Goal: Information Seeking & Learning: Compare options

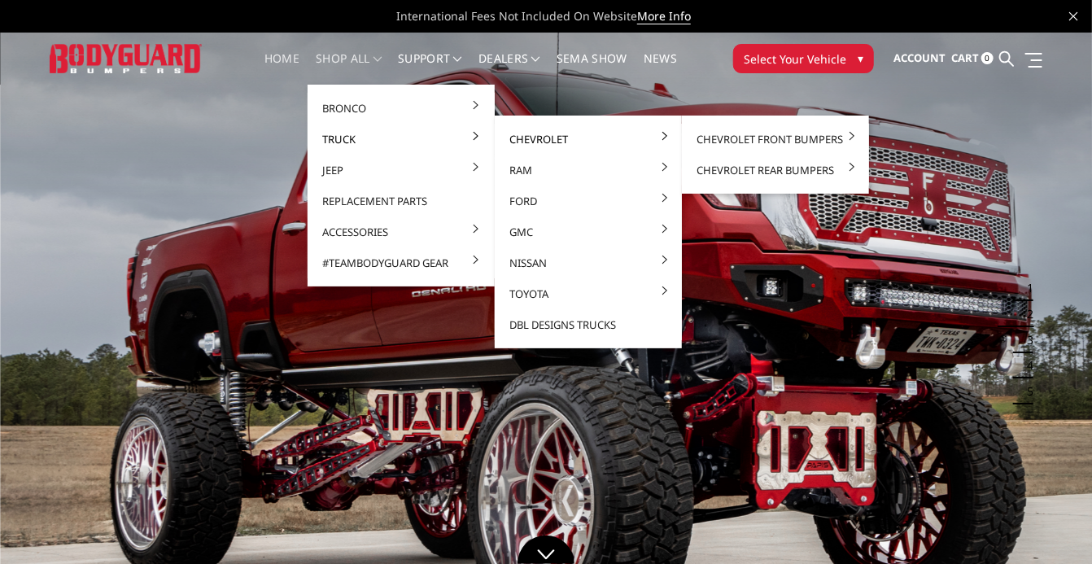
click at [518, 143] on link "Chevrolet" at bounding box center [588, 139] width 174 height 31
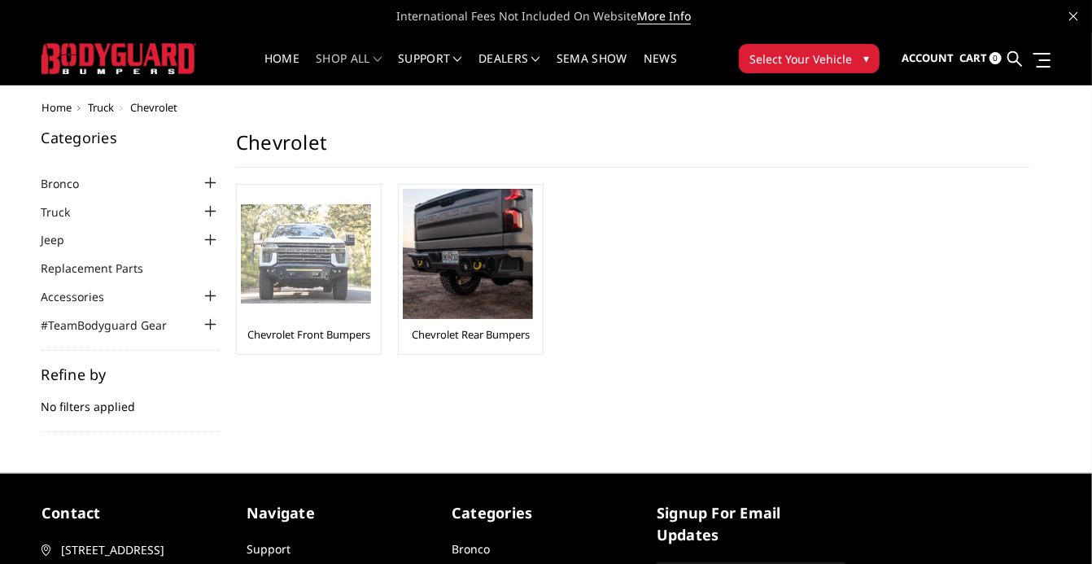
click at [306, 276] on img at bounding box center [306, 254] width 130 height 100
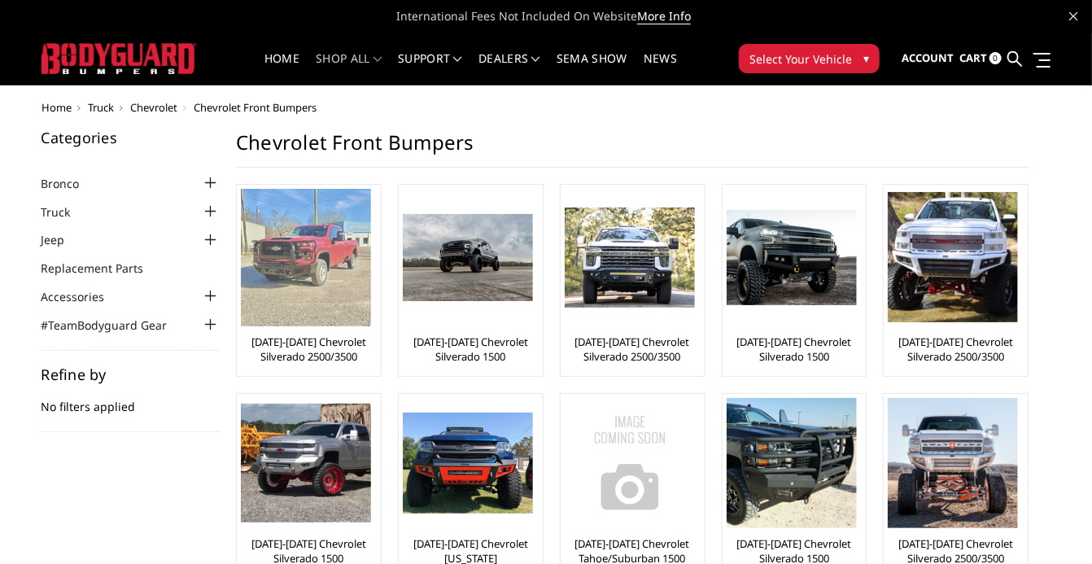
click at [310, 243] on img at bounding box center [306, 258] width 130 height 138
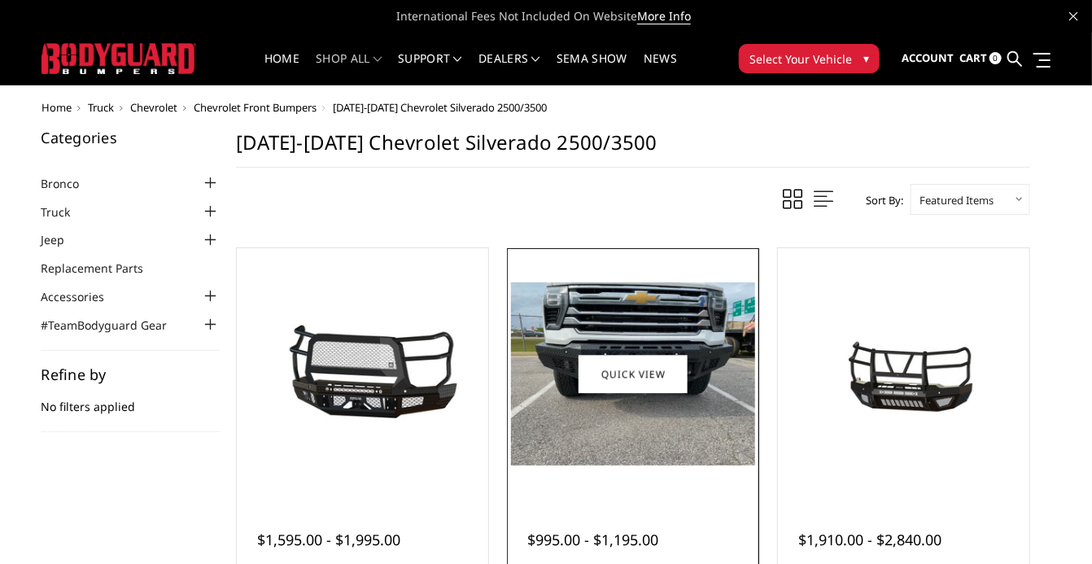
click at [711, 426] on img at bounding box center [632, 373] width 243 height 183
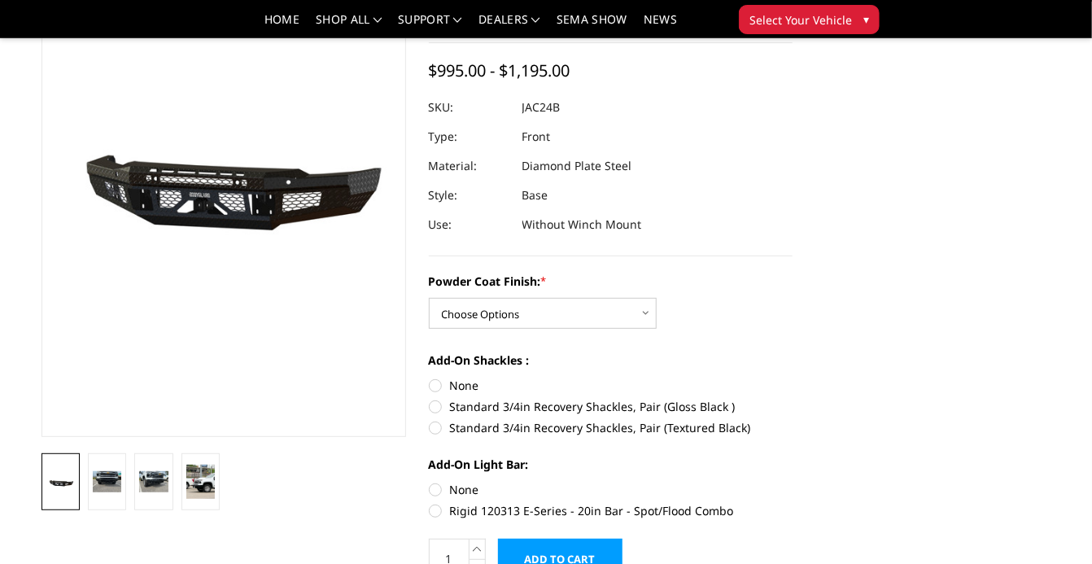
scroll to position [127, 0]
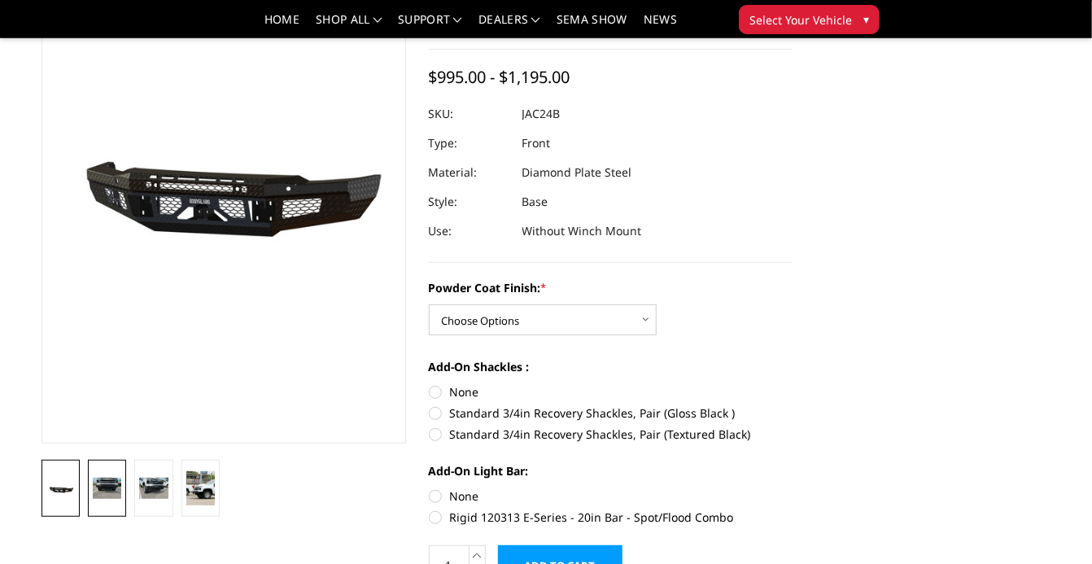
click at [109, 490] on img at bounding box center [107, 488] width 28 height 21
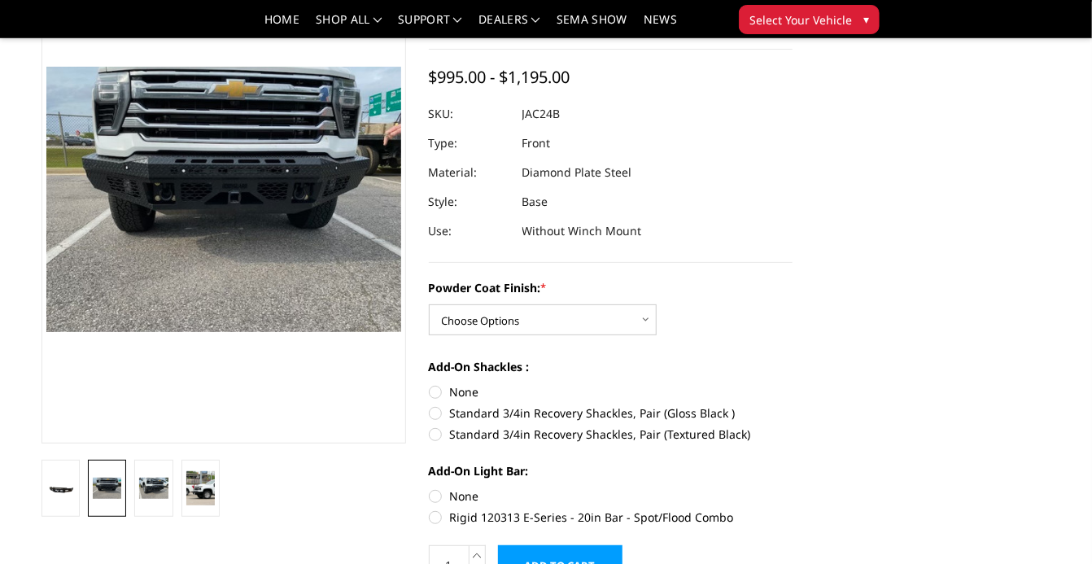
scroll to position [77, 0]
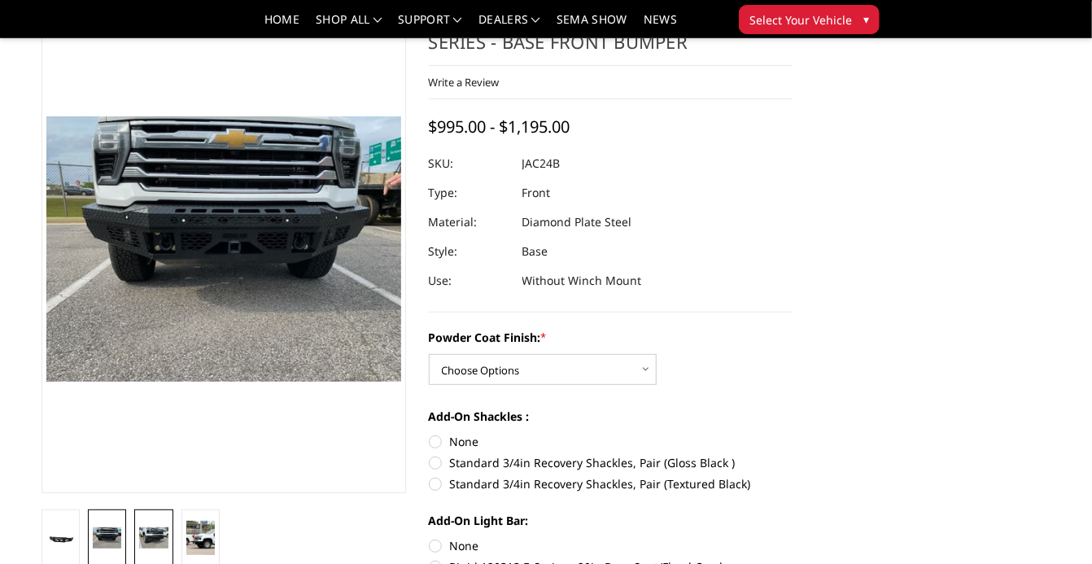
click at [144, 530] on img at bounding box center [153, 537] width 28 height 21
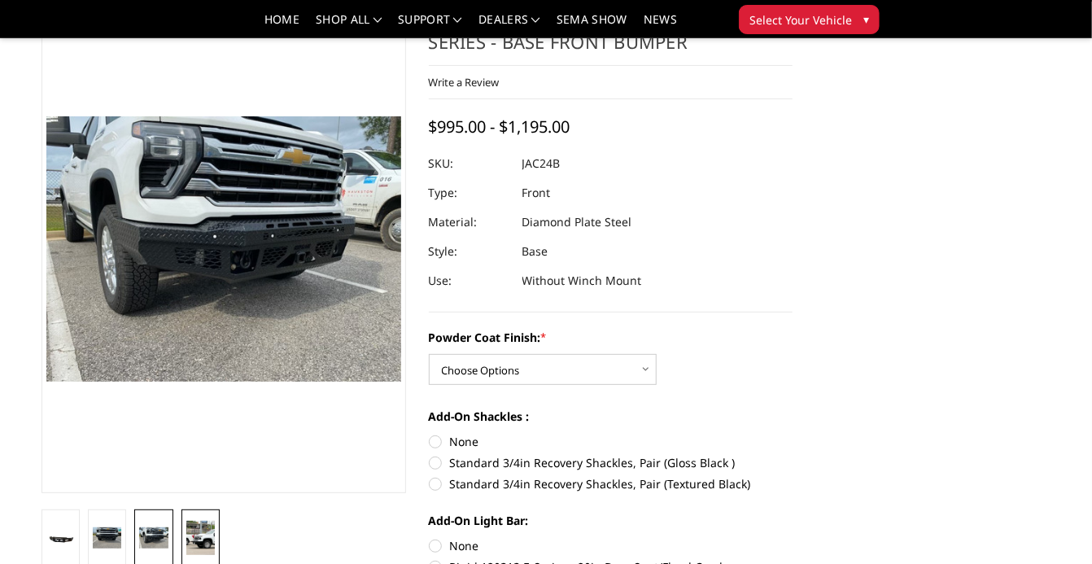
click at [182, 536] on link at bounding box center [201, 538] width 38 height 57
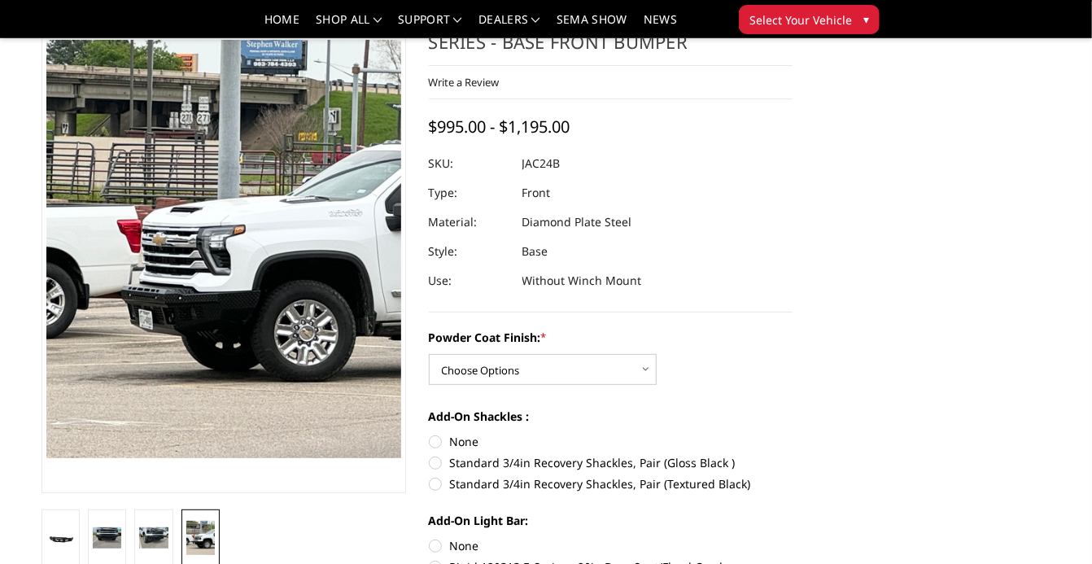
scroll to position [2, 0]
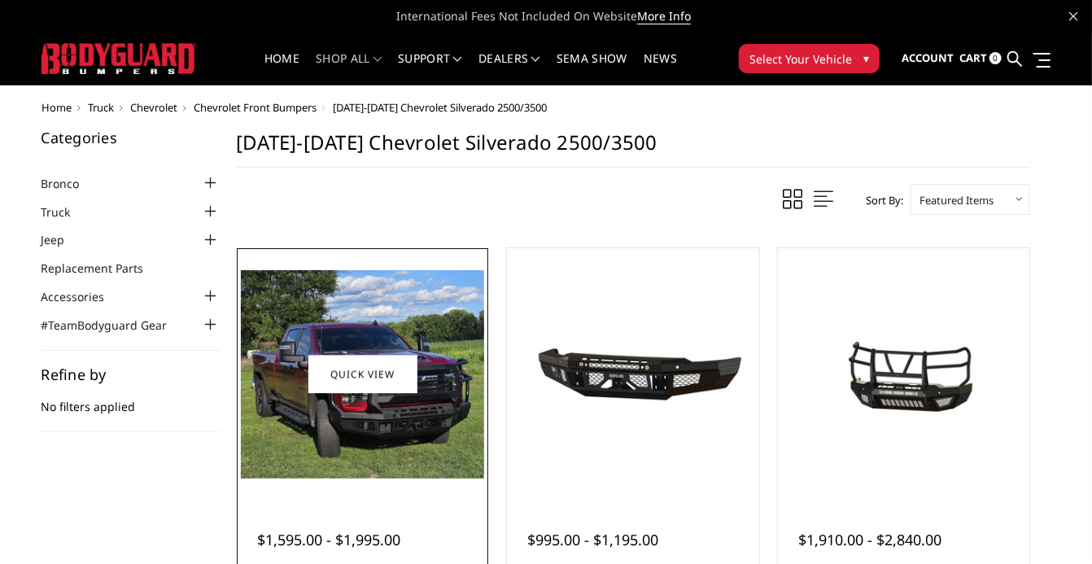
click at [391, 330] on img at bounding box center [362, 374] width 243 height 208
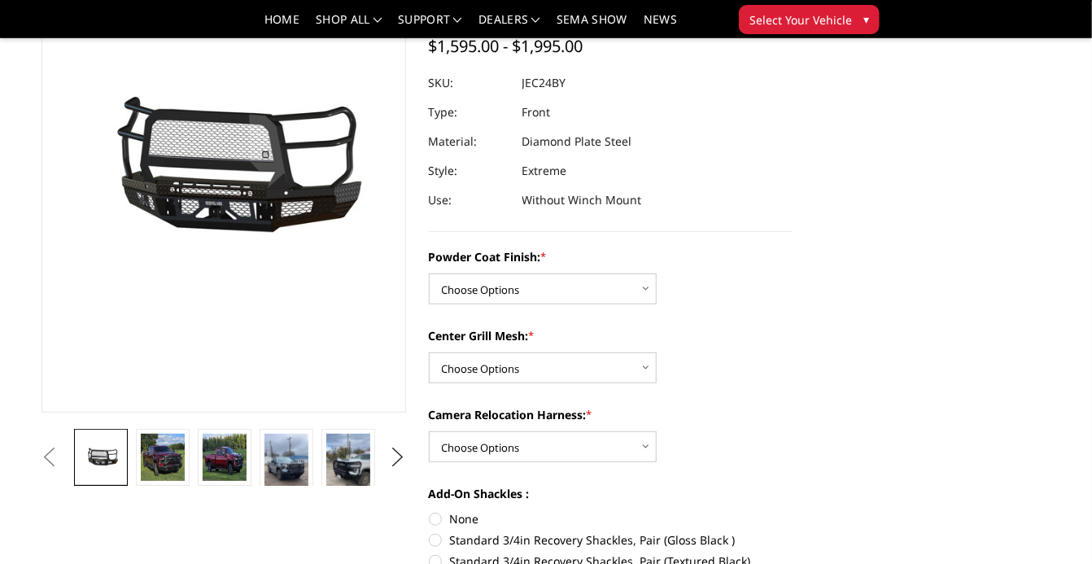
scroll to position [218, 0]
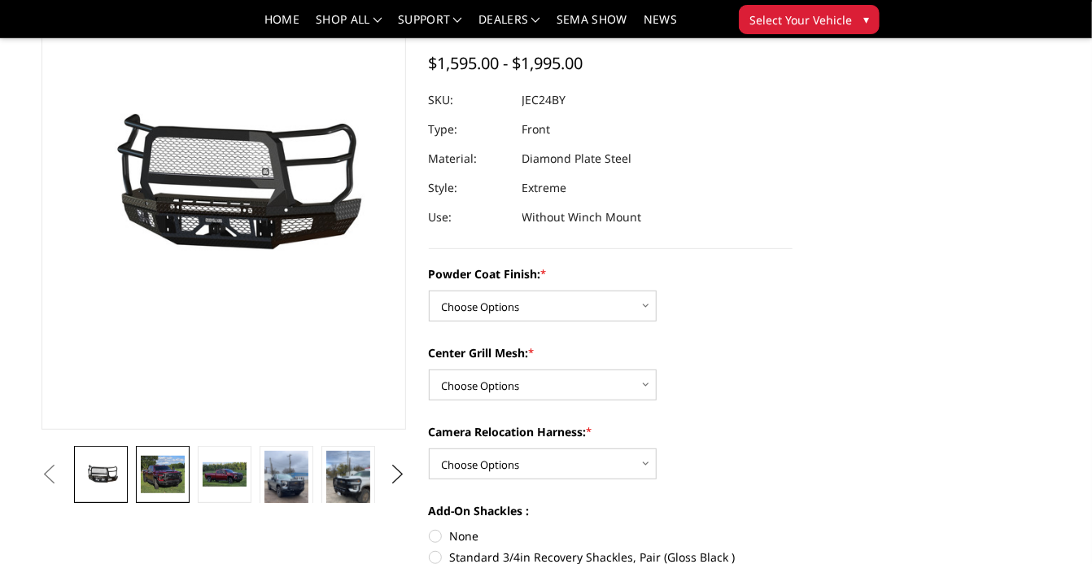
click at [169, 471] on img at bounding box center [163, 474] width 44 height 37
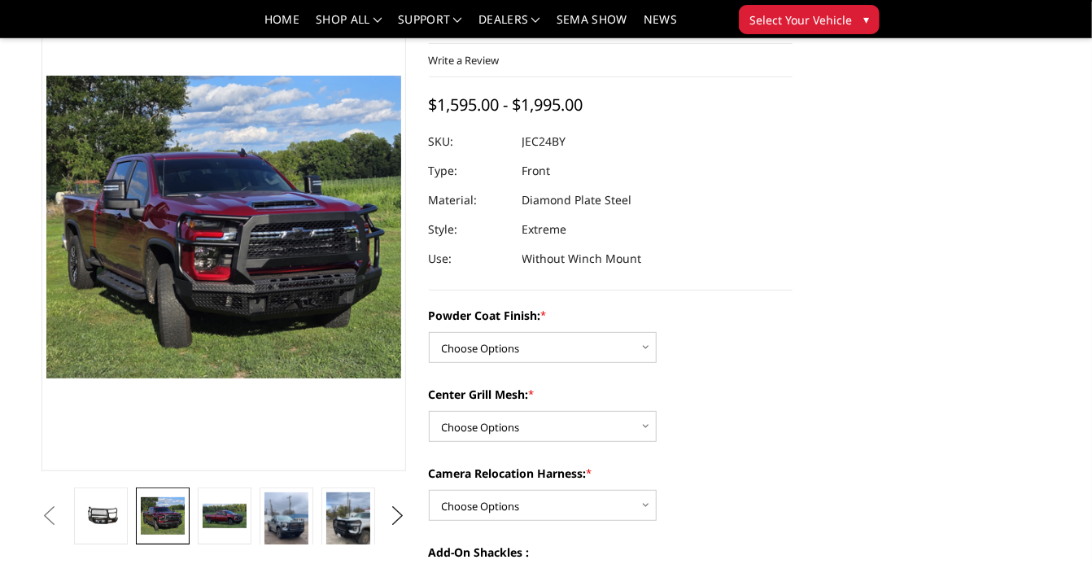
scroll to position [103, 0]
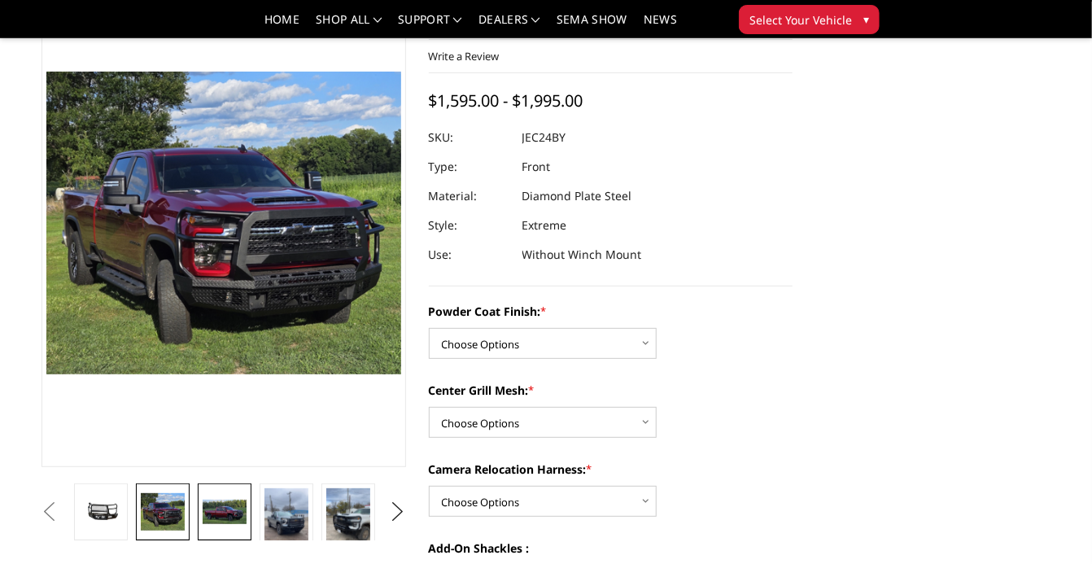
click at [221, 512] on img at bounding box center [225, 512] width 44 height 24
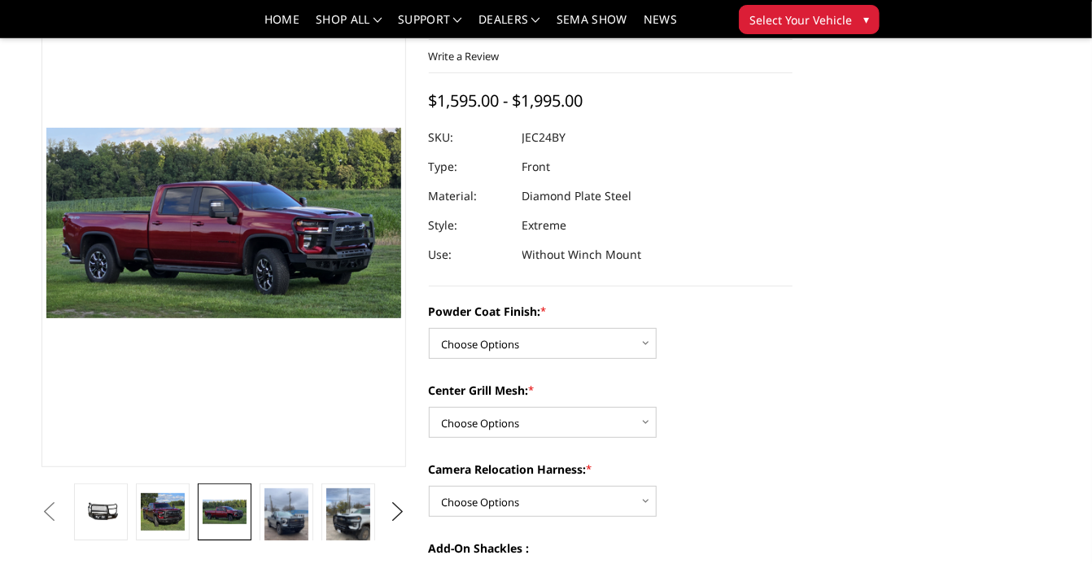
scroll to position [160, 0]
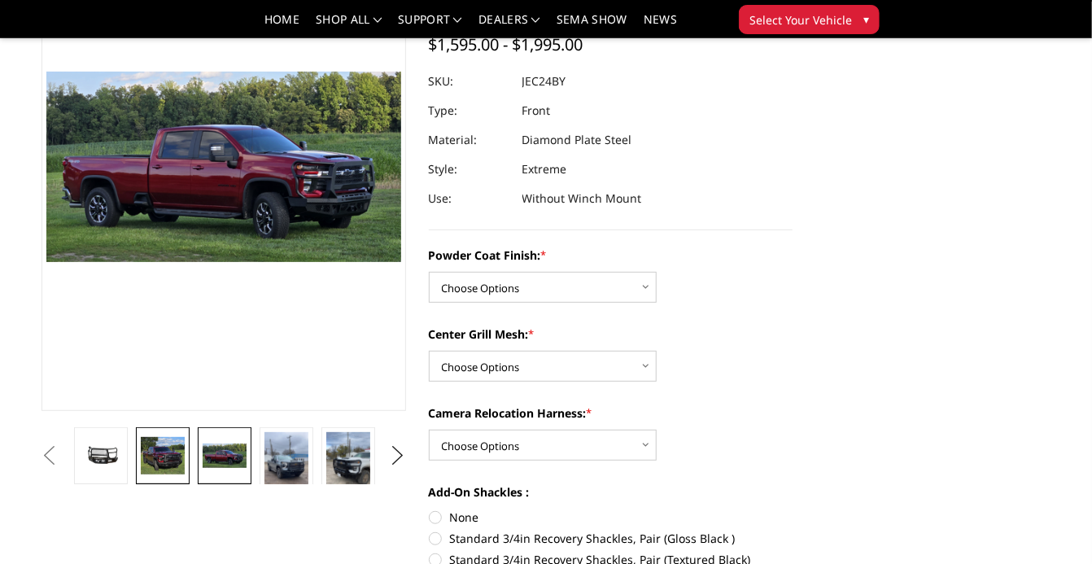
click at [164, 471] on img at bounding box center [163, 455] width 44 height 37
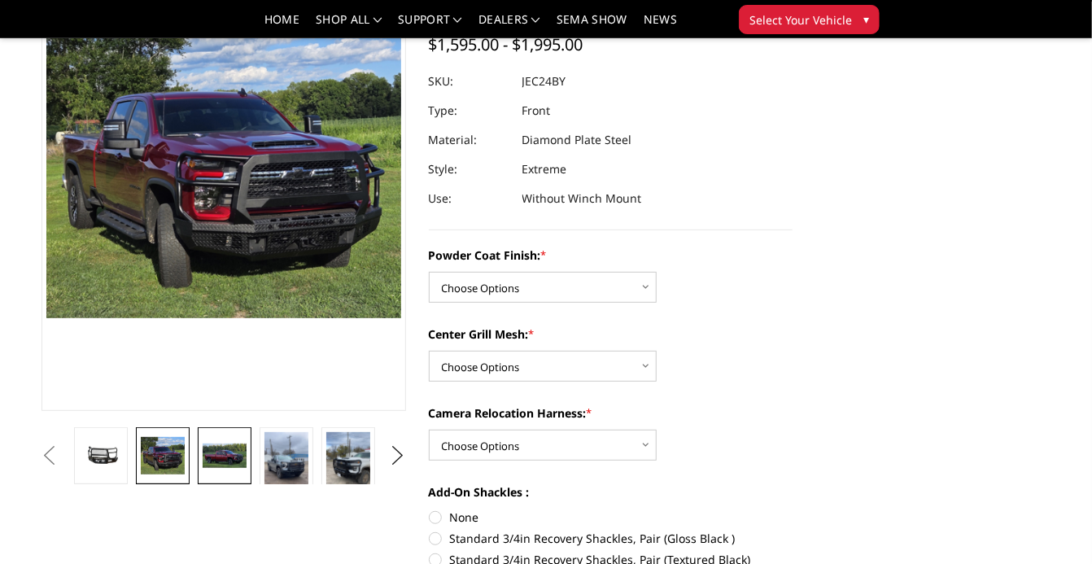
click at [217, 467] on img at bounding box center [225, 456] width 44 height 24
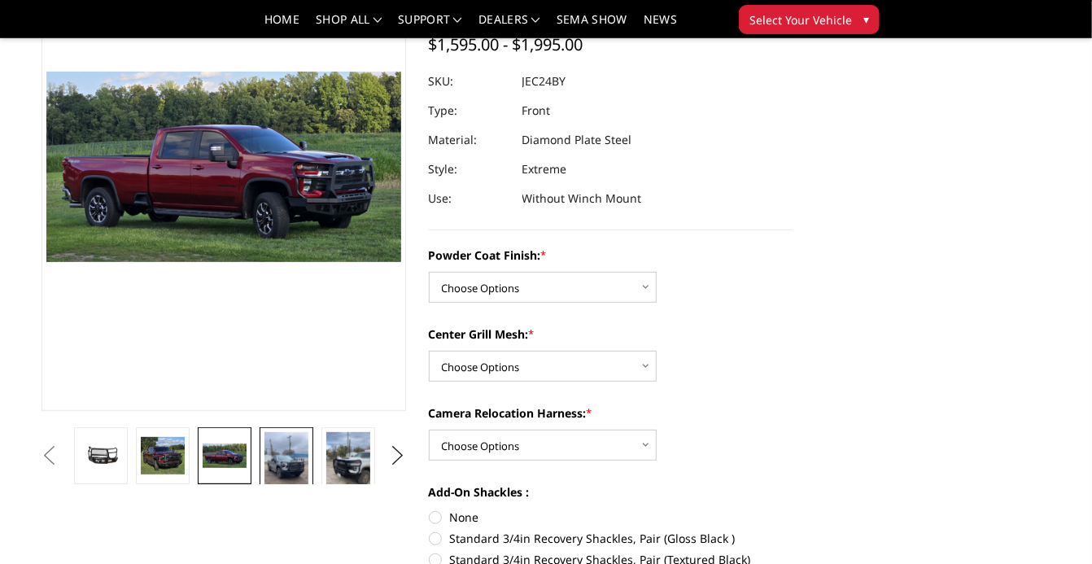
click at [280, 459] on img at bounding box center [287, 471] width 44 height 78
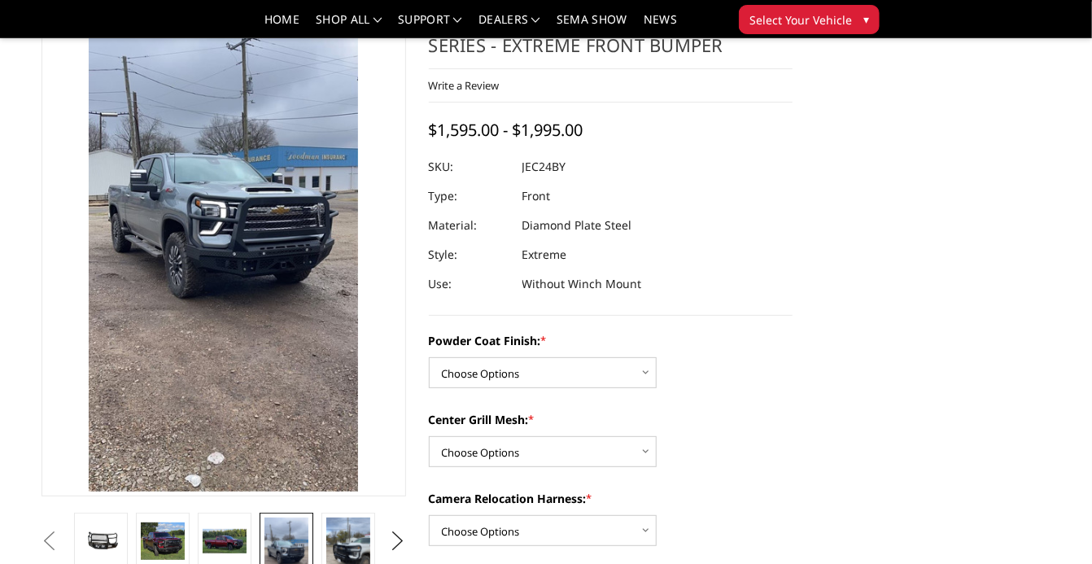
scroll to position [96, 0]
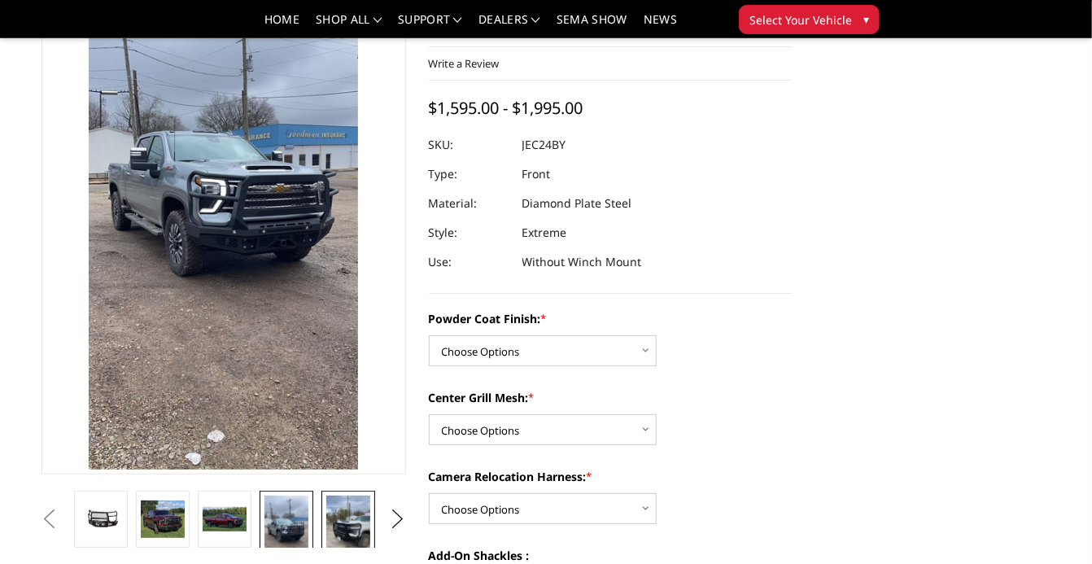
click at [327, 520] on img at bounding box center [348, 535] width 44 height 78
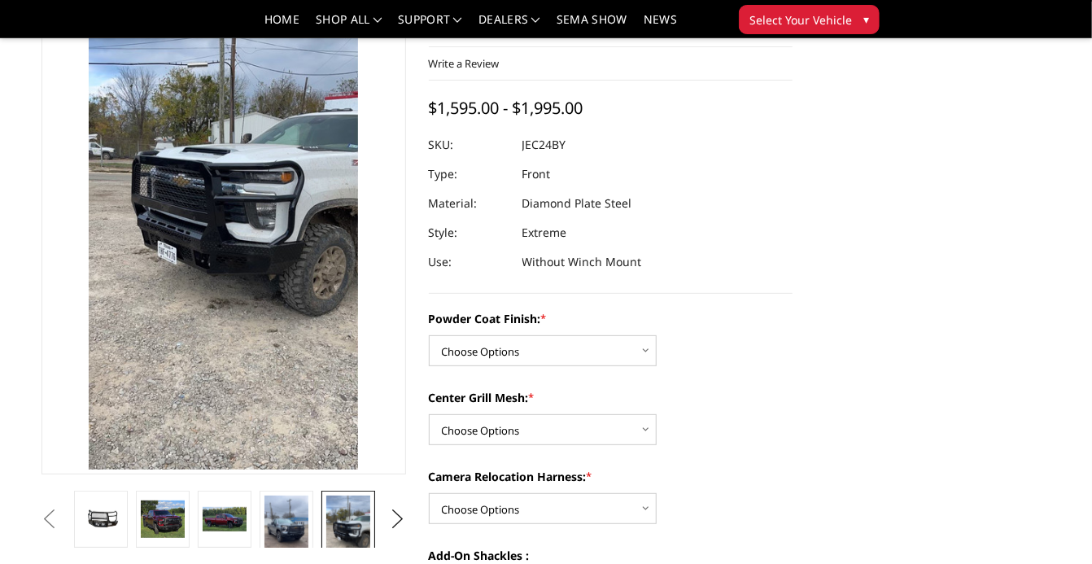
scroll to position [100, 0]
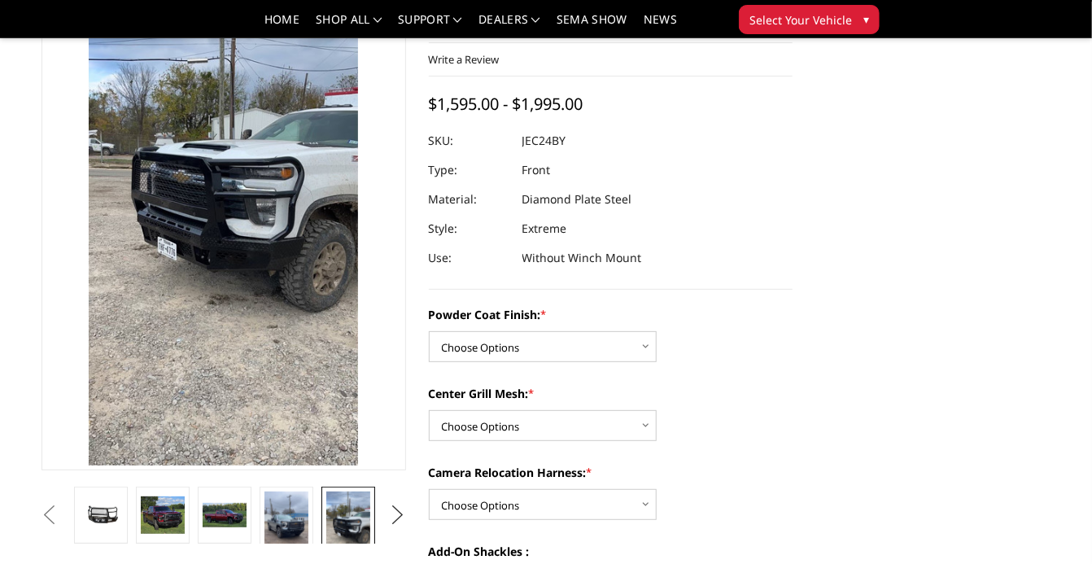
click at [390, 510] on button "Next" at bounding box center [397, 515] width 24 height 24
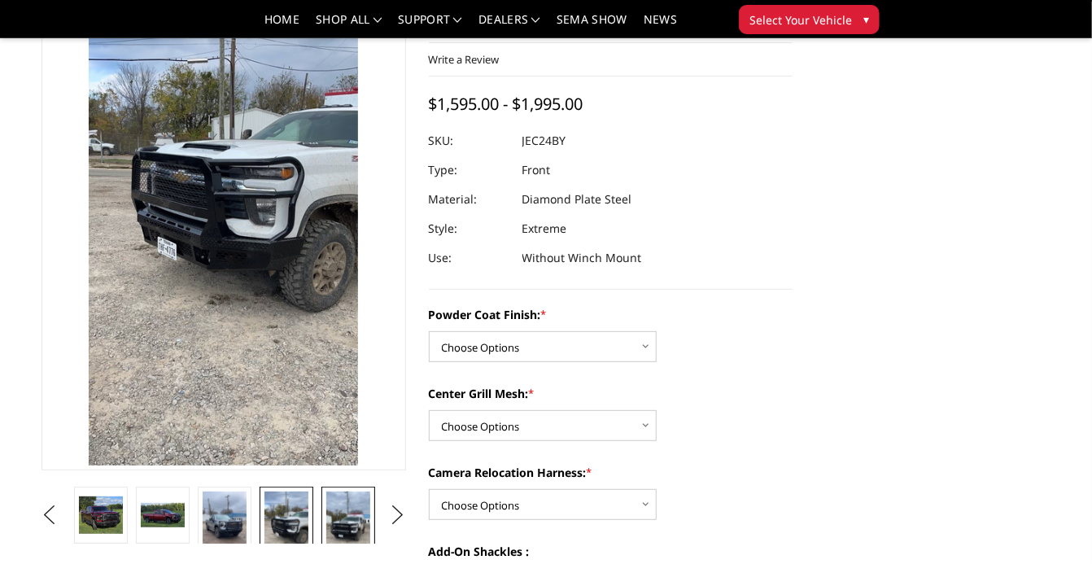
click at [349, 512] on img at bounding box center [348, 531] width 44 height 78
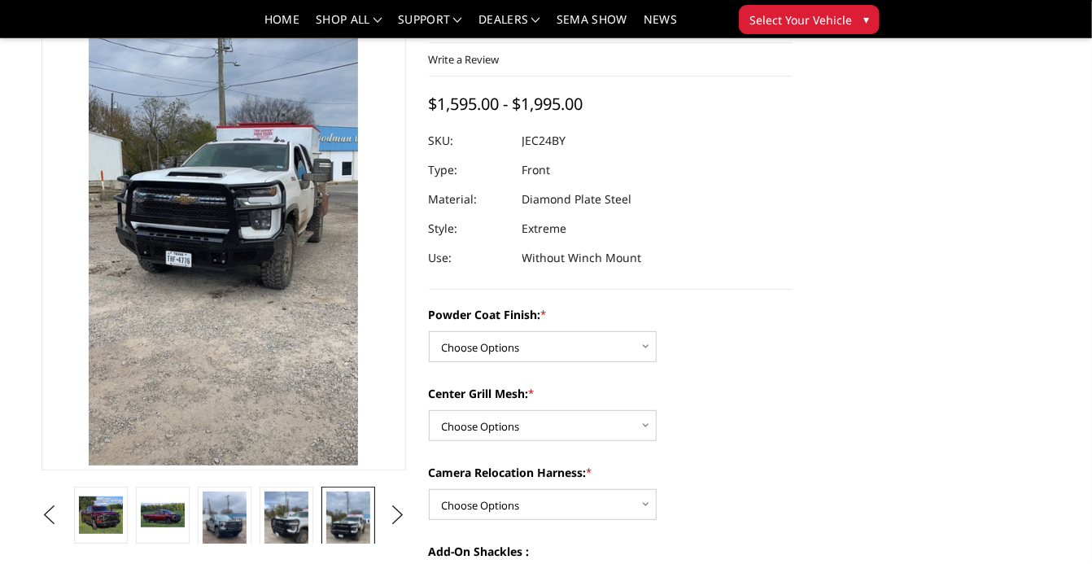
click at [342, 514] on img at bounding box center [348, 531] width 44 height 78
click at [393, 514] on button "Next" at bounding box center [397, 515] width 24 height 24
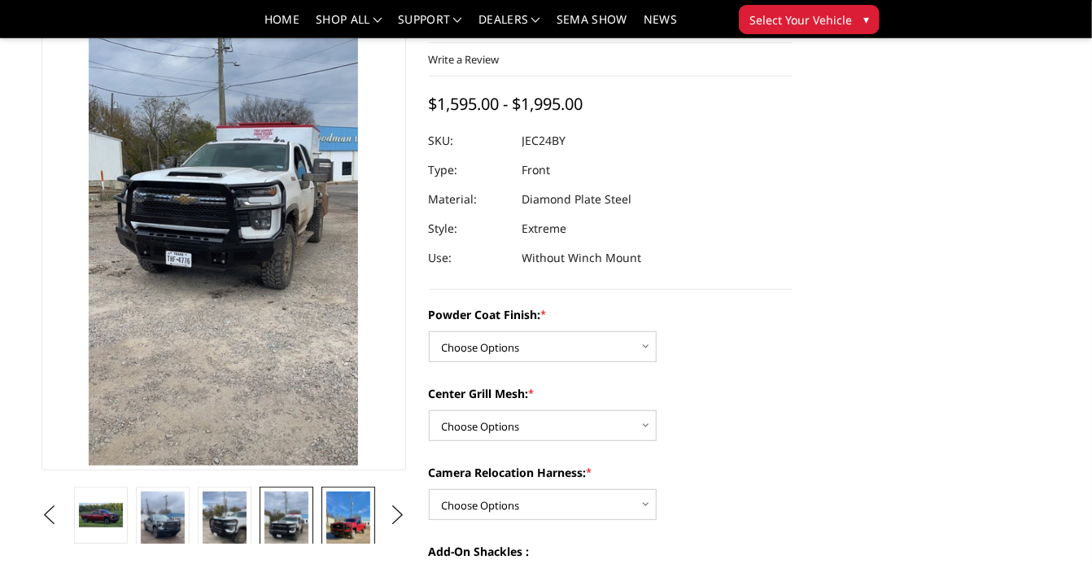
click at [349, 520] on img at bounding box center [348, 531] width 44 height 78
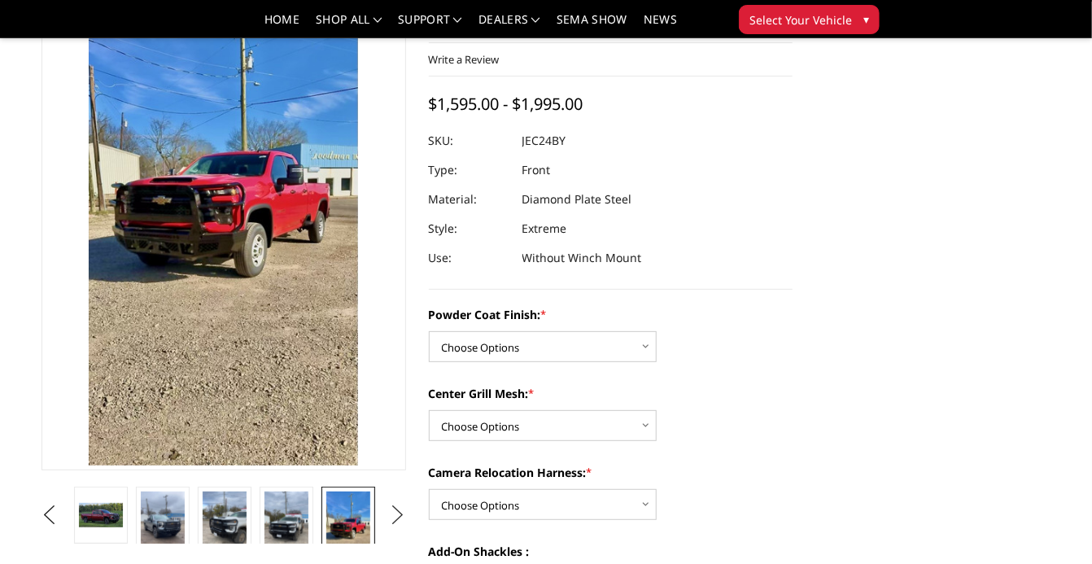
click at [394, 519] on button "Next" at bounding box center [397, 515] width 24 height 24
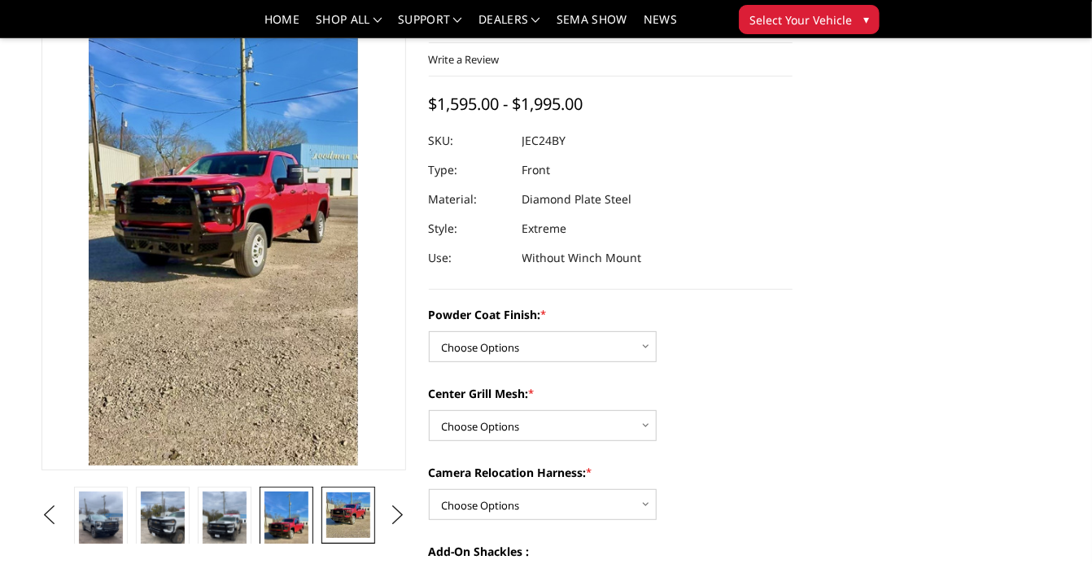
click at [364, 520] on img at bounding box center [348, 515] width 44 height 46
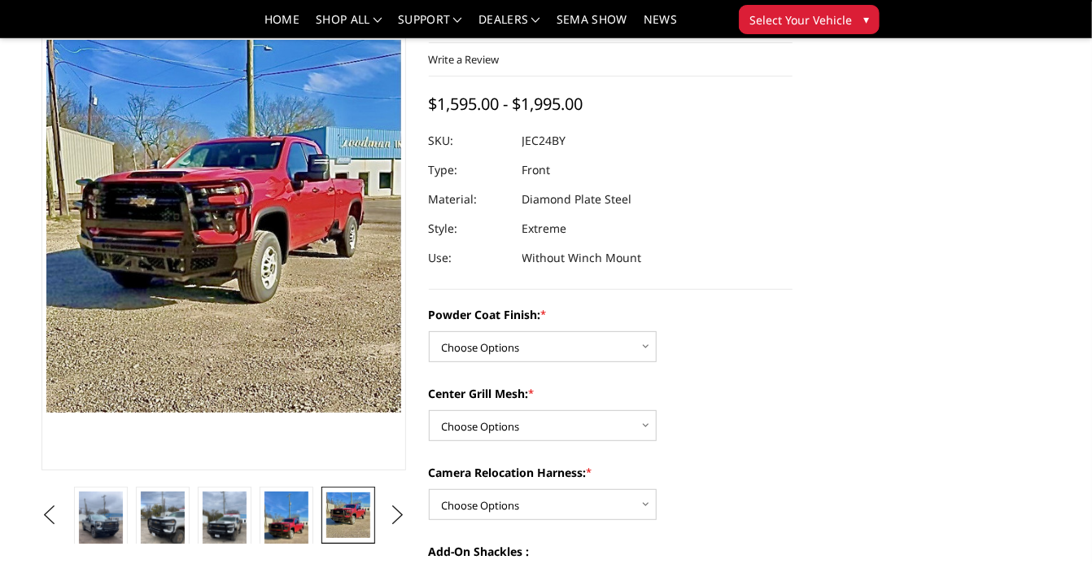
scroll to position [153, 0]
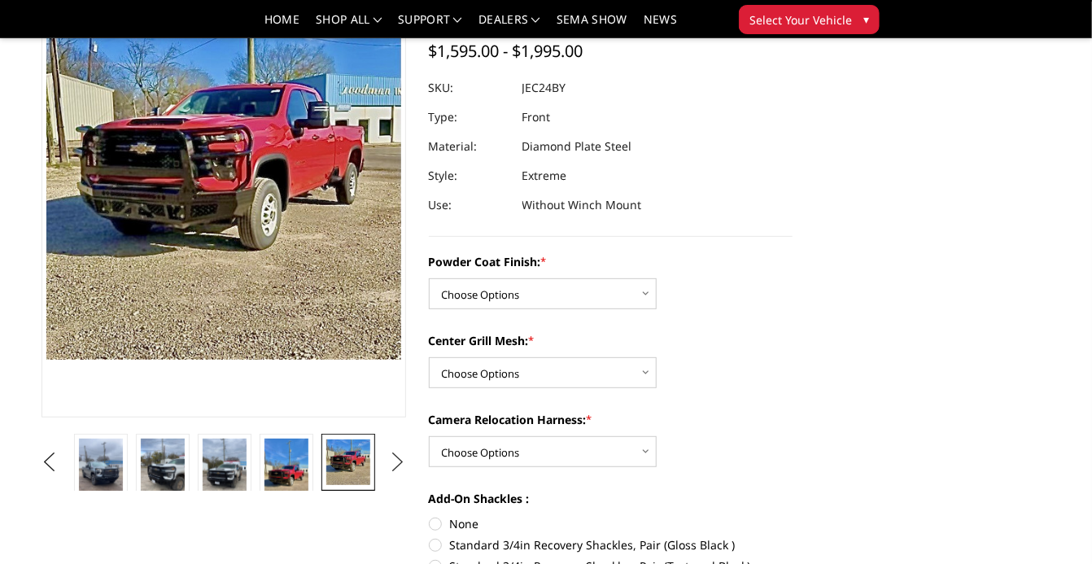
click at [396, 464] on button "Next" at bounding box center [397, 462] width 24 height 24
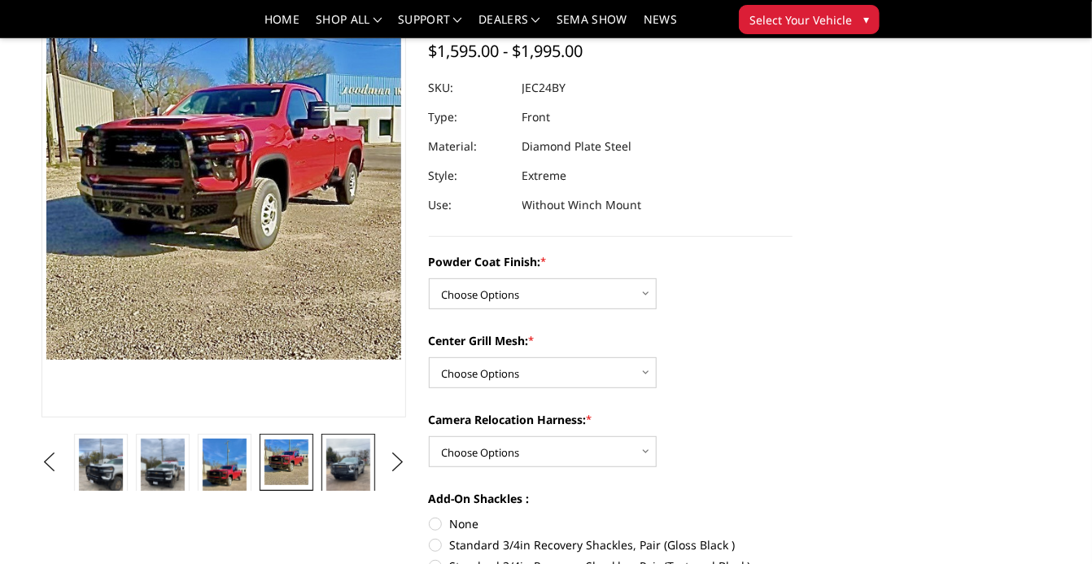
click at [352, 469] on img at bounding box center [348, 478] width 44 height 78
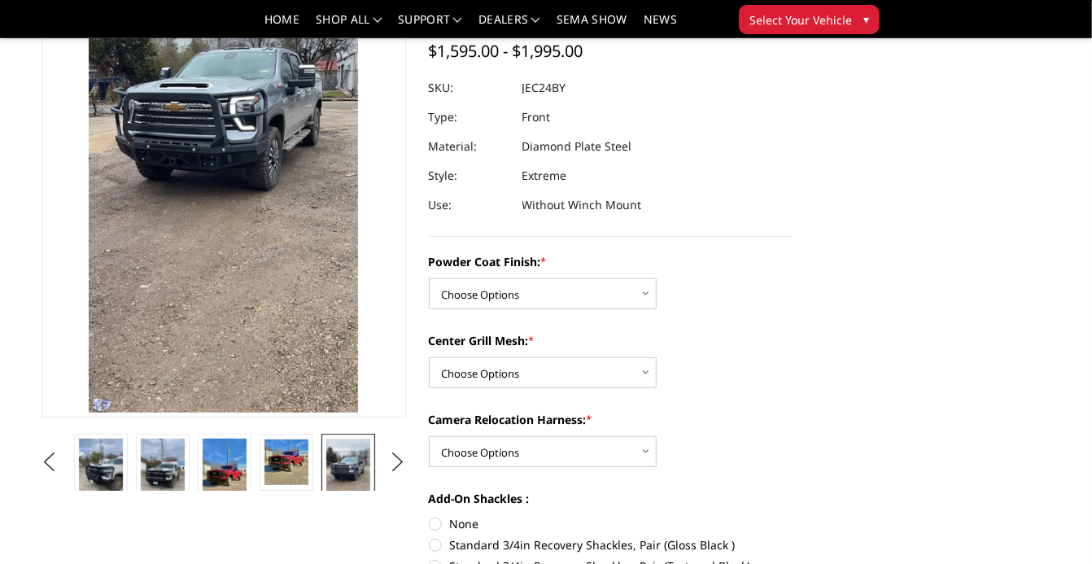
scroll to position [100, 0]
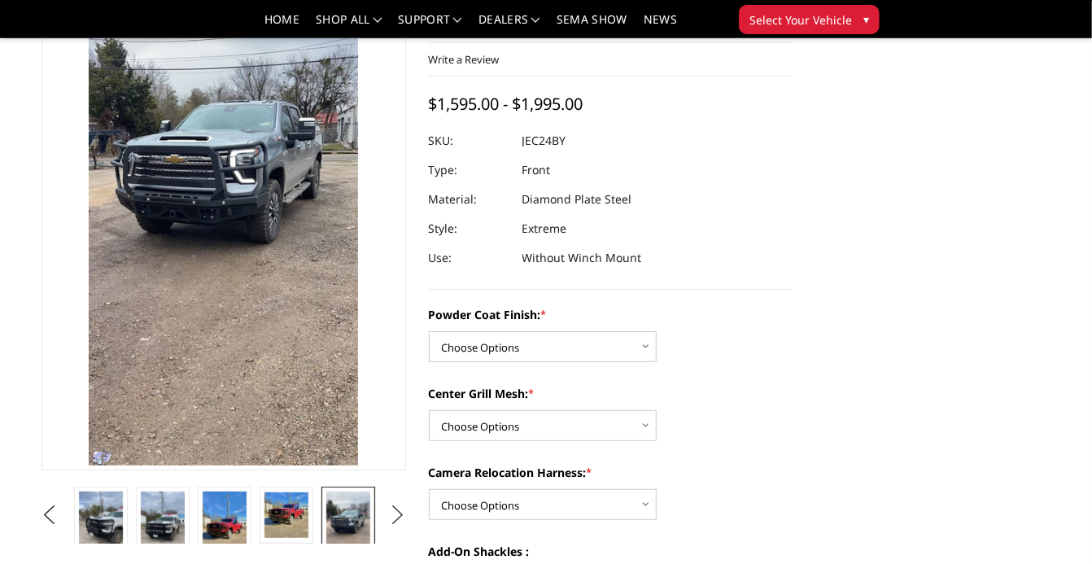
click at [396, 514] on button "Next" at bounding box center [397, 515] width 24 height 24
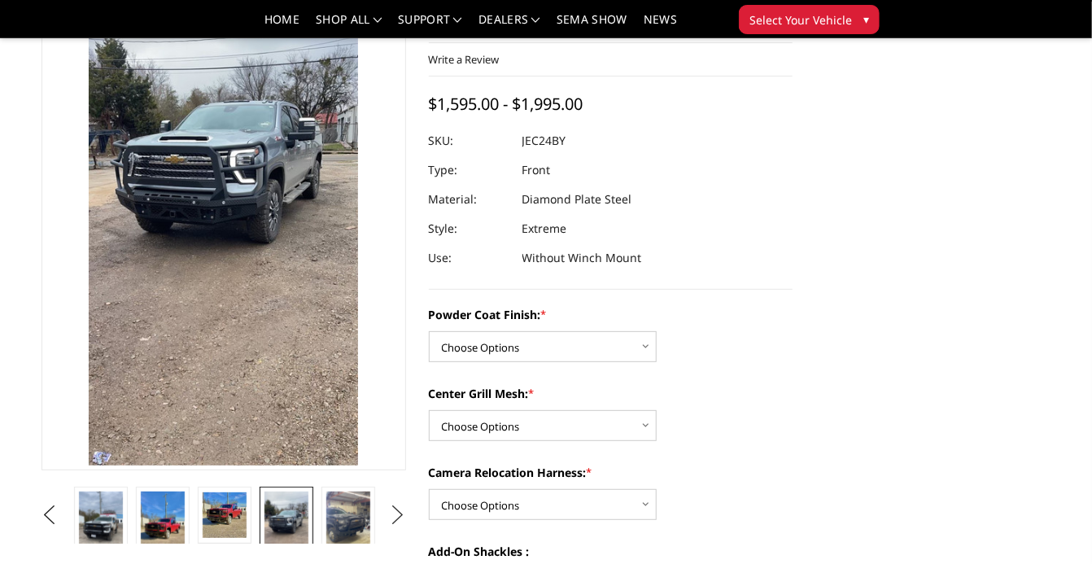
click at [396, 514] on button "Next" at bounding box center [397, 515] width 24 height 24
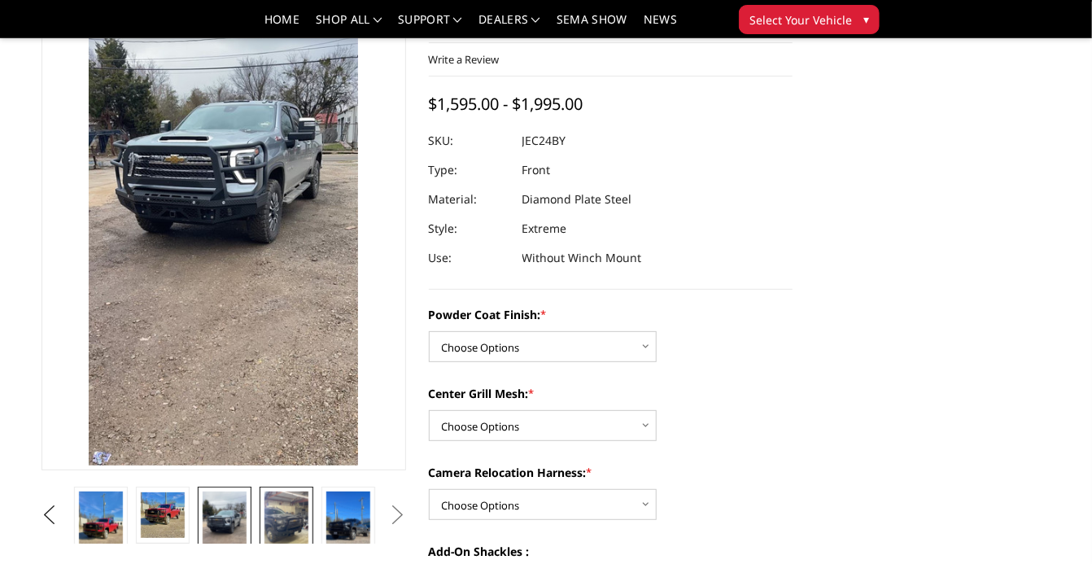
click at [295, 522] on img at bounding box center [287, 531] width 44 height 78
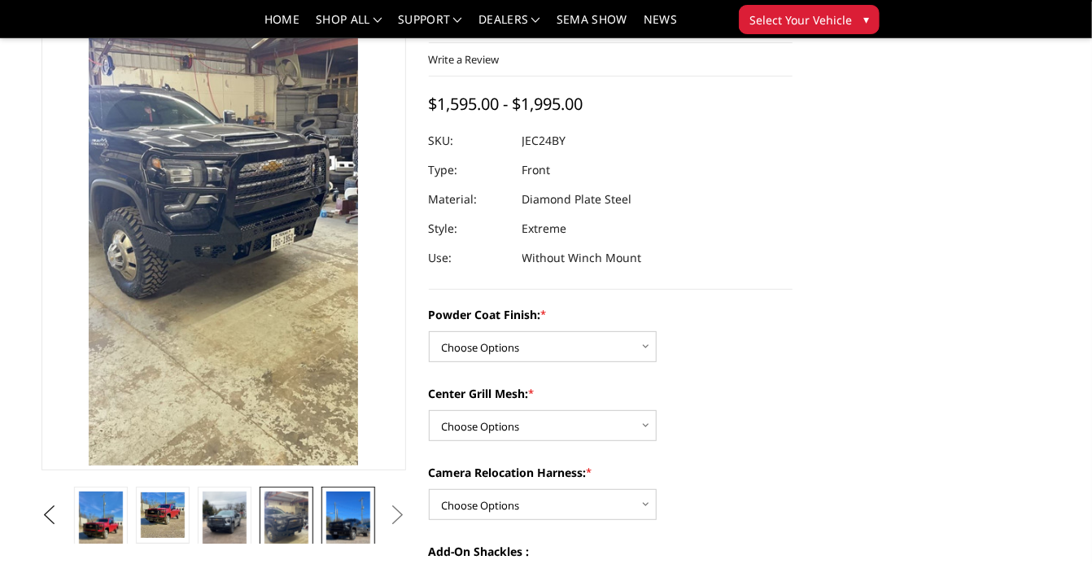
click at [347, 515] on img at bounding box center [348, 531] width 44 height 78
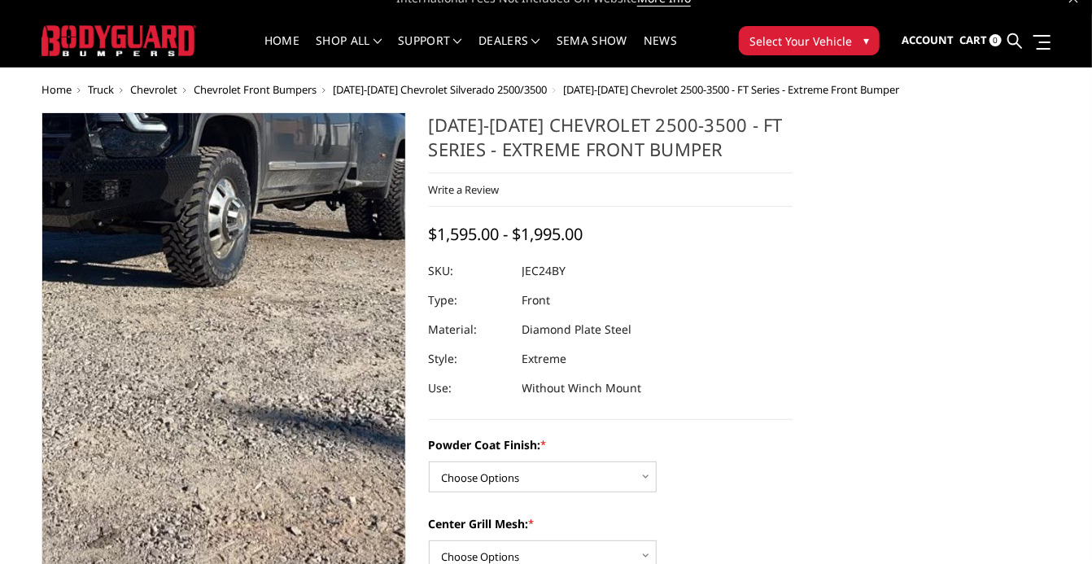
scroll to position [0, 0]
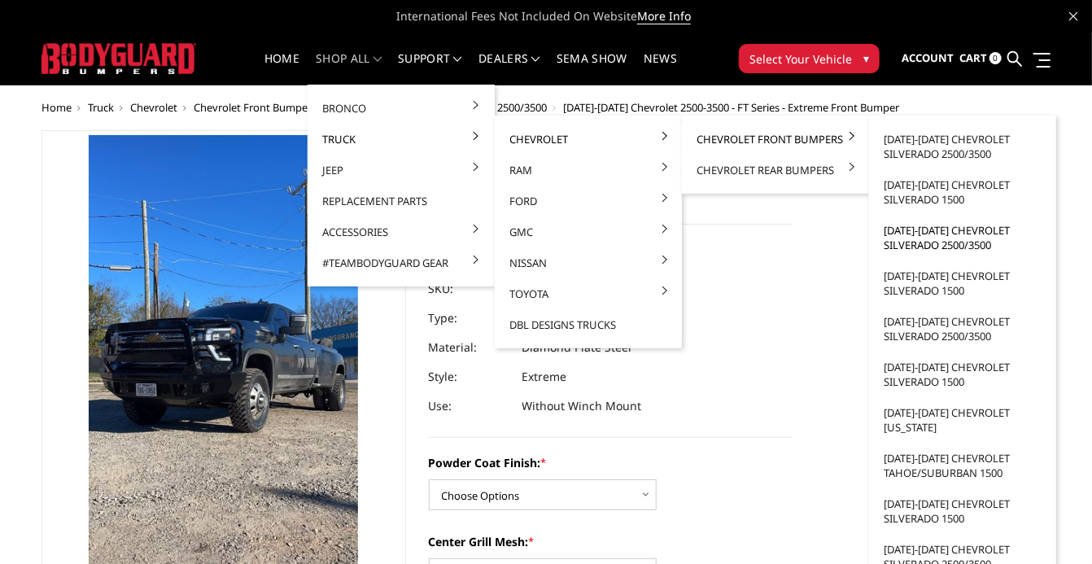
click at [969, 243] on link "[DATE]-[DATE] Chevrolet Silverado 2500/3500" at bounding box center [963, 238] width 174 height 46
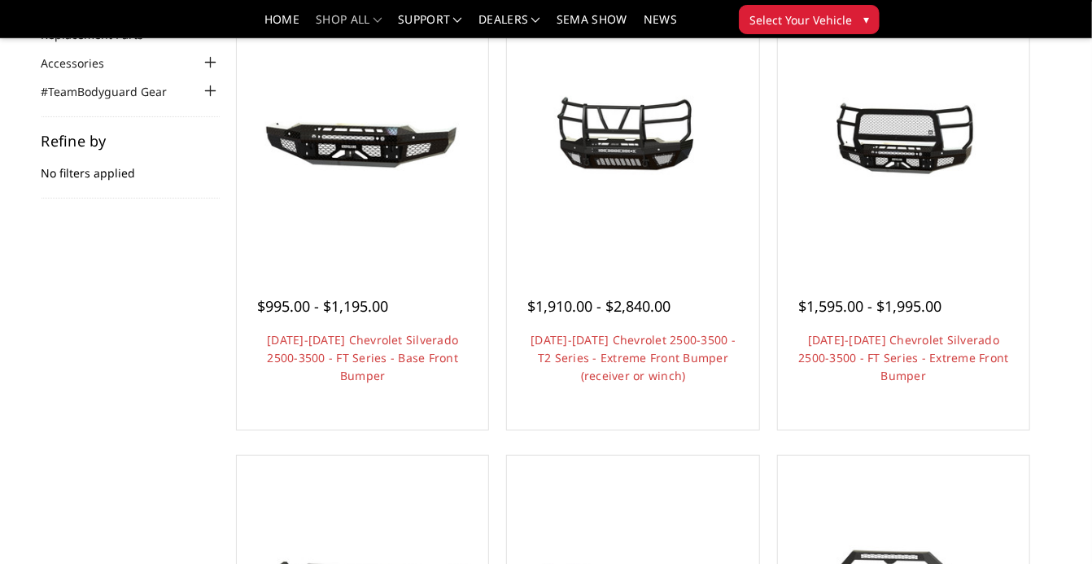
scroll to position [189, 0]
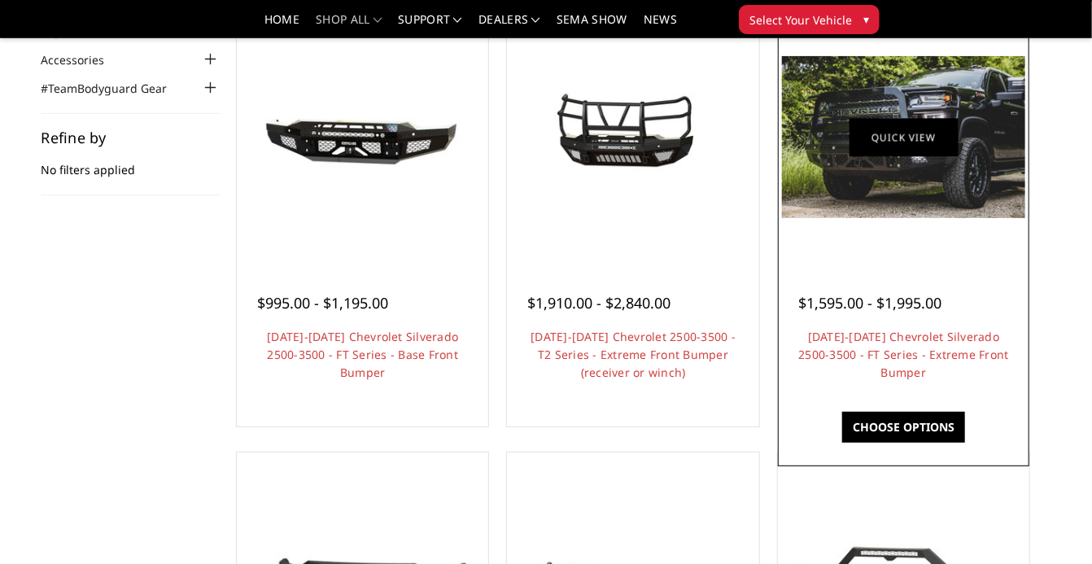
click at [890, 153] on link "Quick view" at bounding box center [904, 137] width 109 height 38
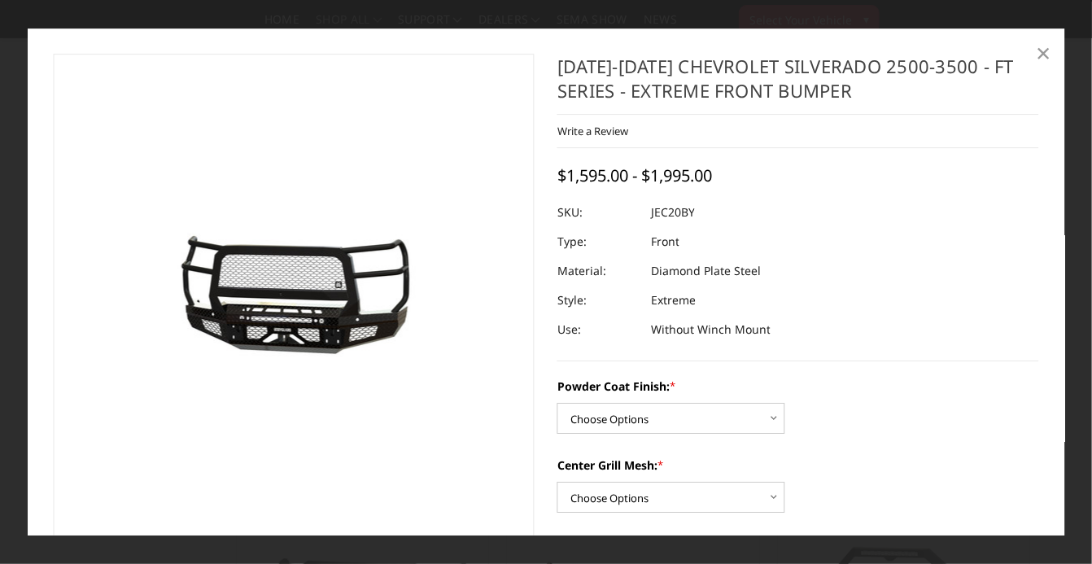
click at [1045, 61] on span "×" at bounding box center [1043, 52] width 15 height 35
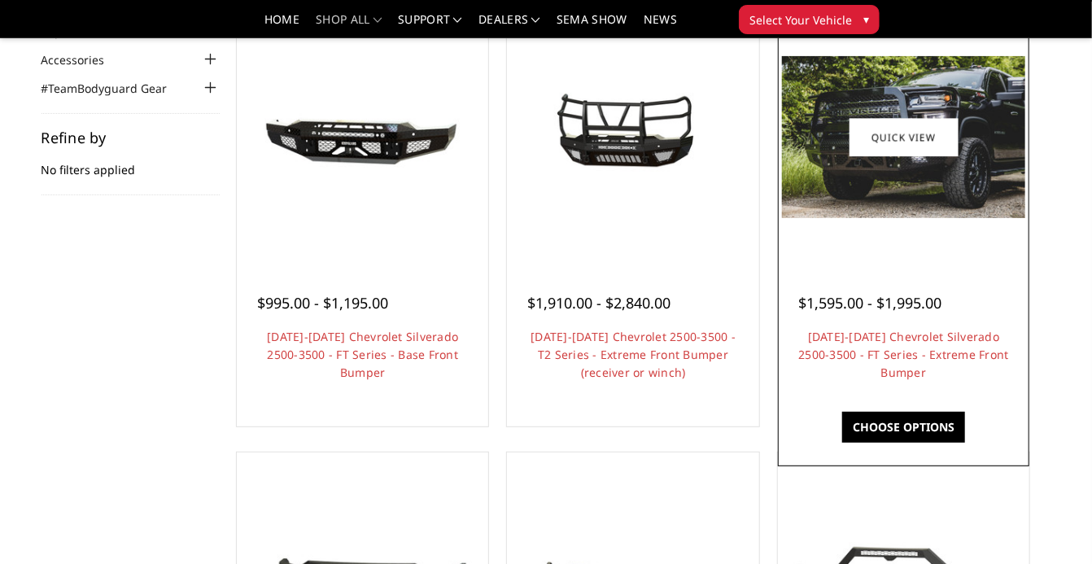
click at [919, 314] on div "$1,595.00 - $1,995.00" at bounding box center [869, 303] width 143 height 22
click at [844, 373] on link "[DATE]-[DATE] Chevrolet Silverado 2500-3500 - FT Series - Extreme Front Bumper" at bounding box center [903, 354] width 210 height 51
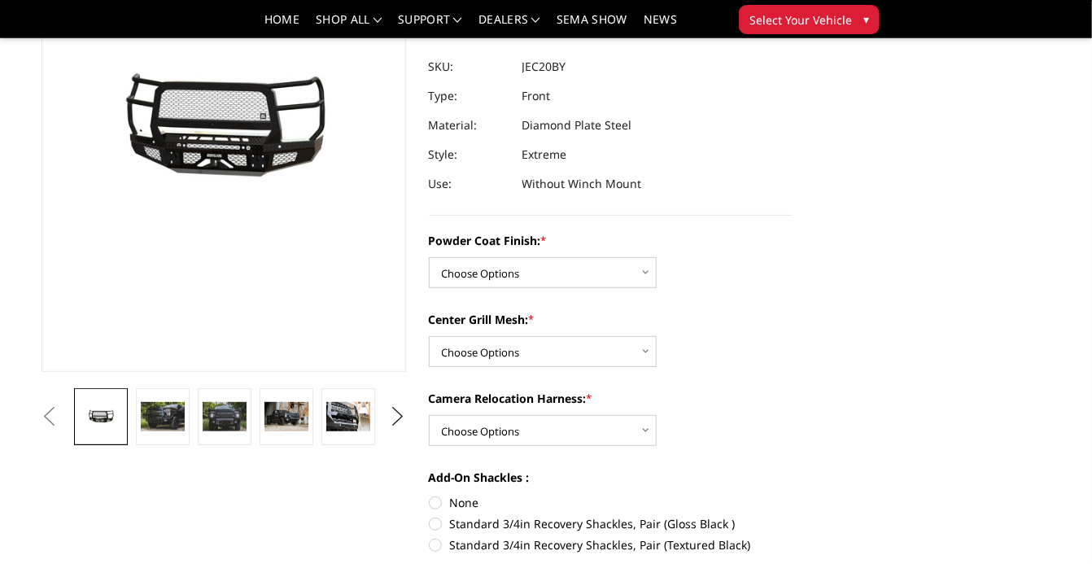
scroll to position [194, 0]
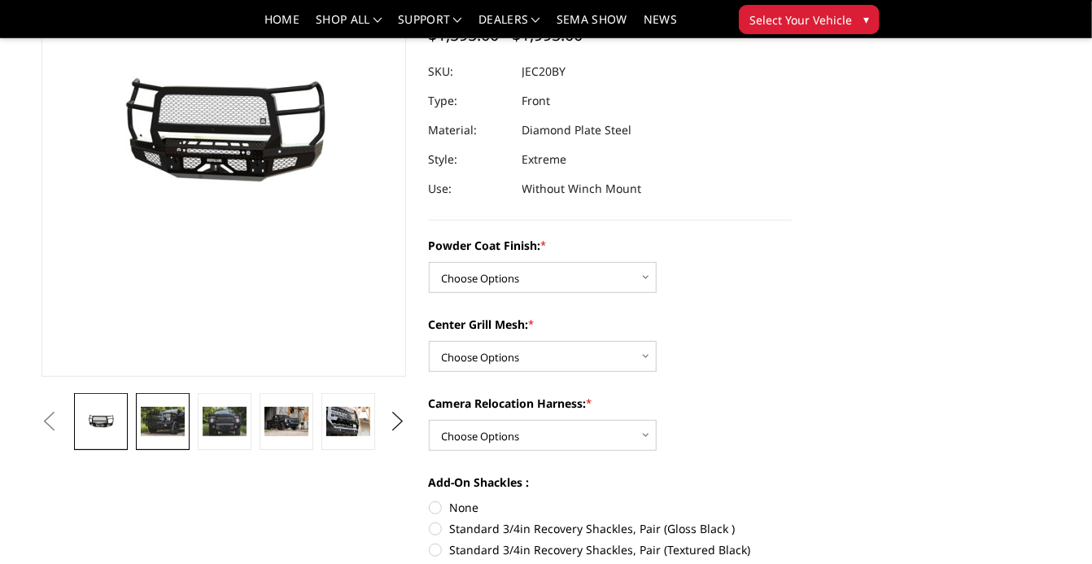
click at [155, 441] on link at bounding box center [163, 421] width 54 height 57
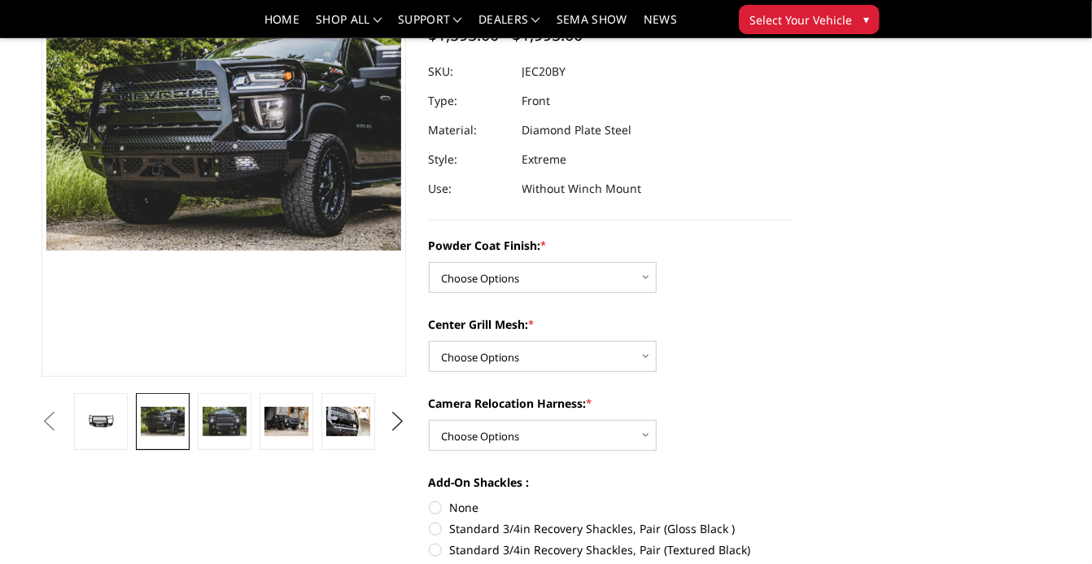
scroll to position [155, 0]
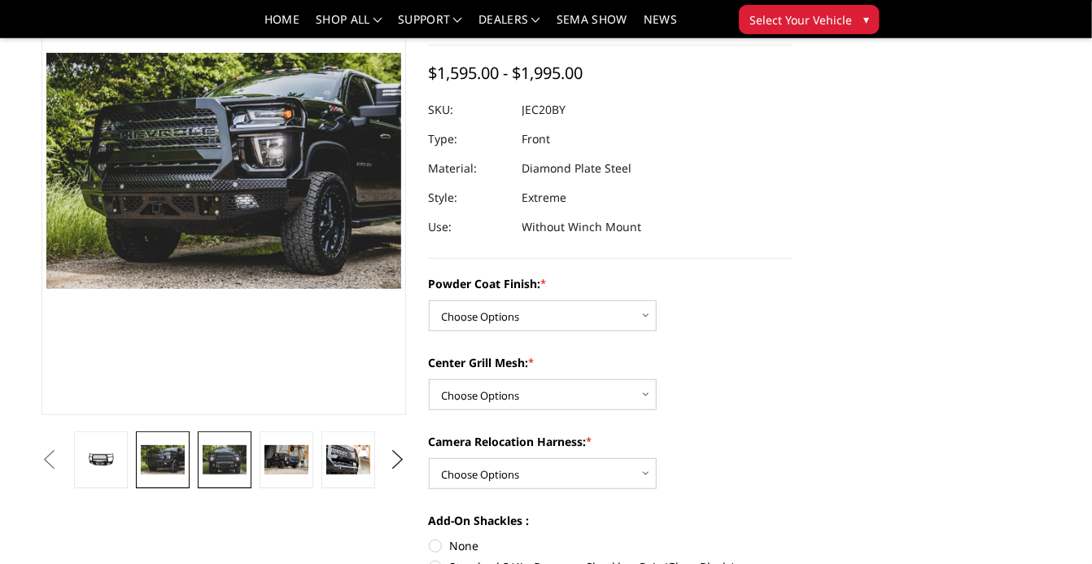
click at [212, 468] on img at bounding box center [225, 459] width 44 height 29
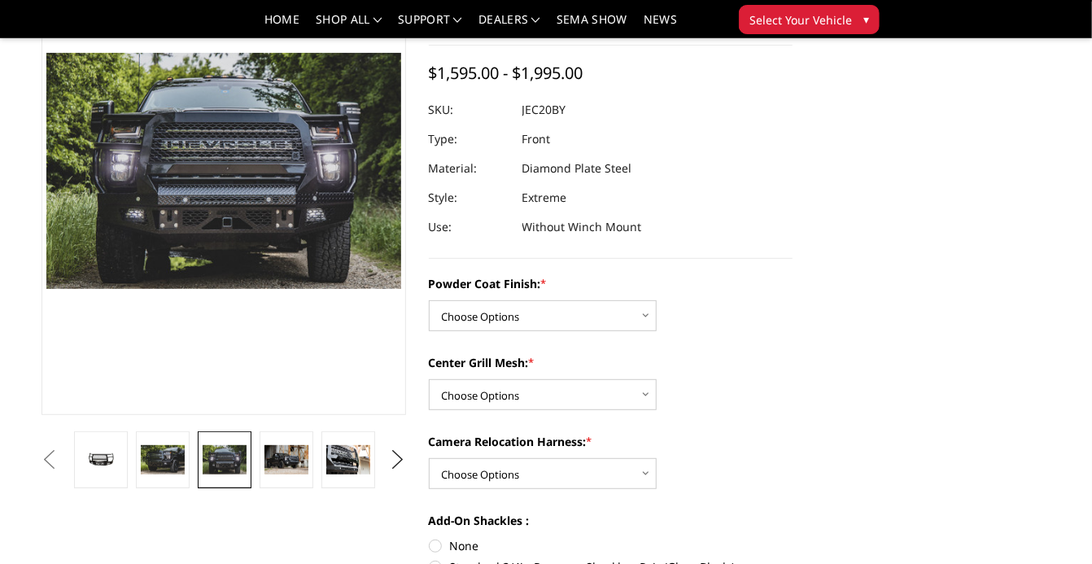
scroll to position [155, 0]
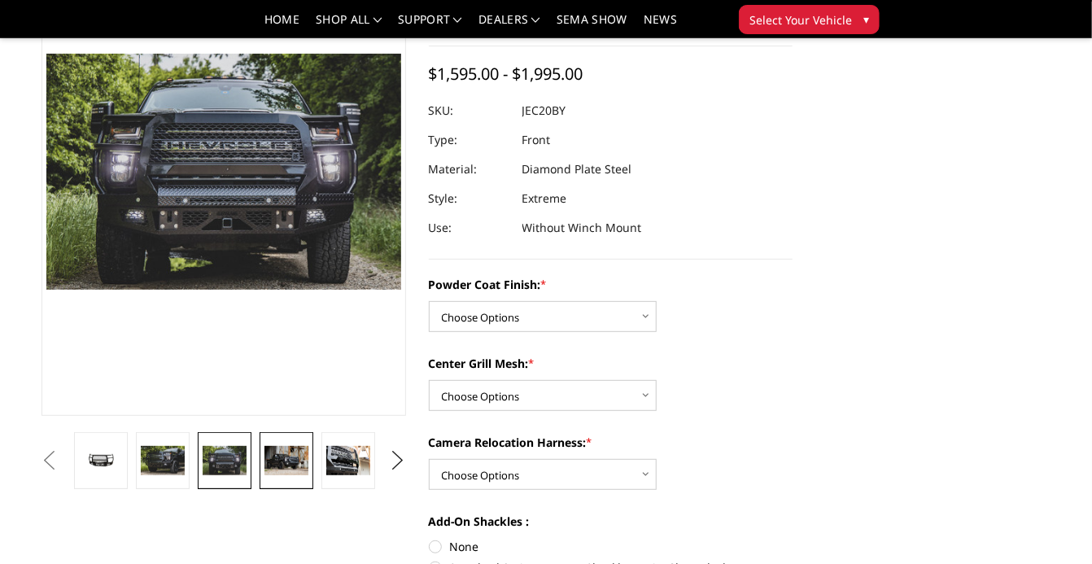
click at [290, 462] on img at bounding box center [287, 460] width 44 height 29
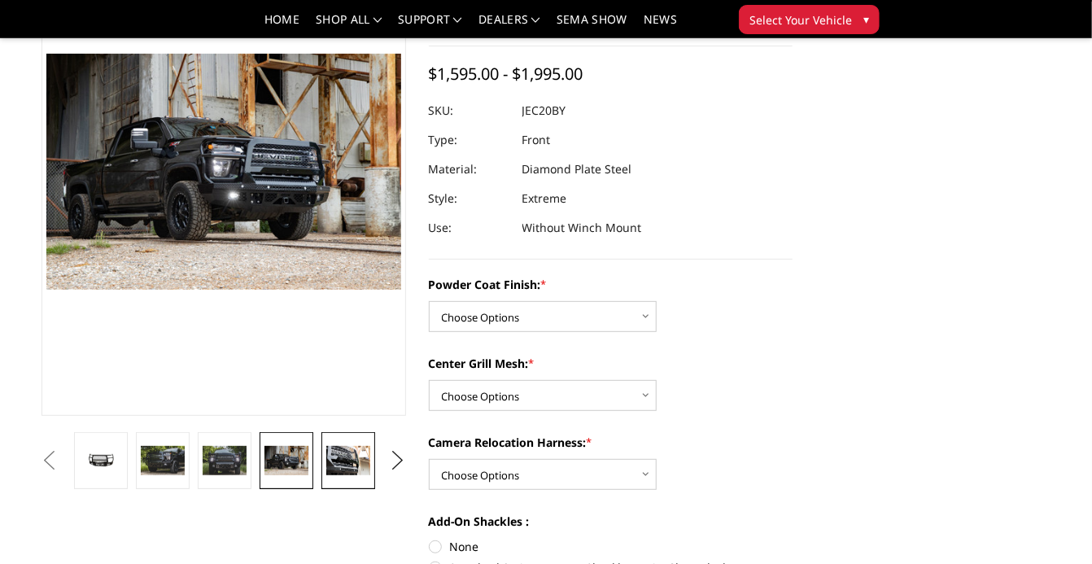
click at [331, 463] on img at bounding box center [348, 460] width 44 height 29
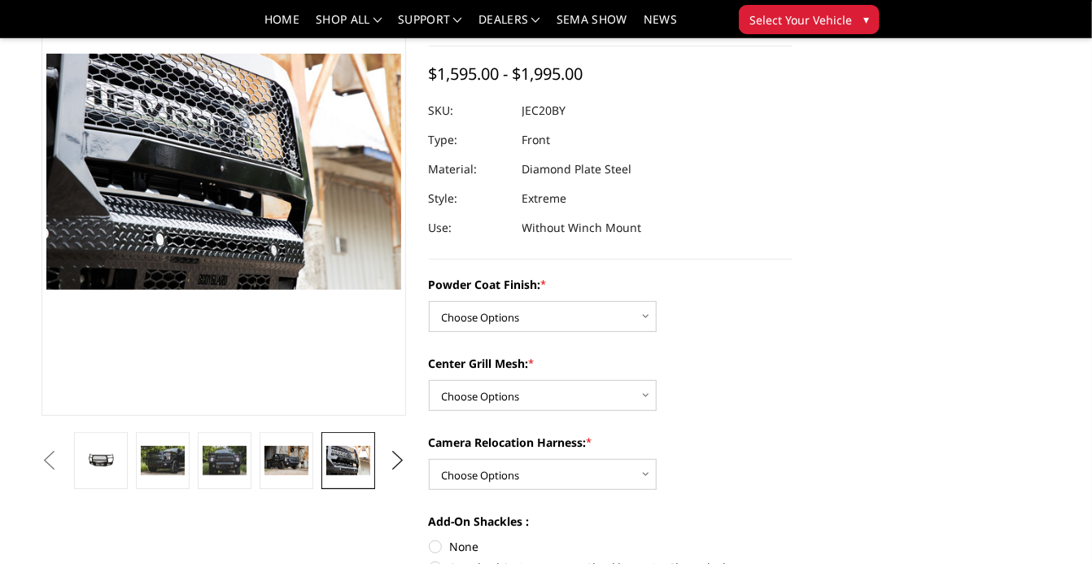
scroll to position [155, 0]
click at [396, 456] on button "Next" at bounding box center [397, 460] width 24 height 24
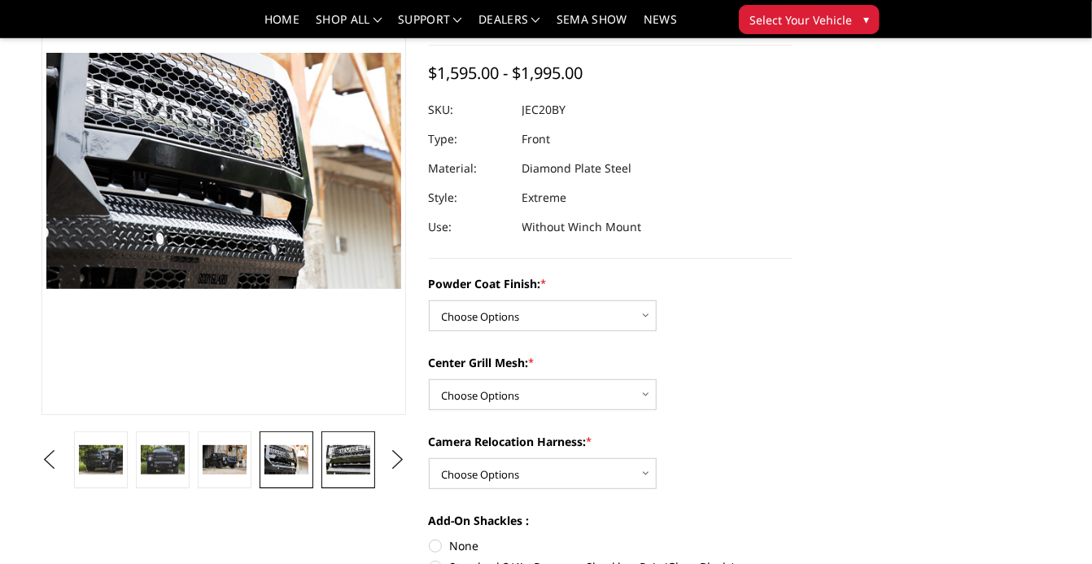
click at [342, 466] on img at bounding box center [348, 459] width 44 height 29
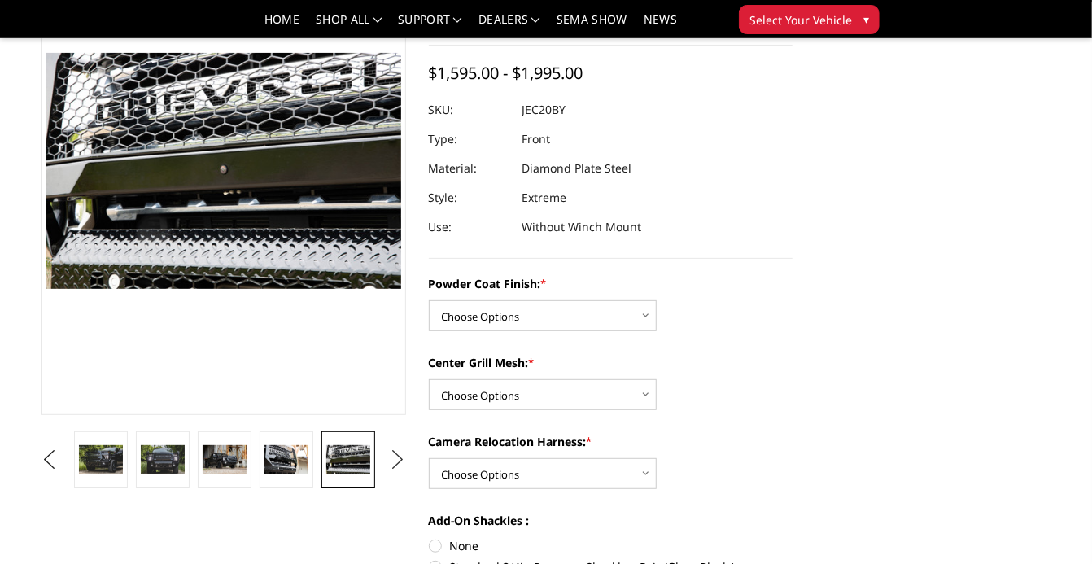
click at [398, 460] on button "Next" at bounding box center [397, 460] width 24 height 24
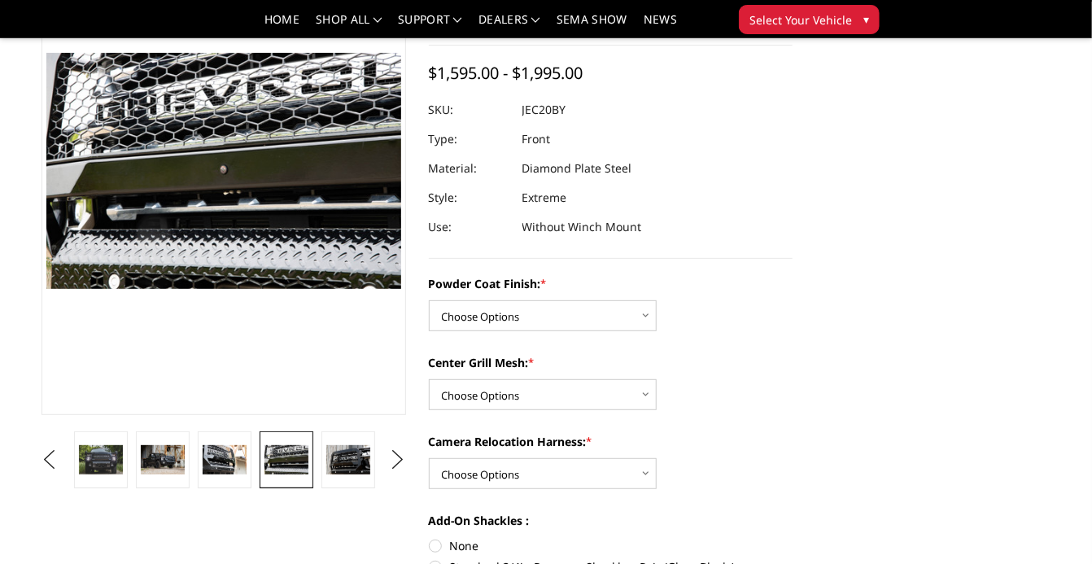
click at [129, 459] on li at bounding box center [101, 459] width 62 height 57
click at [116, 460] on img at bounding box center [101, 459] width 44 height 29
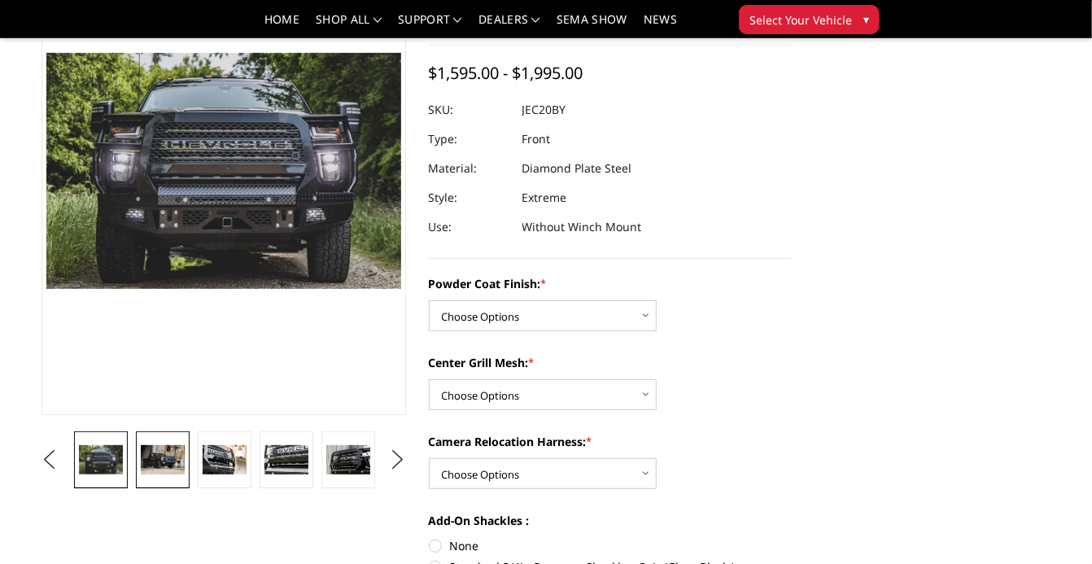
click at [154, 457] on img at bounding box center [163, 459] width 44 height 29
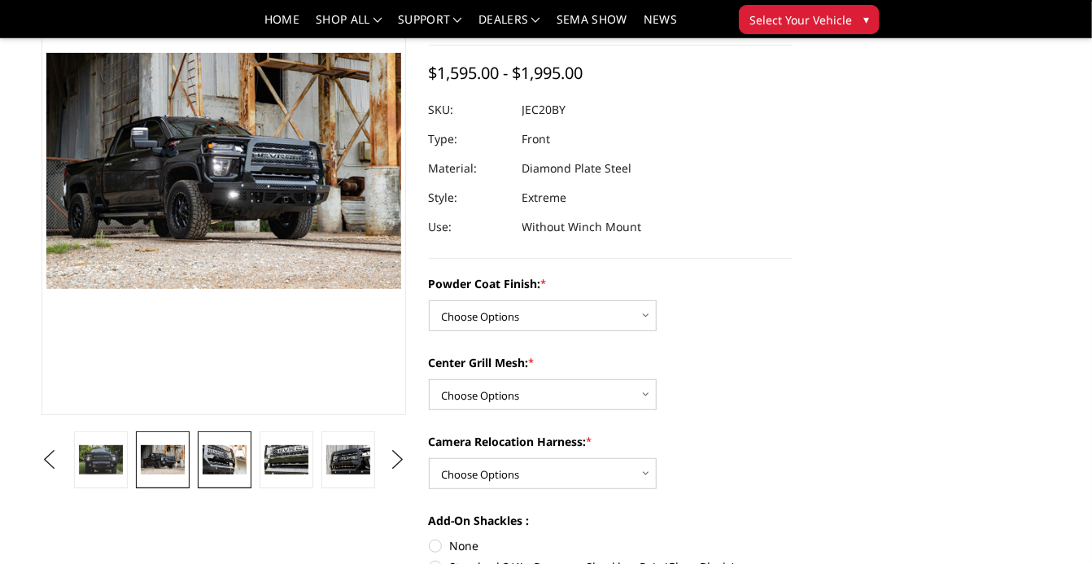
click at [204, 458] on img at bounding box center [225, 459] width 44 height 29
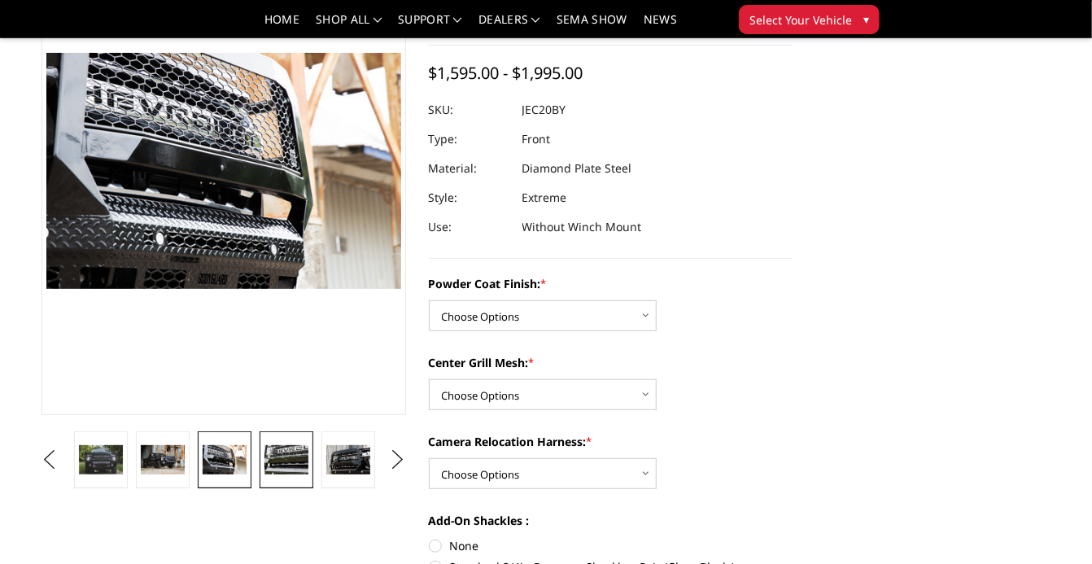
click at [287, 454] on img at bounding box center [287, 459] width 44 height 29
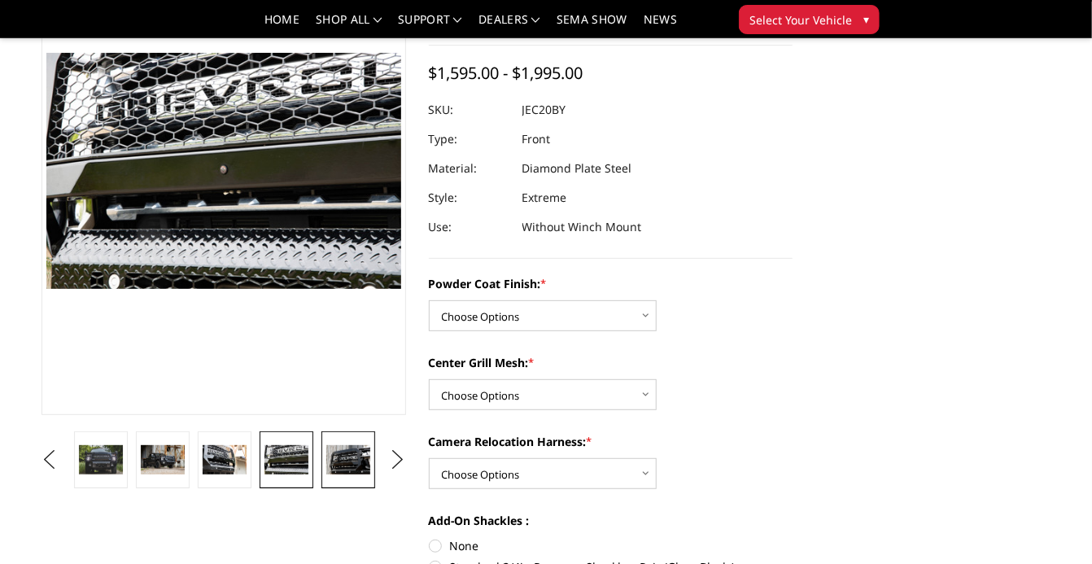
click at [333, 460] on img at bounding box center [348, 459] width 44 height 29
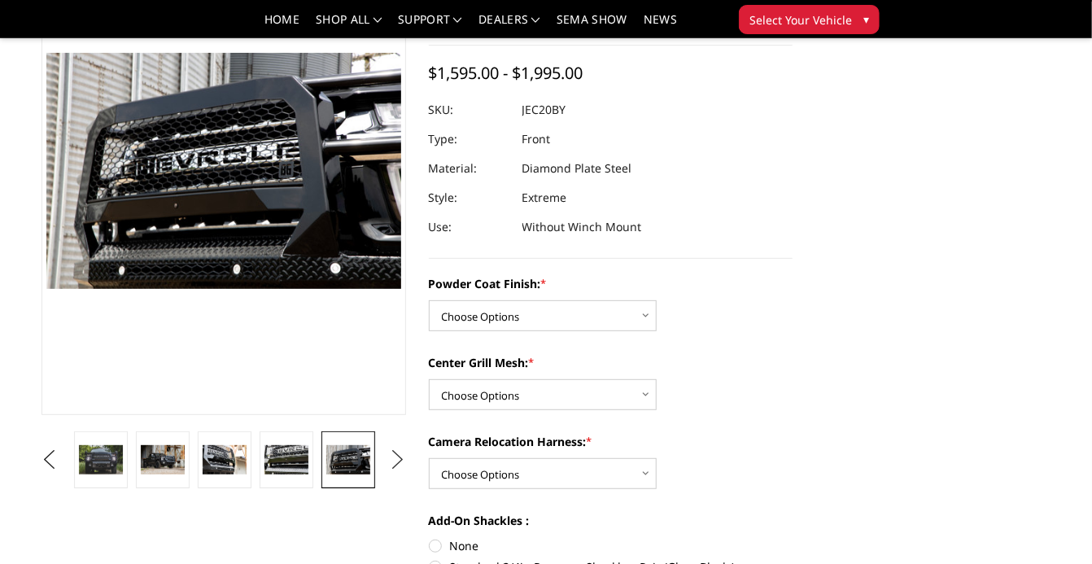
click at [402, 455] on button "Next" at bounding box center [397, 460] width 24 height 24
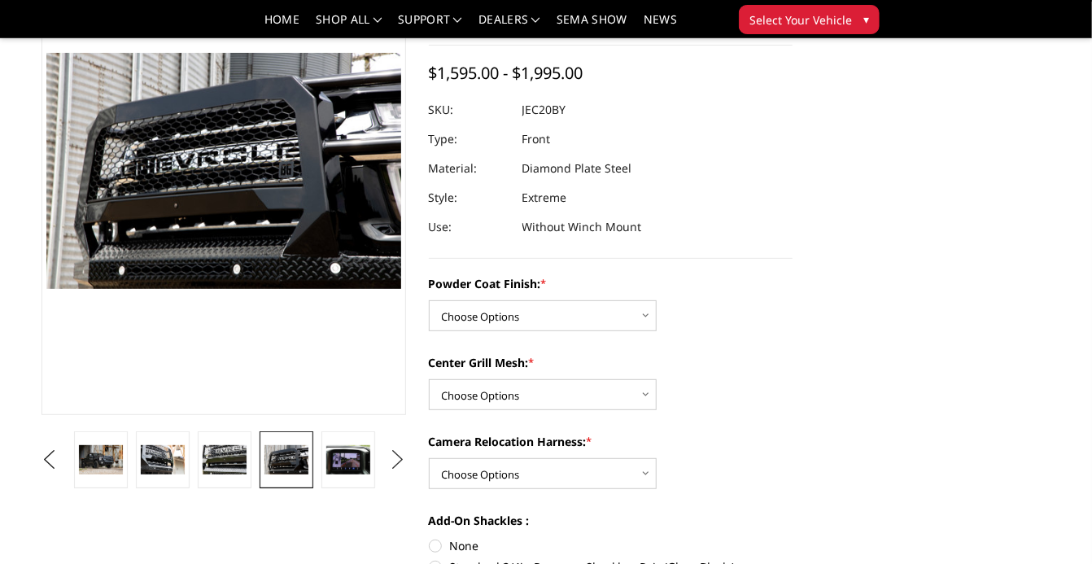
click at [402, 455] on button "Next" at bounding box center [397, 460] width 24 height 24
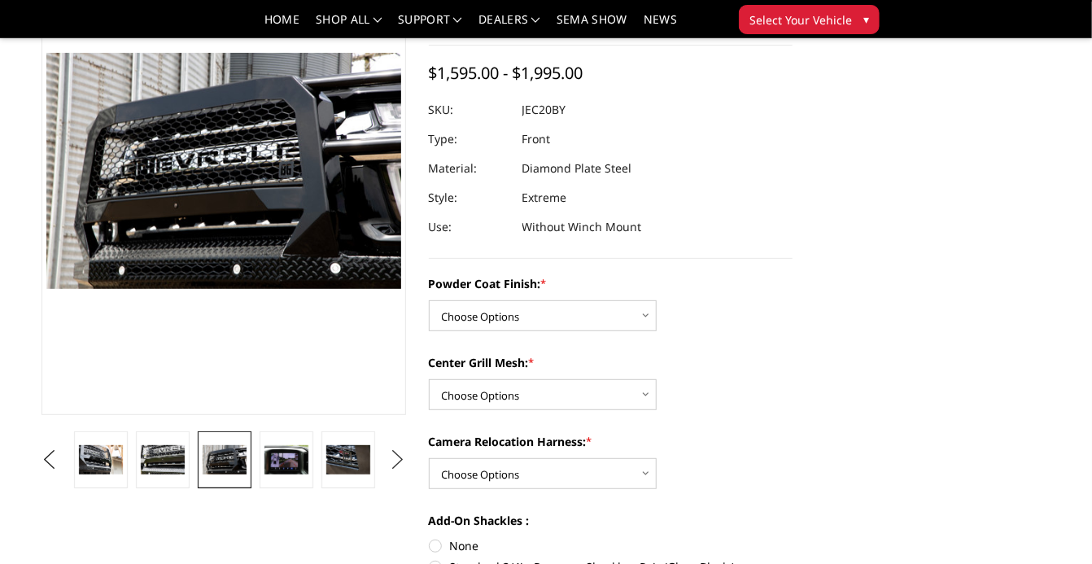
click at [402, 455] on button "Next" at bounding box center [397, 460] width 24 height 24
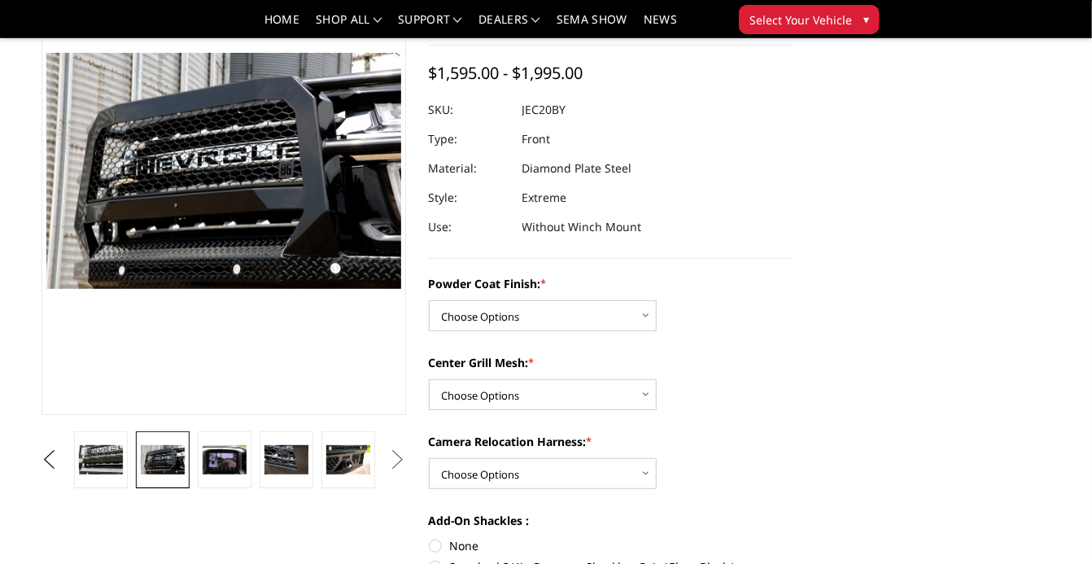
click at [402, 455] on button "Next" at bounding box center [397, 460] width 24 height 24
click at [235, 464] on img at bounding box center [225, 459] width 44 height 29
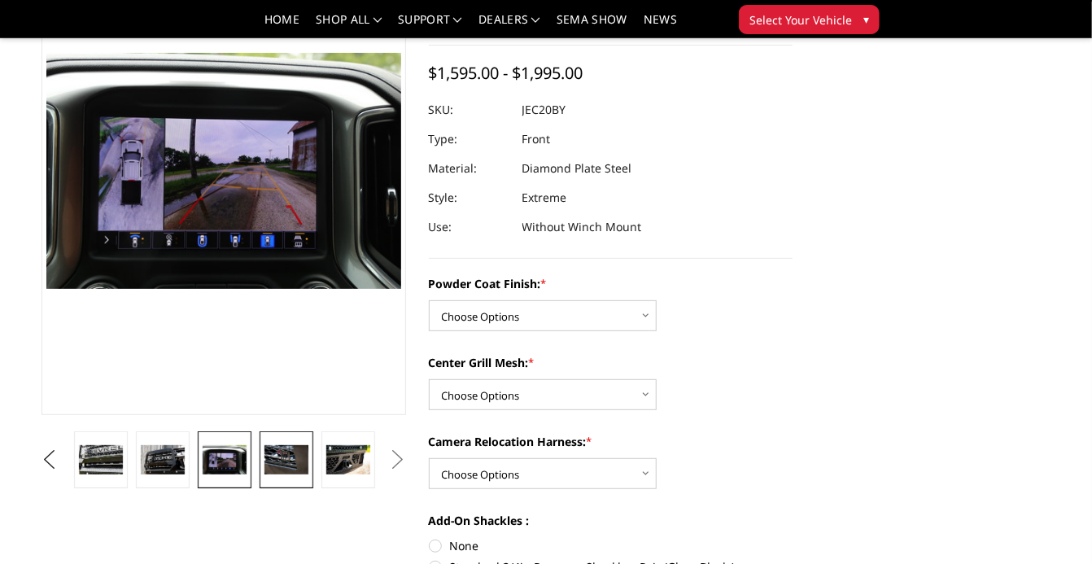
click at [266, 463] on img at bounding box center [287, 459] width 44 height 29
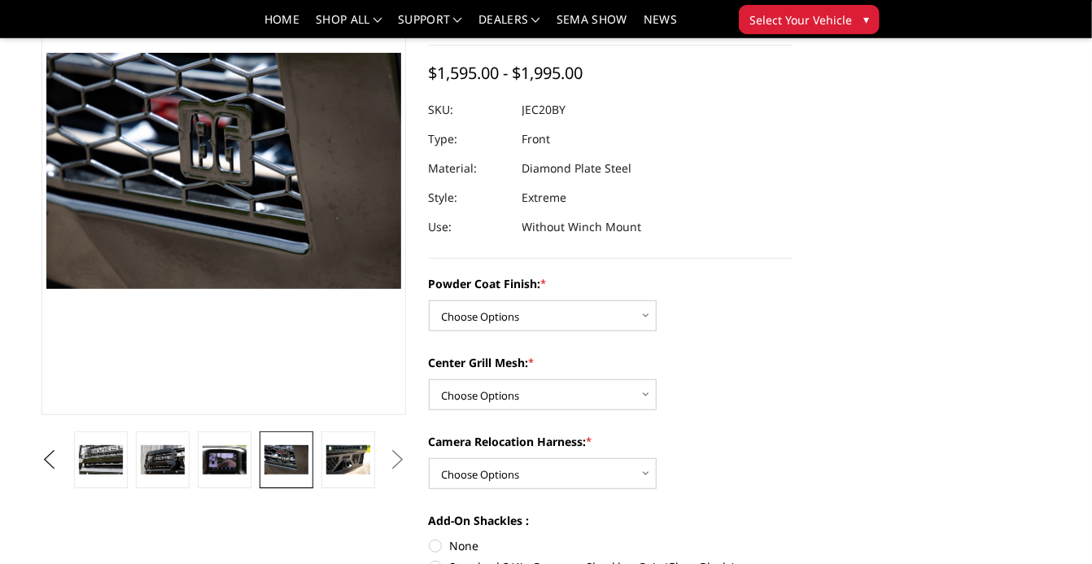
click at [305, 465] on img at bounding box center [287, 459] width 44 height 29
click at [352, 465] on img at bounding box center [348, 459] width 44 height 29
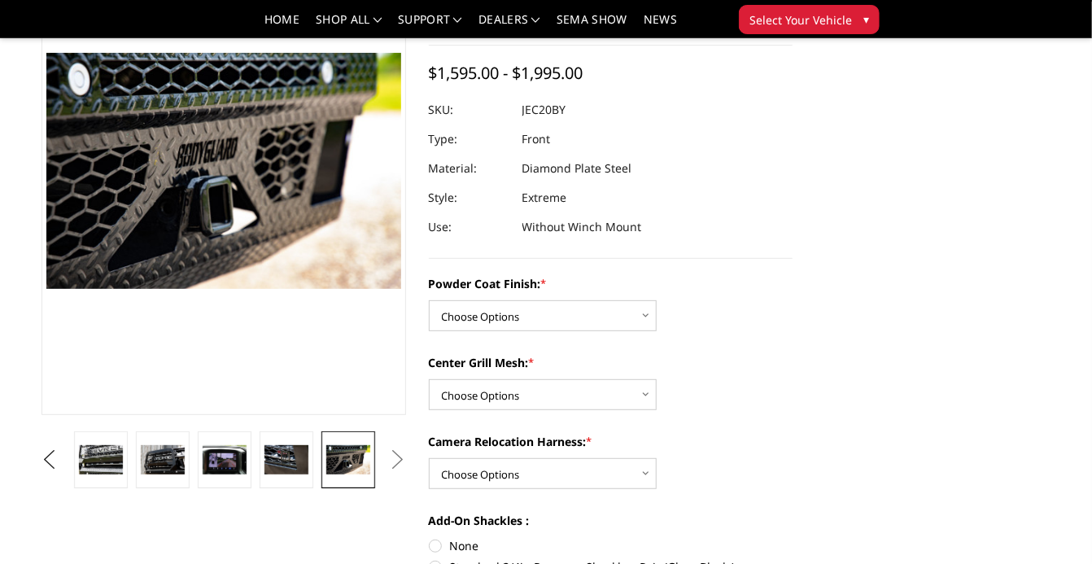
click at [395, 457] on button "Next" at bounding box center [397, 460] width 24 height 24
click at [400, 456] on button "Next" at bounding box center [397, 460] width 24 height 24
click at [109, 454] on img at bounding box center [101, 459] width 44 height 29
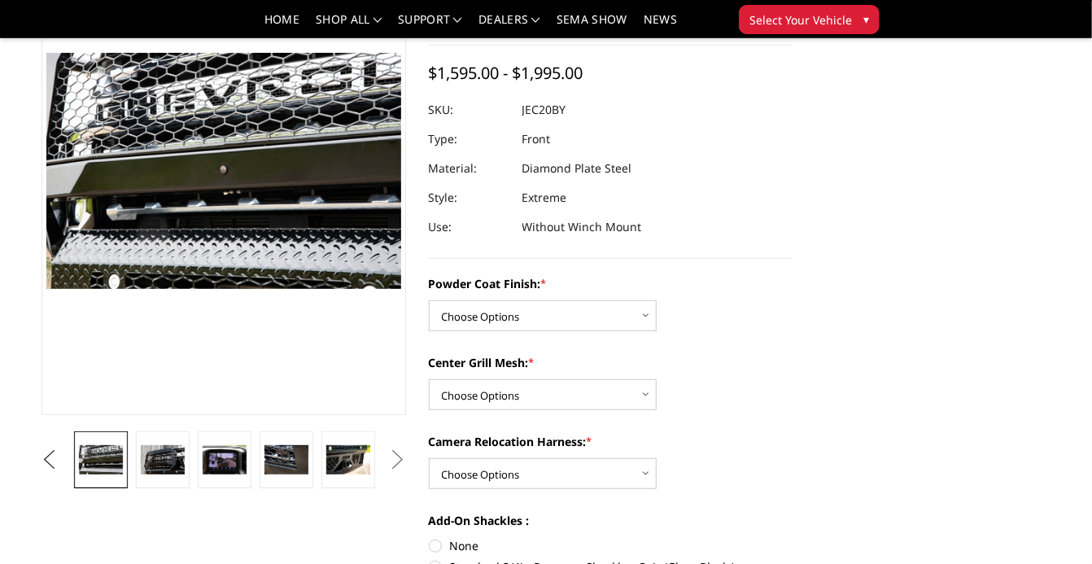
click at [60, 460] on button "Previous" at bounding box center [49, 460] width 24 height 24
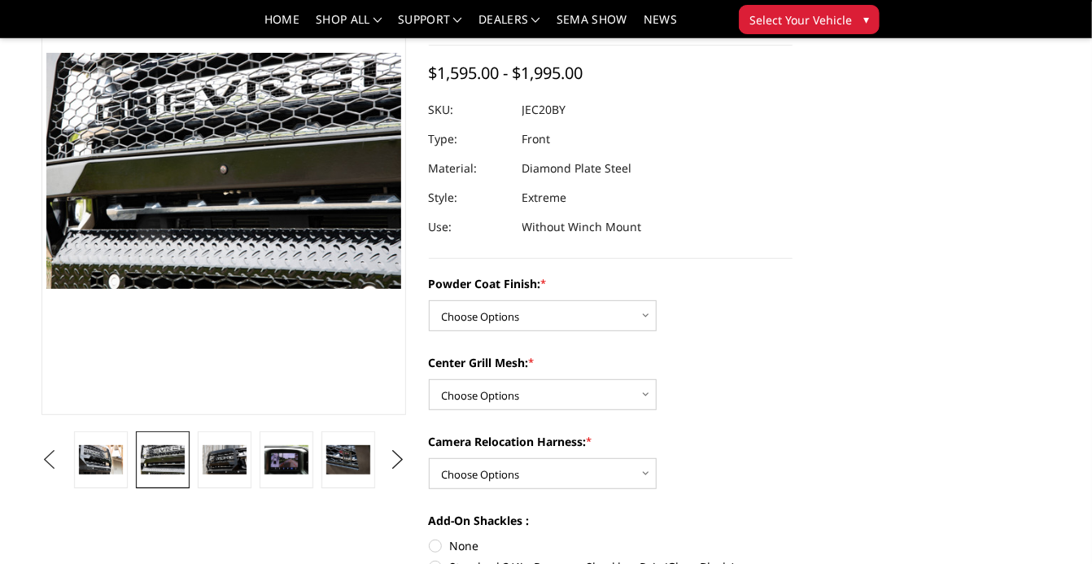
click at [60, 460] on button "Previous" at bounding box center [49, 460] width 24 height 24
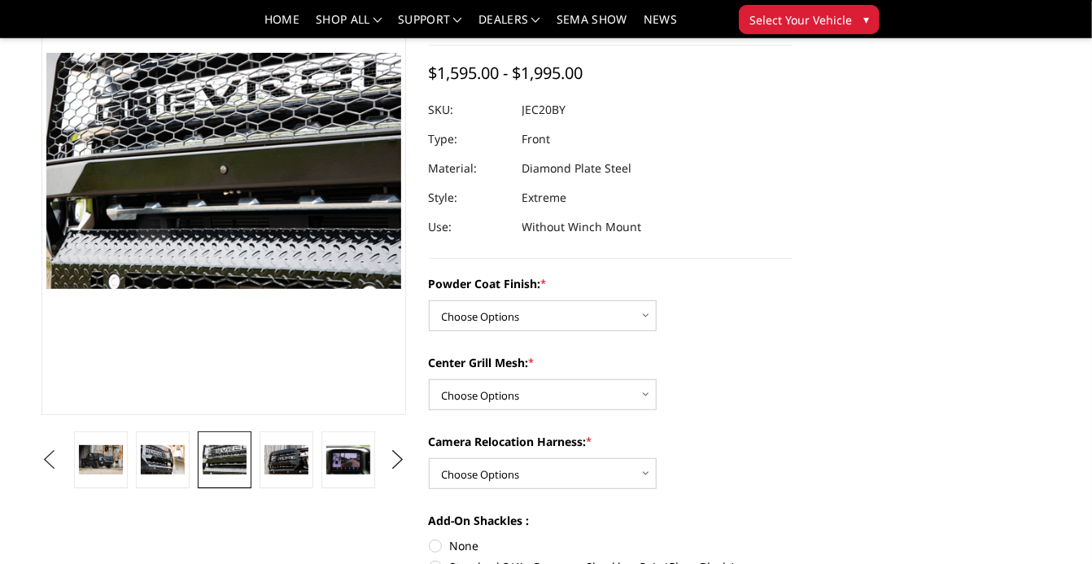
click at [60, 460] on button "Previous" at bounding box center [49, 460] width 24 height 24
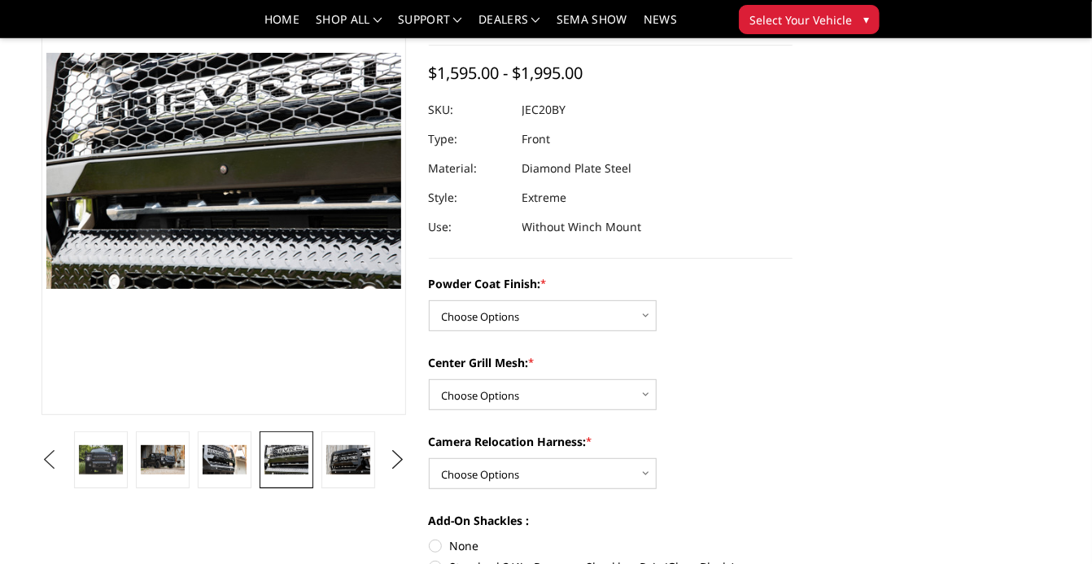
click at [60, 460] on button "Previous" at bounding box center [49, 460] width 24 height 24
click at [62, 462] on button "Previous" at bounding box center [49, 460] width 24 height 24
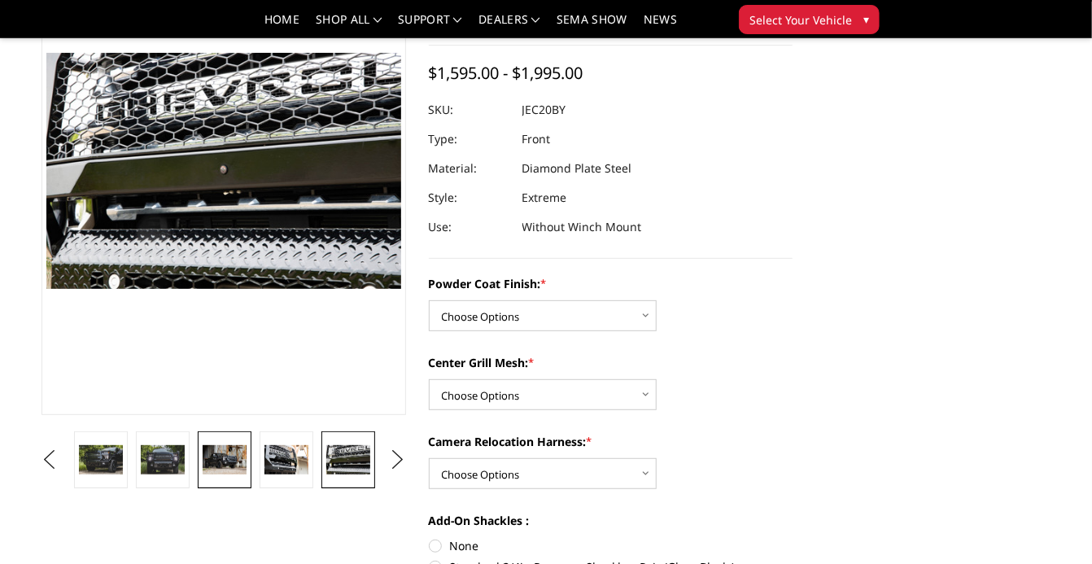
click at [222, 468] on img at bounding box center [225, 459] width 44 height 29
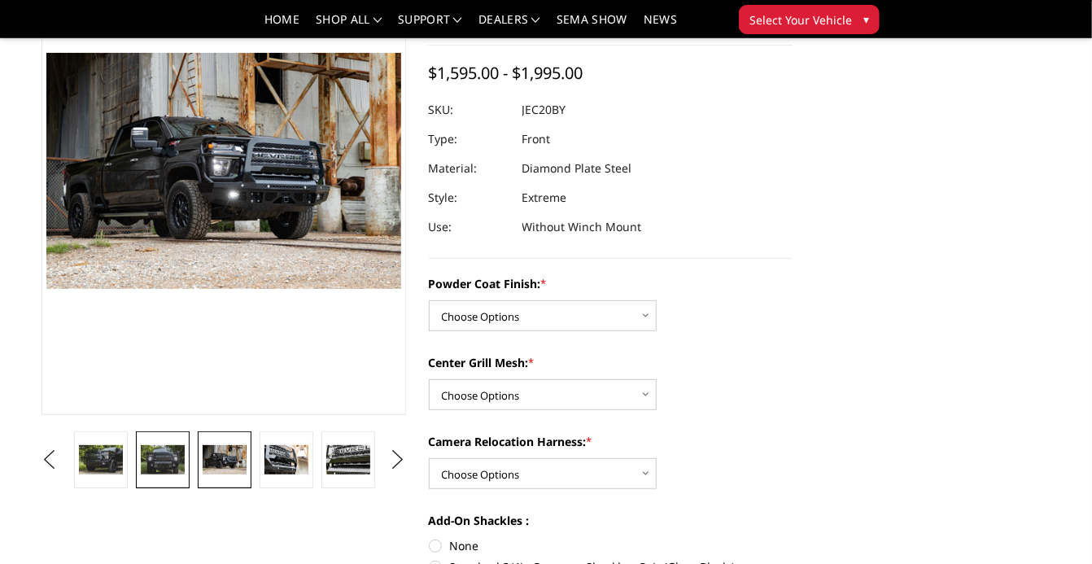
click at [170, 460] on img at bounding box center [163, 459] width 44 height 29
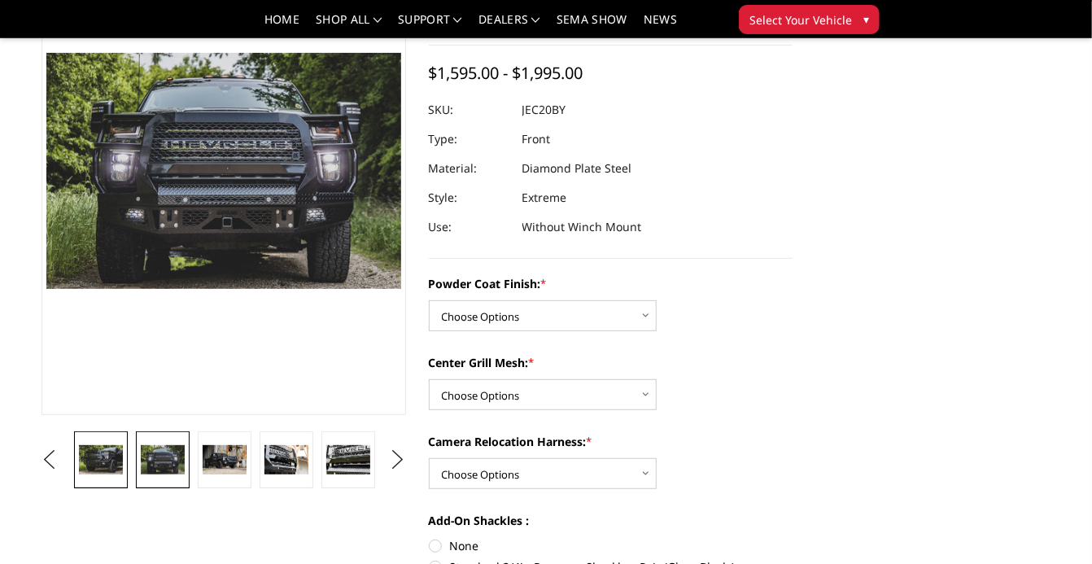
click at [114, 449] on img at bounding box center [101, 459] width 44 height 29
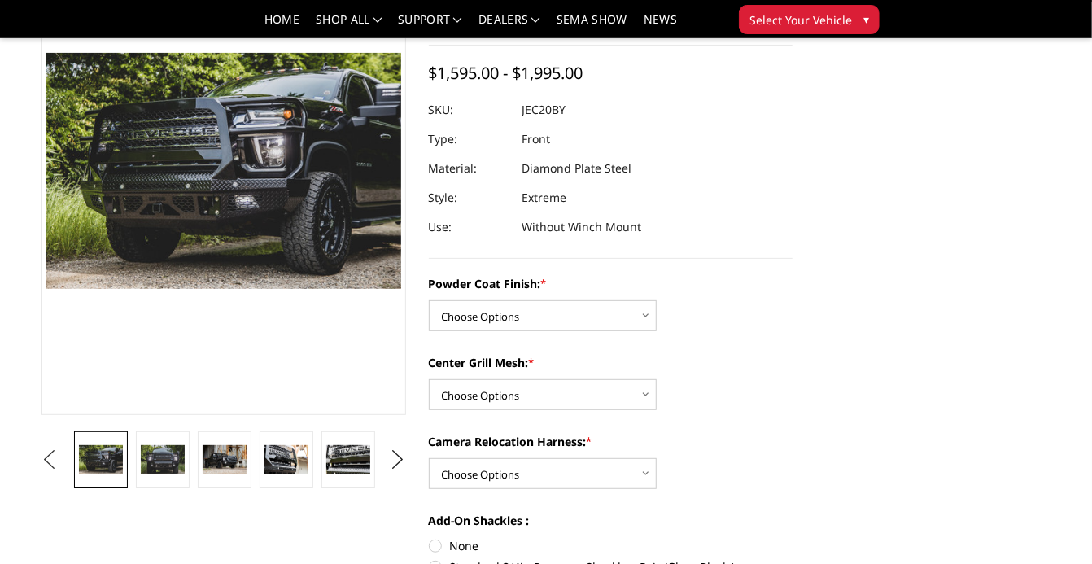
click at [55, 448] on button "Previous" at bounding box center [49, 460] width 24 height 24
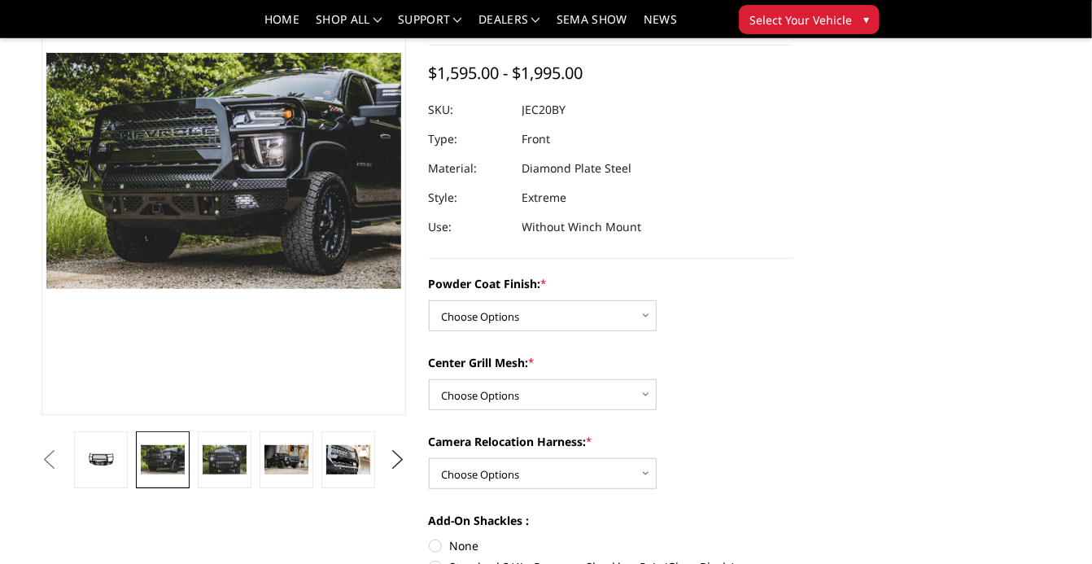
click at [159, 469] on img at bounding box center [163, 459] width 44 height 29
click at [224, 468] on img at bounding box center [225, 459] width 44 height 29
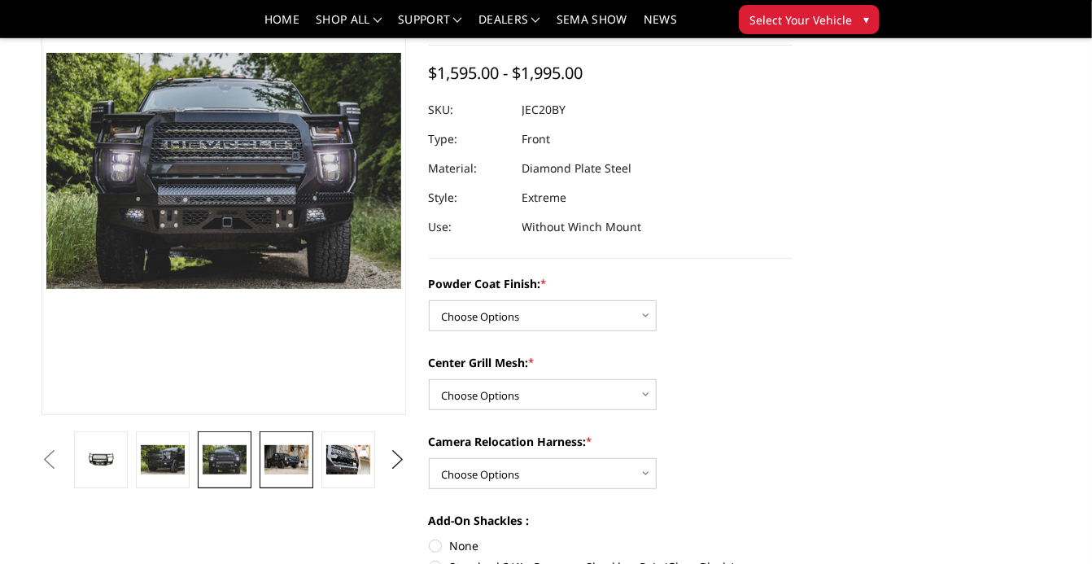
click at [273, 460] on img at bounding box center [287, 459] width 44 height 29
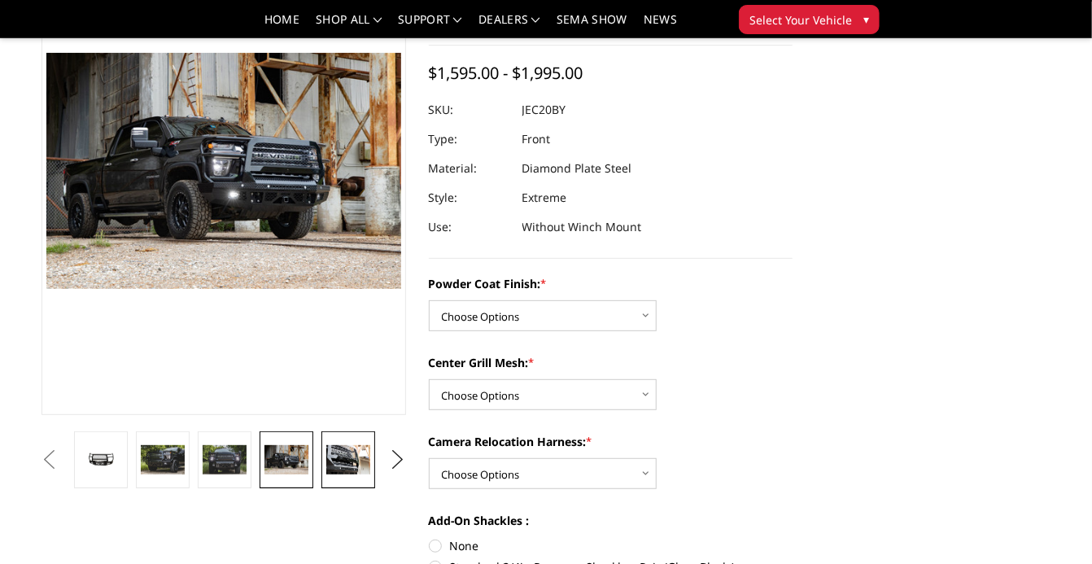
click at [334, 470] on img at bounding box center [348, 459] width 44 height 29
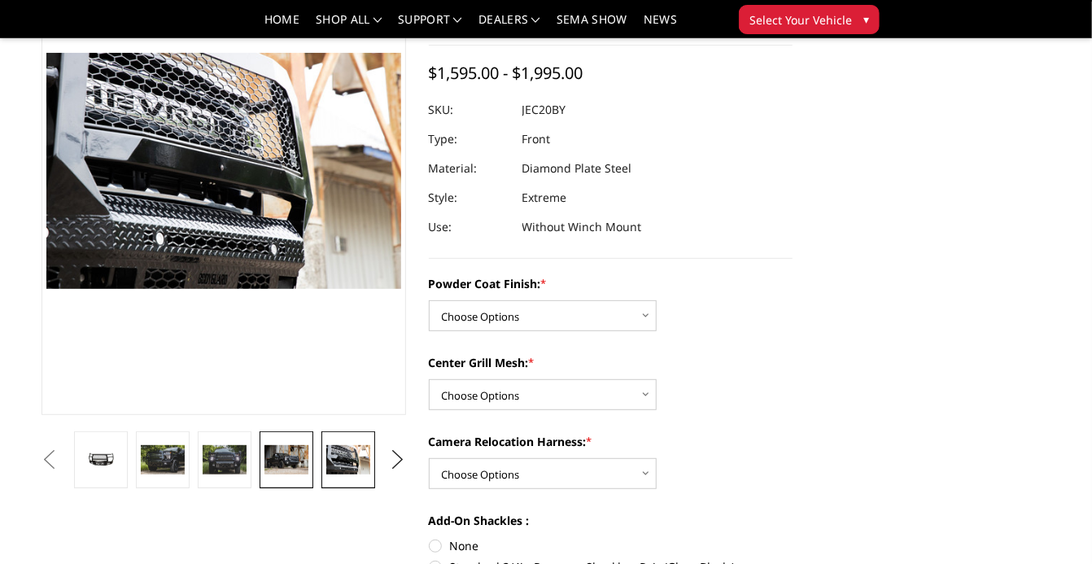
click at [262, 452] on link at bounding box center [287, 459] width 54 height 57
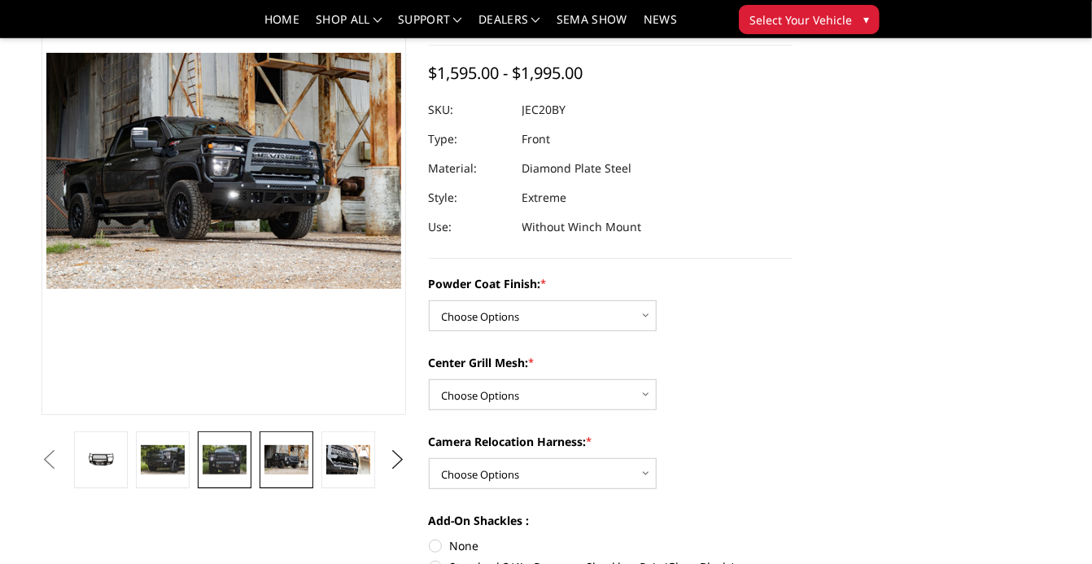
click at [234, 453] on img at bounding box center [225, 459] width 44 height 29
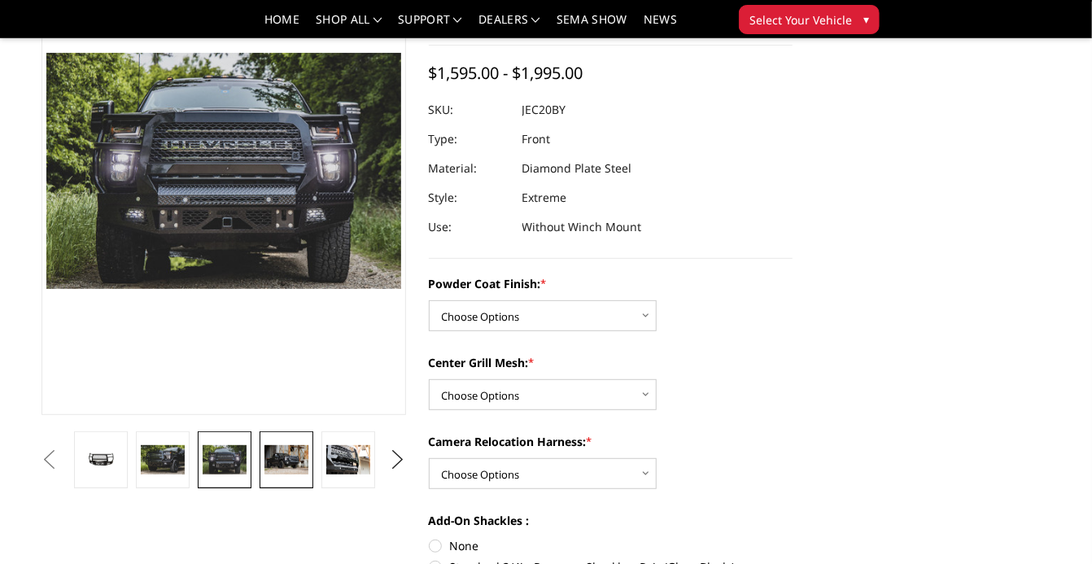
click at [284, 459] on img at bounding box center [287, 459] width 44 height 29
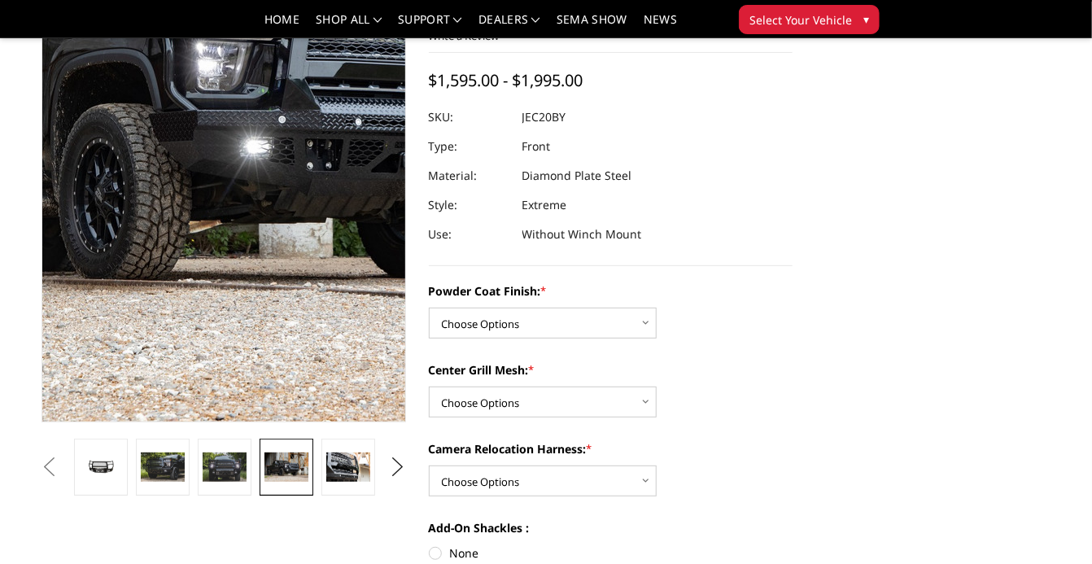
scroll to position [149, 0]
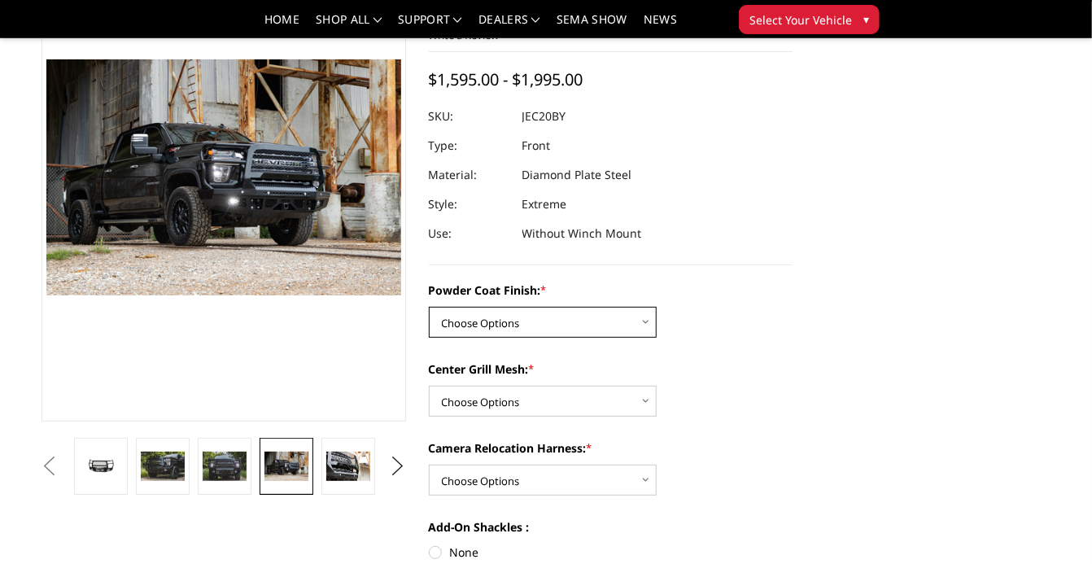
click at [513, 322] on select "Choose Options Bare Metal Gloss Black Powder Coat Textured Black Powder Coat" at bounding box center [543, 322] width 228 height 31
select select "3243"
click at [429, 307] on select "Choose Options Bare Metal Gloss Black Powder Coat Textured Black Powder Coat" at bounding box center [543, 322] width 228 height 31
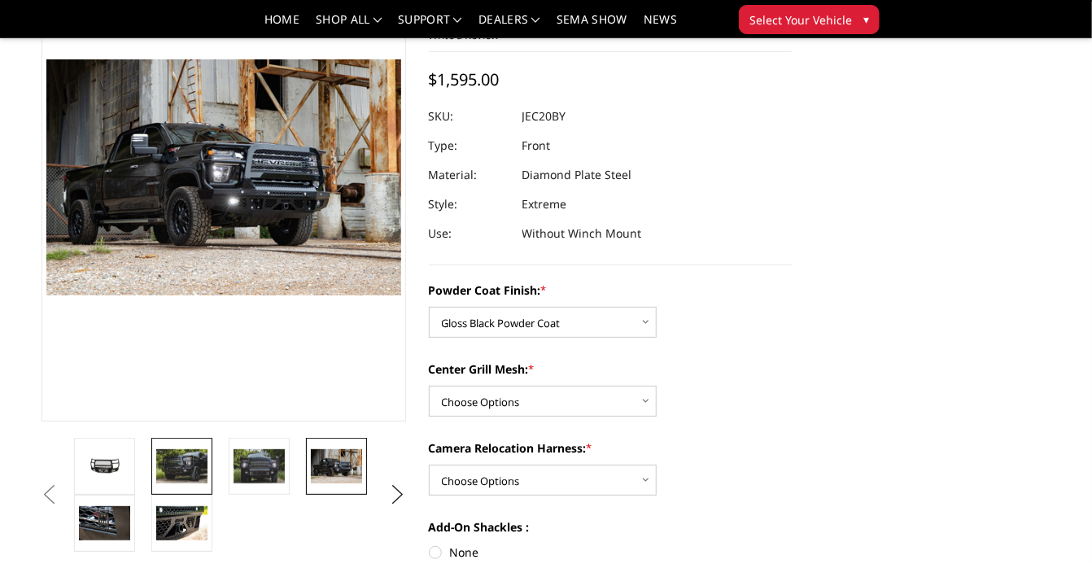
click at [168, 457] on img at bounding box center [181, 466] width 51 height 34
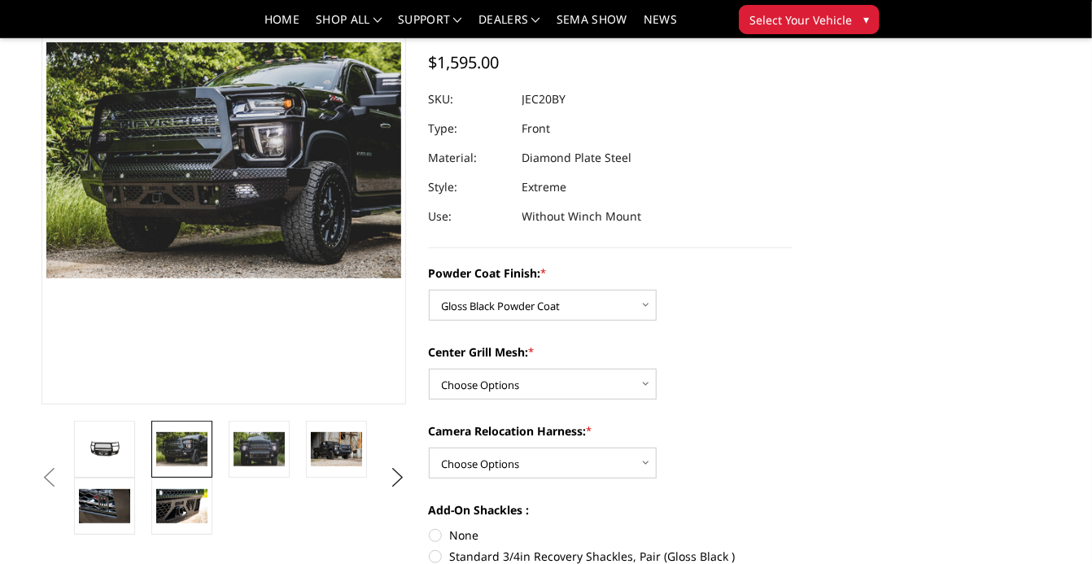
scroll to position [180, 0]
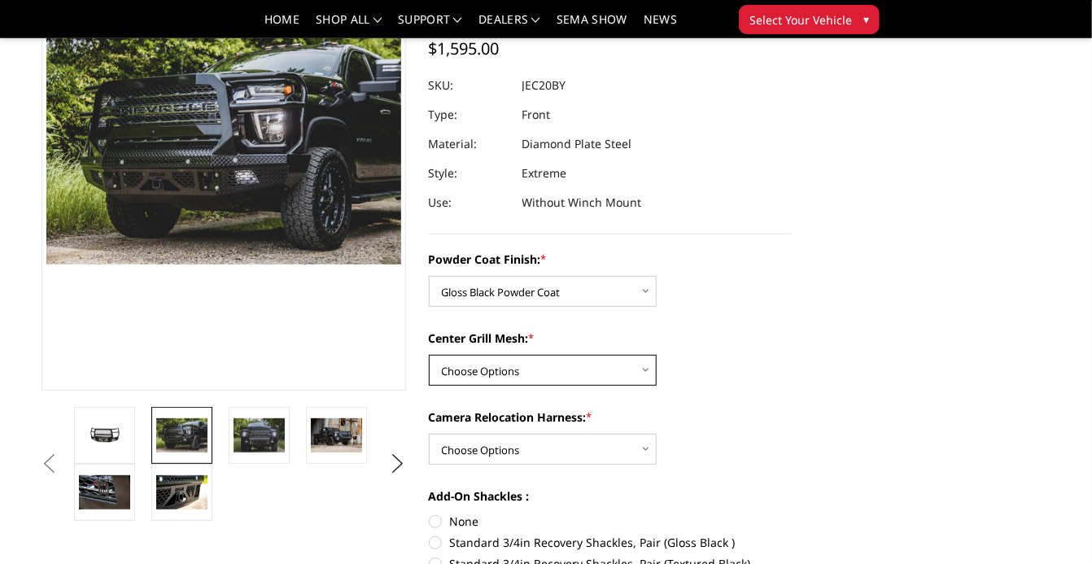
click at [573, 379] on select "Choose Options WITH Expanded Metal in Center Grill WITHOUT Expanded Metal in Ce…" at bounding box center [543, 370] width 228 height 31
select select "3245"
click at [429, 355] on select "Choose Options WITH Expanded Metal in Center Grill WITHOUT Expanded Metal in Ce…" at bounding box center [543, 370] width 228 height 31
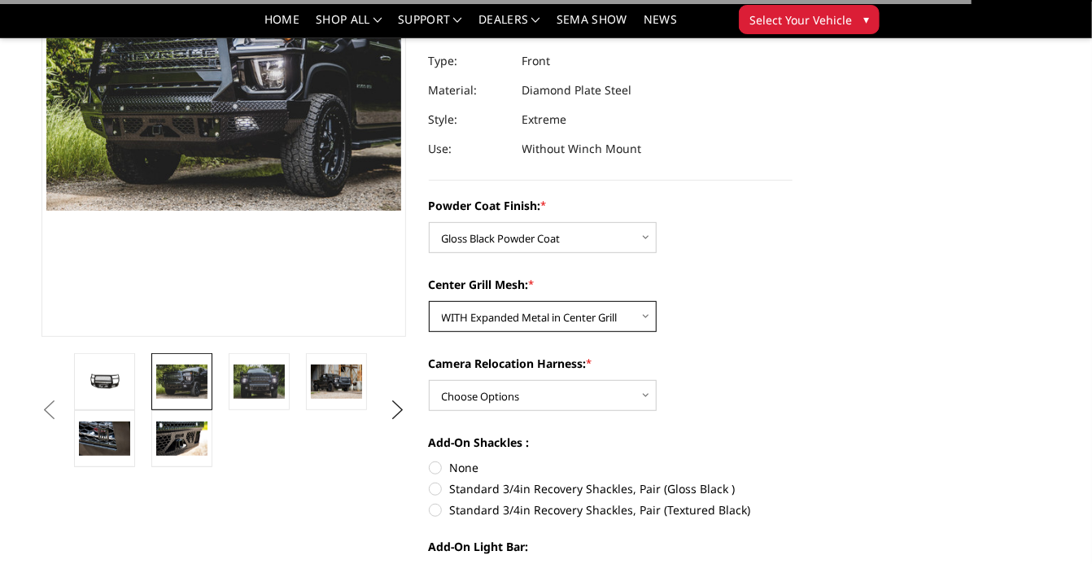
scroll to position [240, 0]
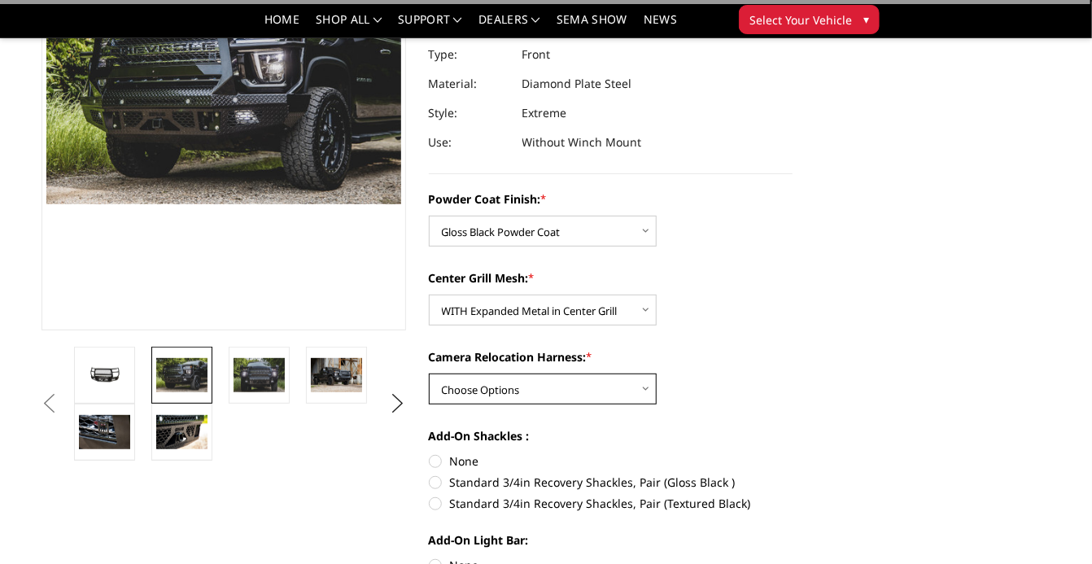
click at [576, 390] on select "Choose Options WITH Camera Relocation Harness WITHOUT Camera Relocation Harness" at bounding box center [543, 389] width 228 height 31
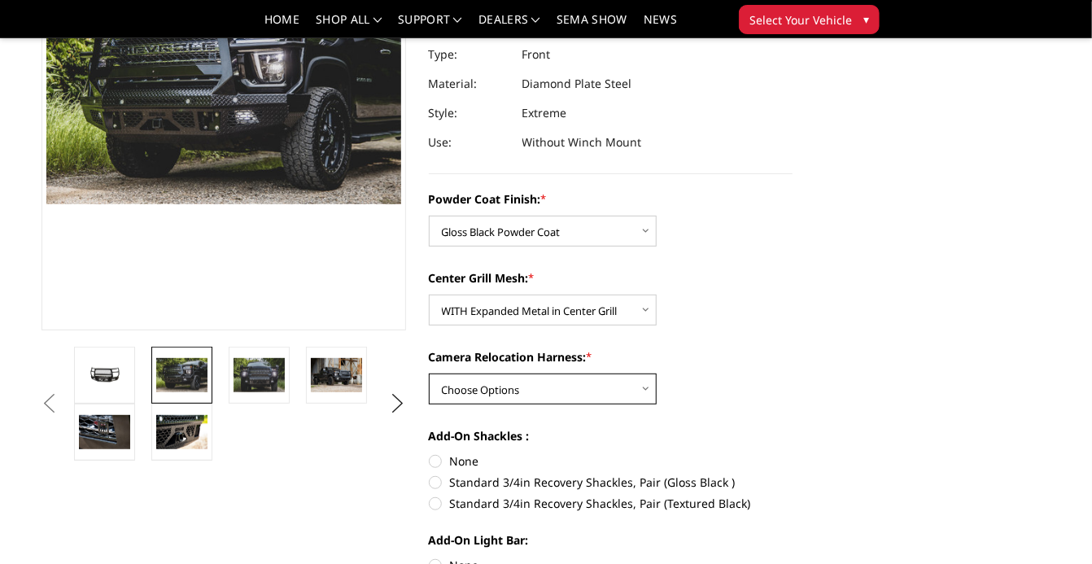
select select "3248"
click at [429, 374] on select "Choose Options WITH Camera Relocation Harness WITHOUT Camera Relocation Harness" at bounding box center [543, 389] width 228 height 31
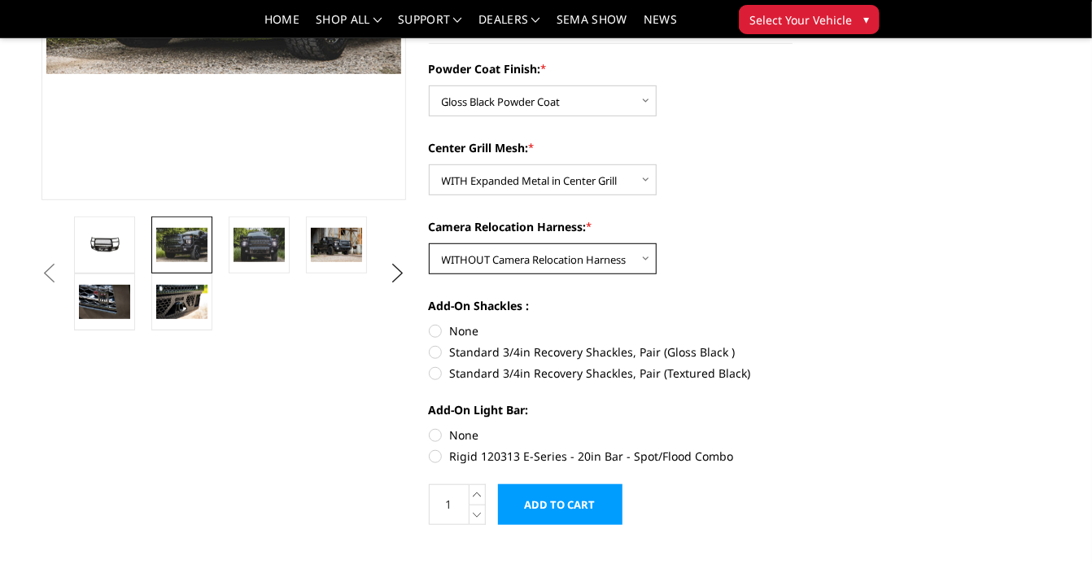
scroll to position [374, 0]
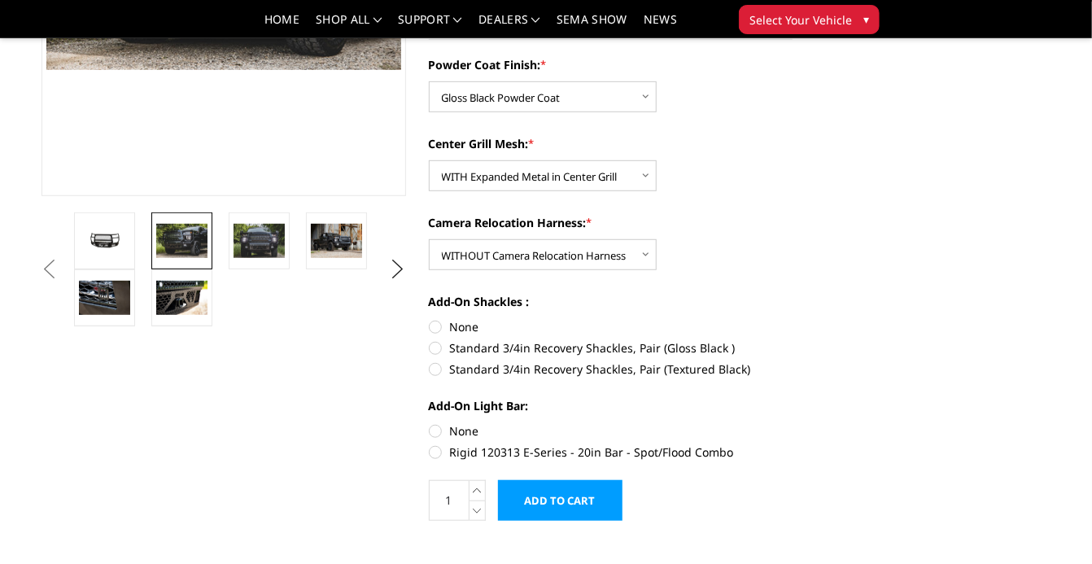
click at [440, 330] on label "None" at bounding box center [611, 326] width 365 height 17
click at [430, 319] on input "None" at bounding box center [429, 318] width 1 height 1
radio input "true"
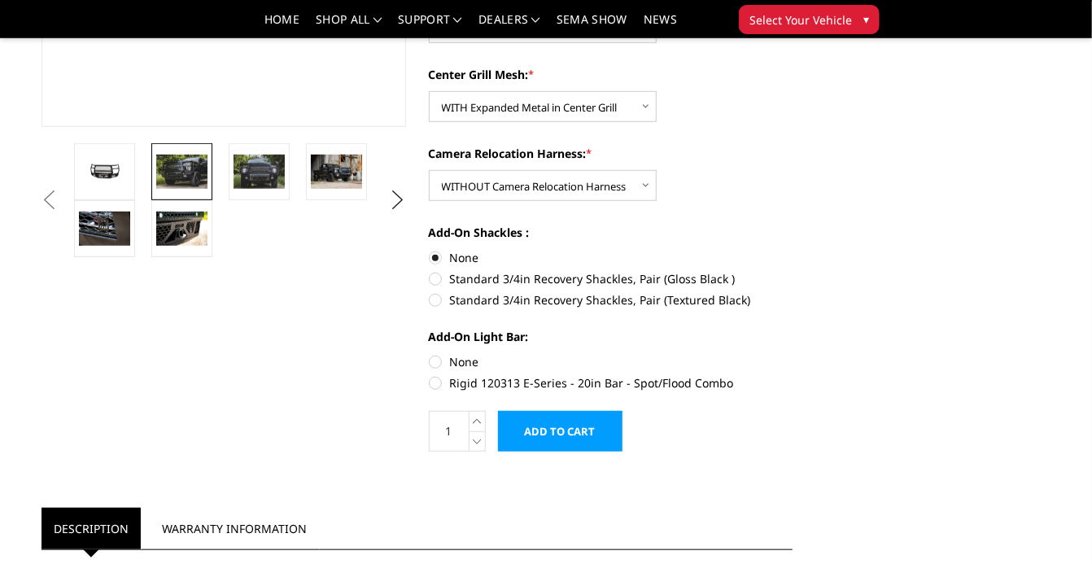
scroll to position [452, 0]
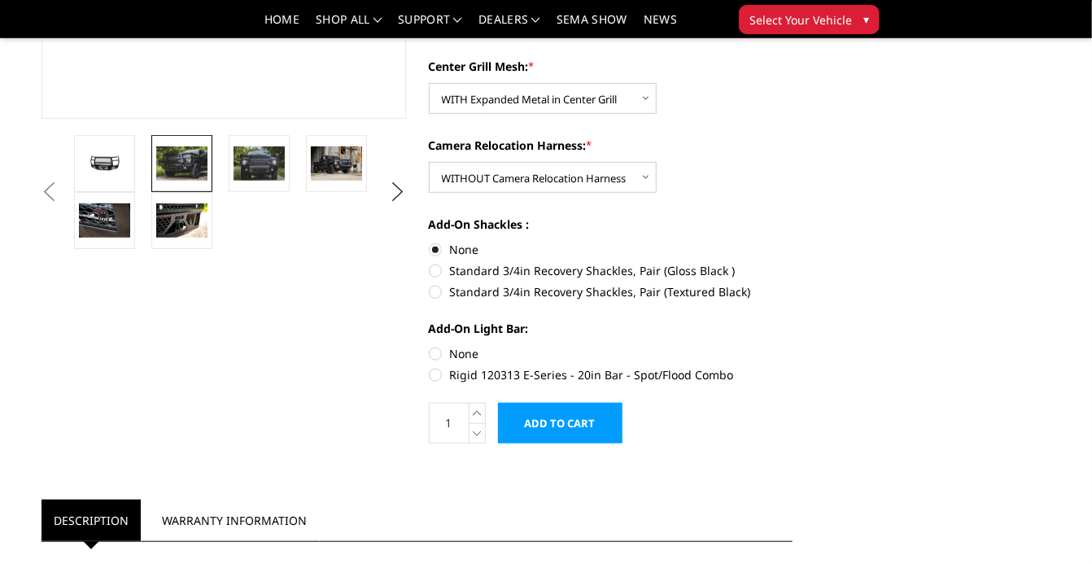
click at [427, 350] on section "[DATE]-[DATE] Chevrolet Silverado 2500-3500 - FT Series - Extreme Front Bumper …" at bounding box center [611, 45] width 387 height 830
click at [433, 352] on label "None" at bounding box center [611, 353] width 365 height 17
click at [430, 346] on input "None" at bounding box center [429, 345] width 1 height 1
radio input "true"
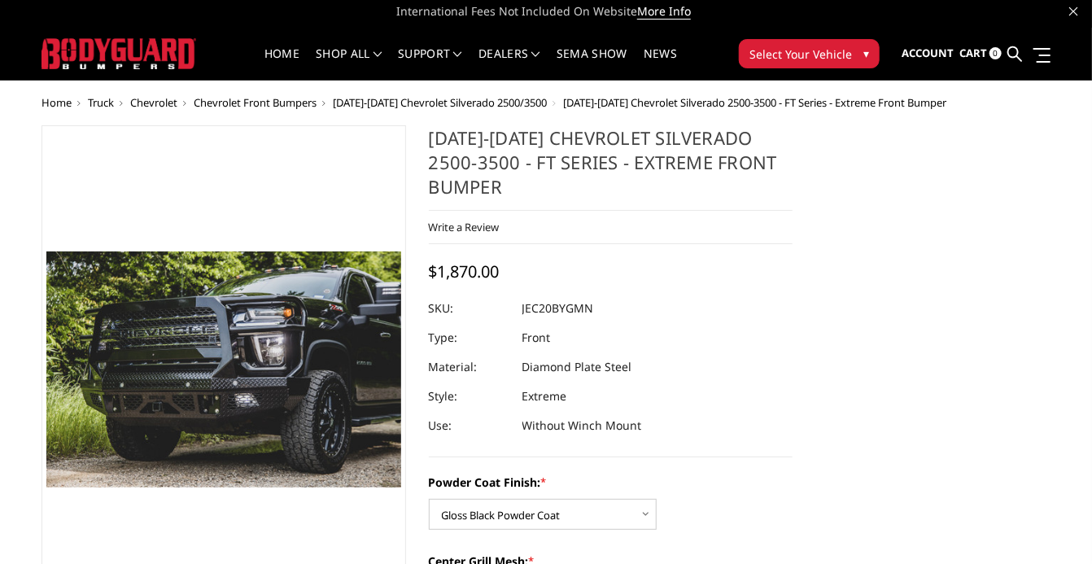
scroll to position [0, 0]
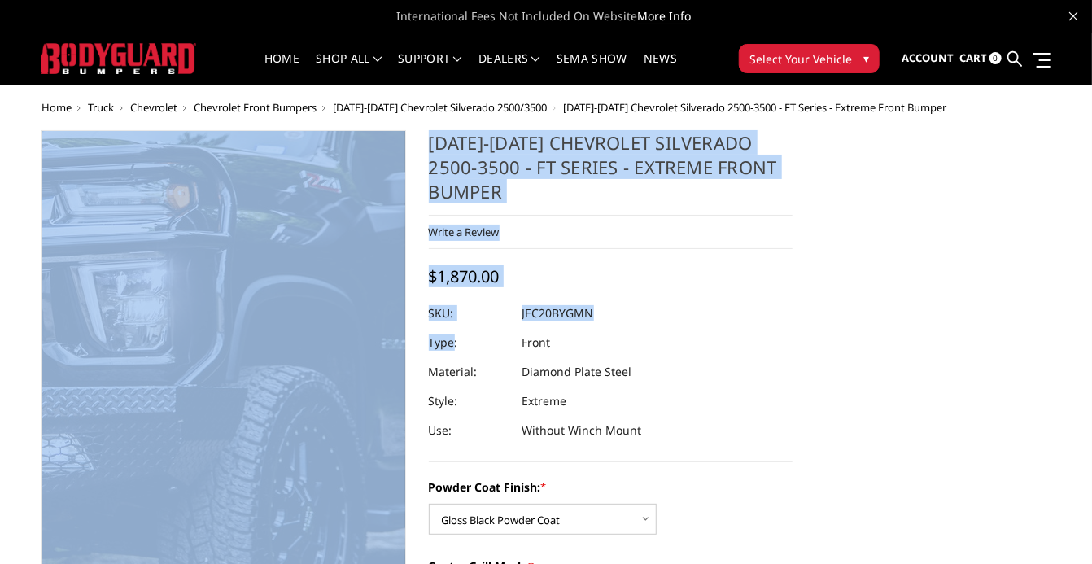
drag, startPoint x: 438, startPoint y: 336, endPoint x: 337, endPoint y: 422, distance: 132.8
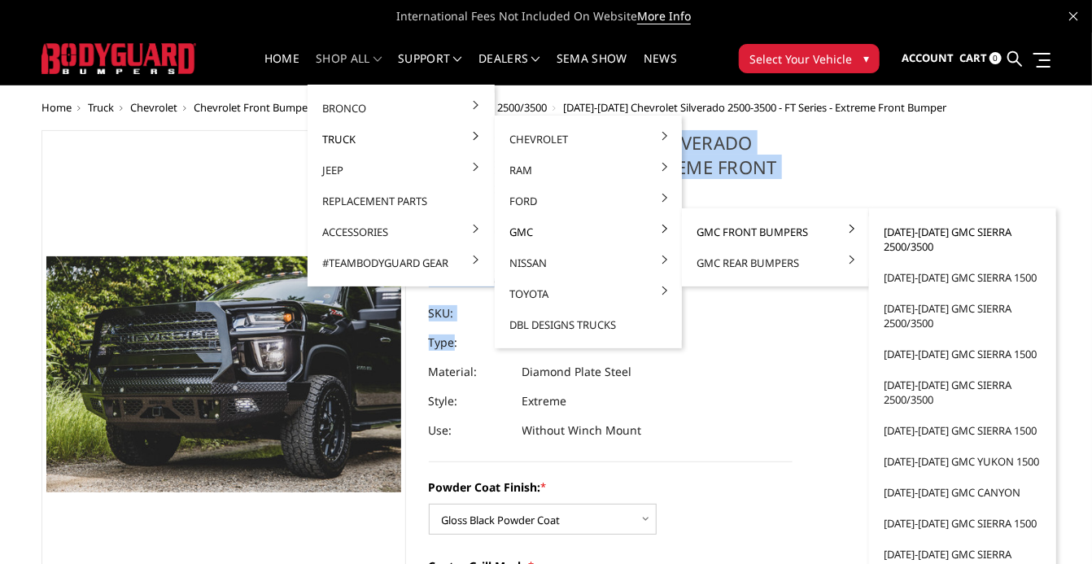
click at [912, 244] on link "[DATE]-[DATE] GMC Sierra 2500/3500" at bounding box center [963, 240] width 174 height 46
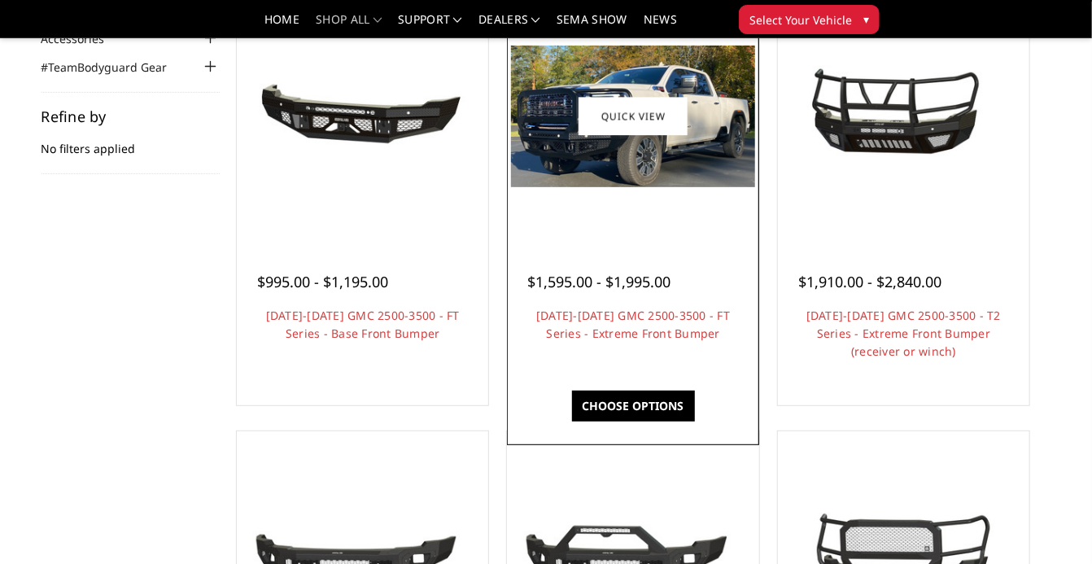
scroll to position [199, 0]
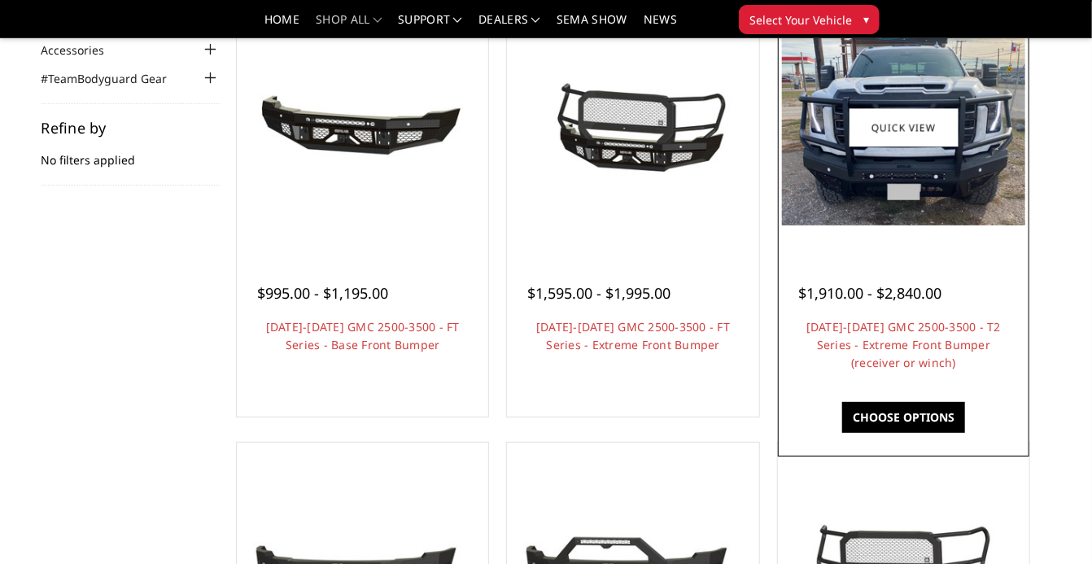
click at [939, 338] on div "$1,910.00 - $2,840.00 2024-2025 GMC 2500-3500 - T2 Series - Extreme Front Bumpe…" at bounding box center [903, 320] width 243 height 142
click at [931, 352] on link "[DATE]-[DATE] GMC 2500-3500 - T2 Series - Extreme Front Bumper (receiver or win…" at bounding box center [904, 344] width 195 height 51
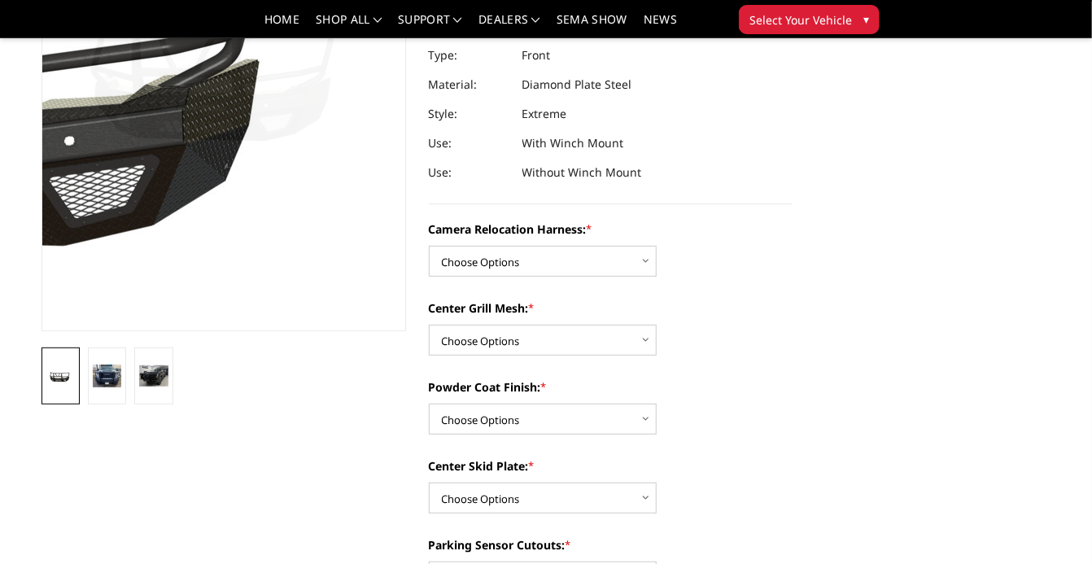
scroll to position [245, 0]
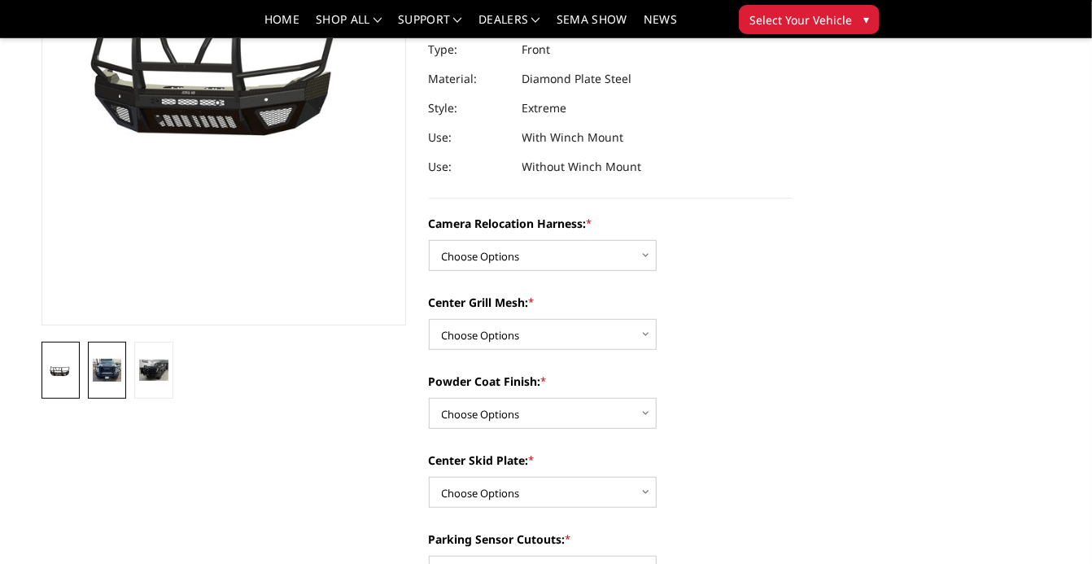
click at [111, 365] on img at bounding box center [107, 370] width 28 height 23
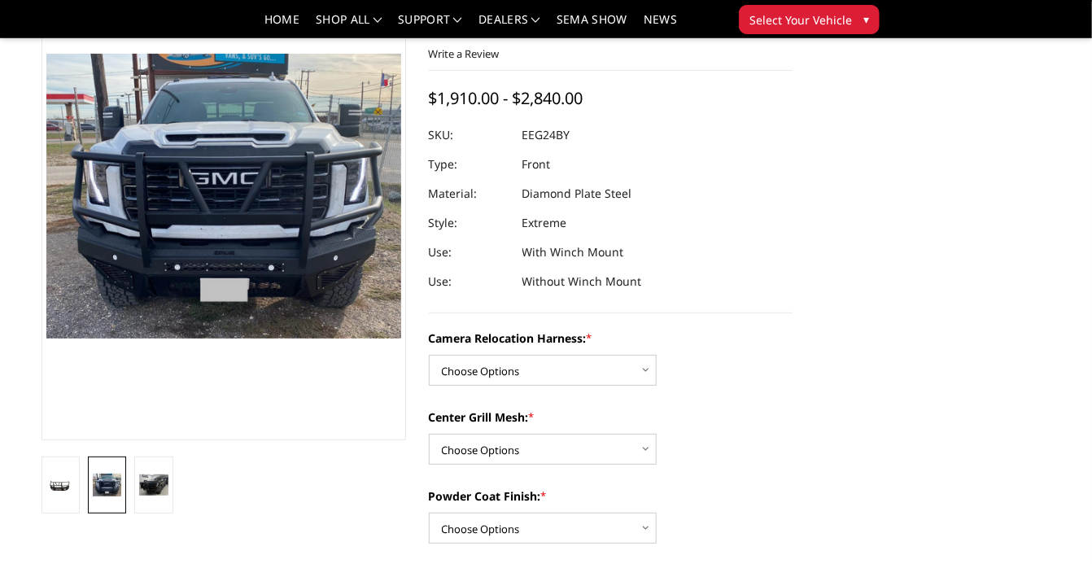
scroll to position [130, 0]
click at [156, 484] on img at bounding box center [153, 486] width 28 height 22
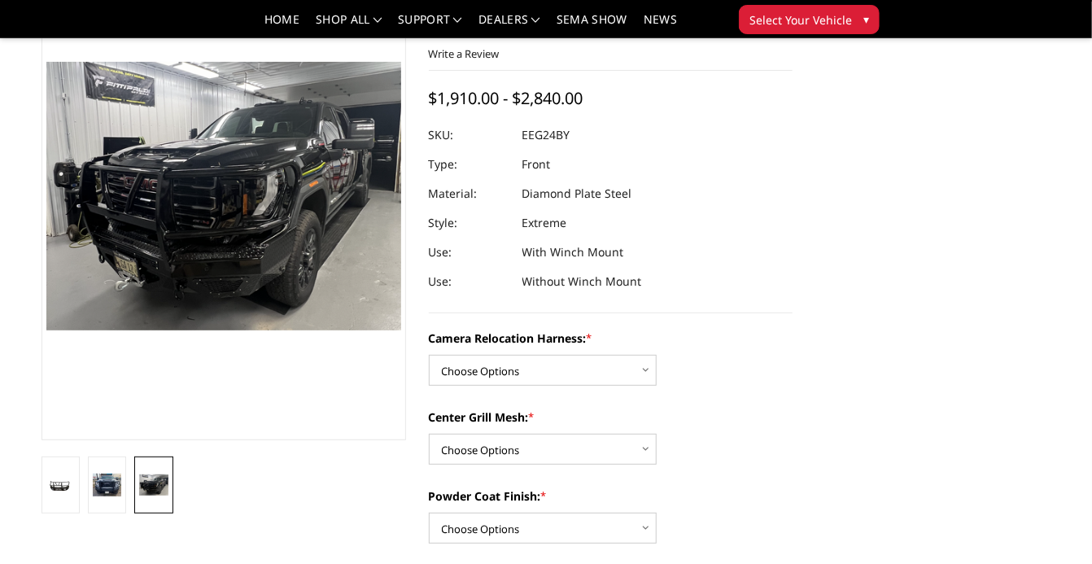
scroll to position [138, 0]
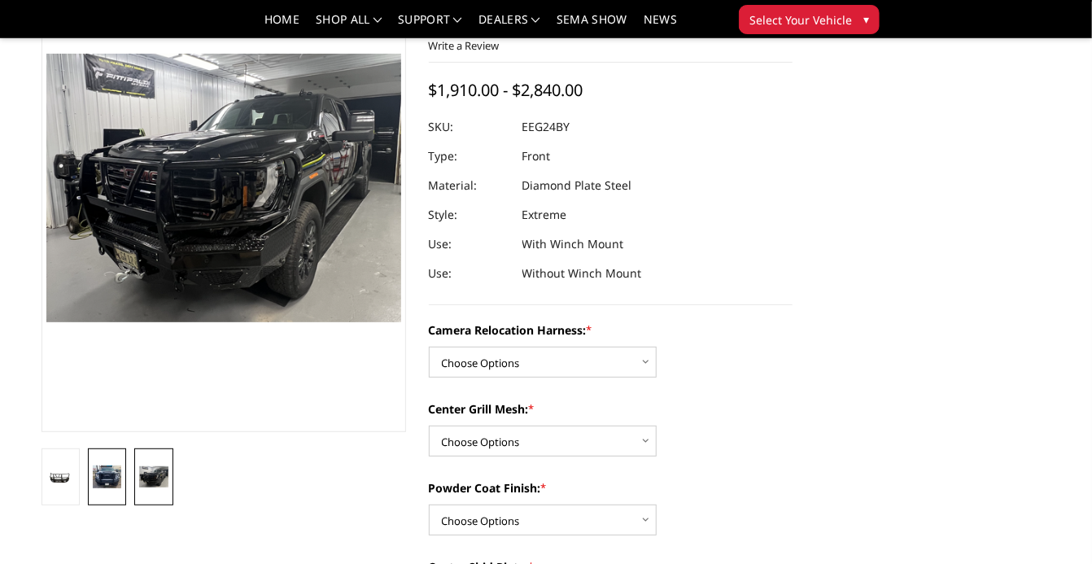
click at [99, 466] on img at bounding box center [107, 477] width 28 height 23
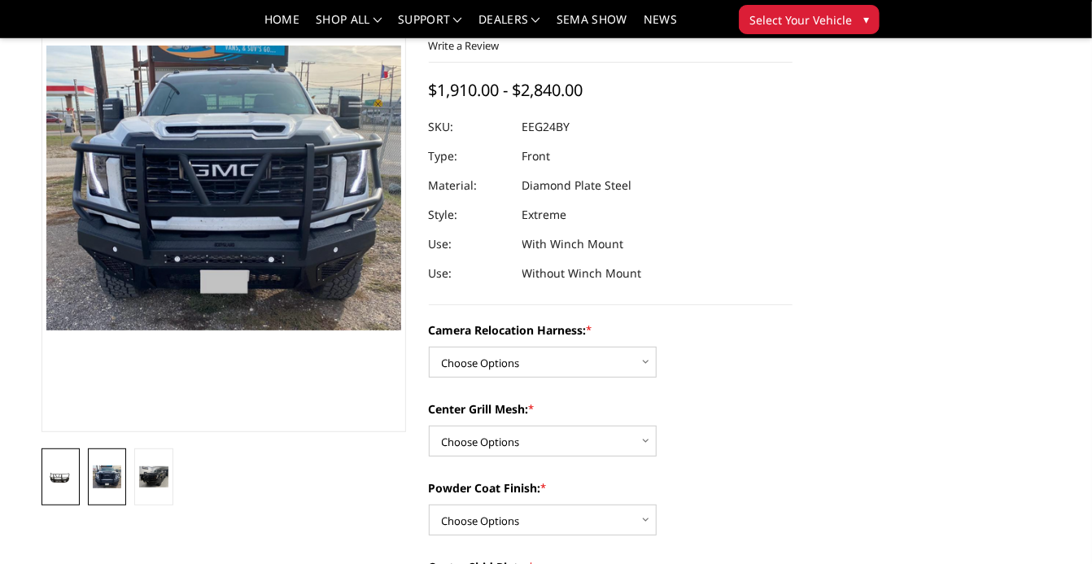
click at [65, 464] on link at bounding box center [61, 476] width 38 height 57
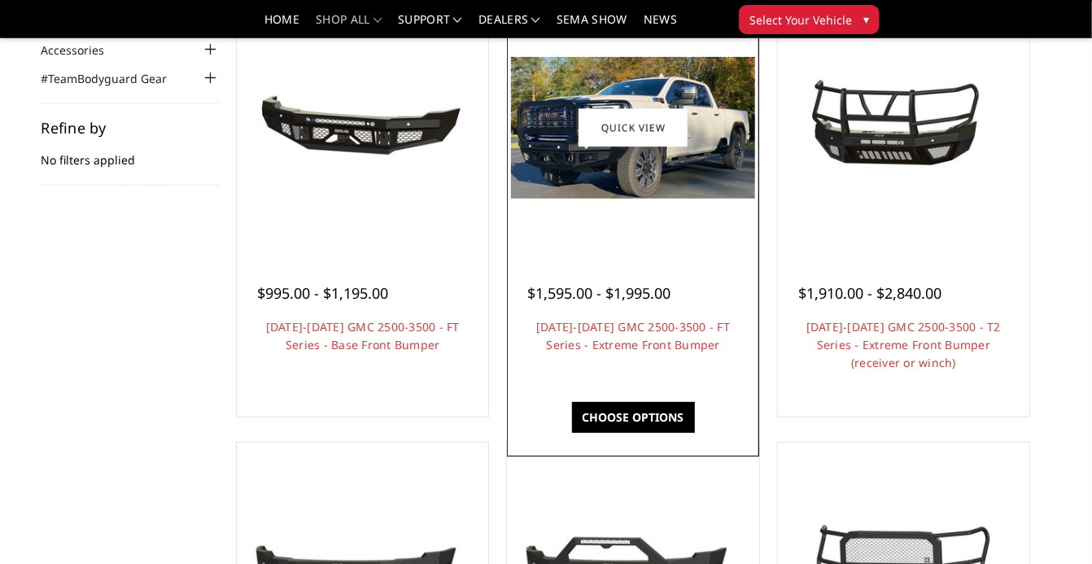
click at [575, 303] on span "$1,595.00 - $1,995.00" at bounding box center [598, 293] width 143 height 20
click at [575, 348] on link "[DATE]-[DATE] GMC 2500-3500 - FT Series - Extreme Front Bumper" at bounding box center [633, 335] width 194 height 33
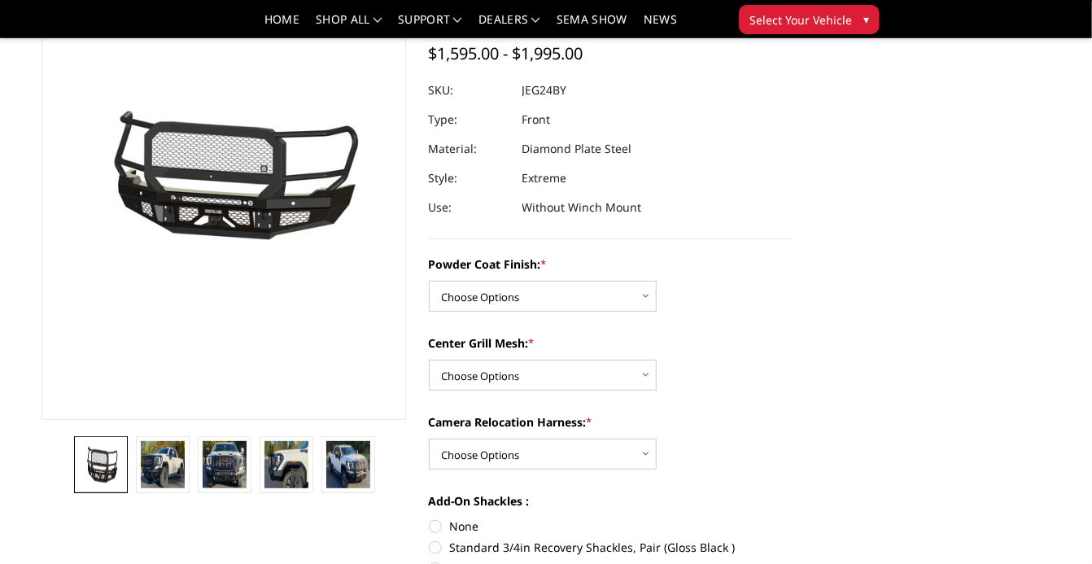
scroll to position [176, 0]
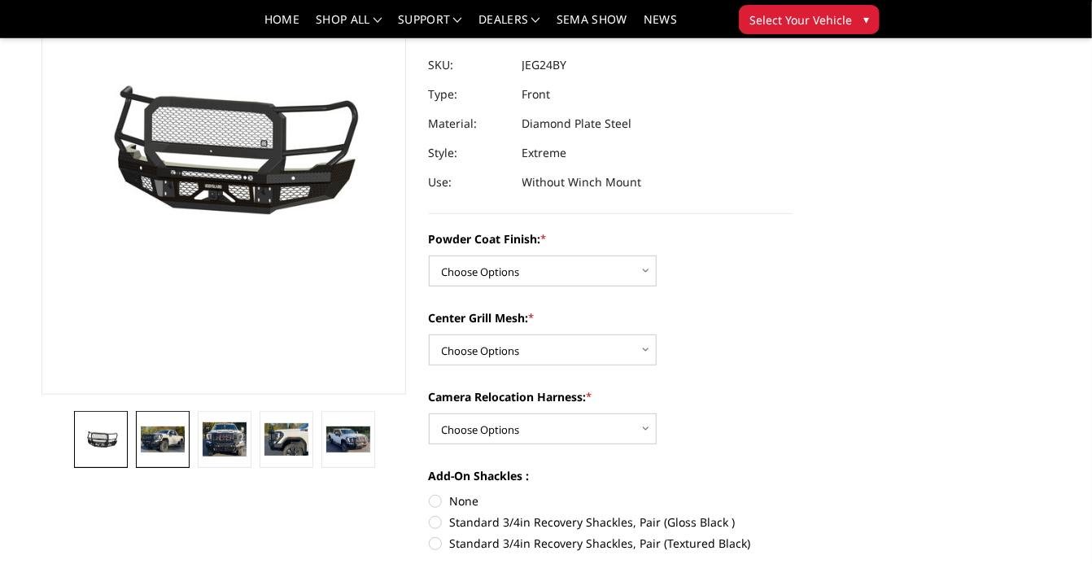
click at [169, 440] on img at bounding box center [163, 439] width 44 height 25
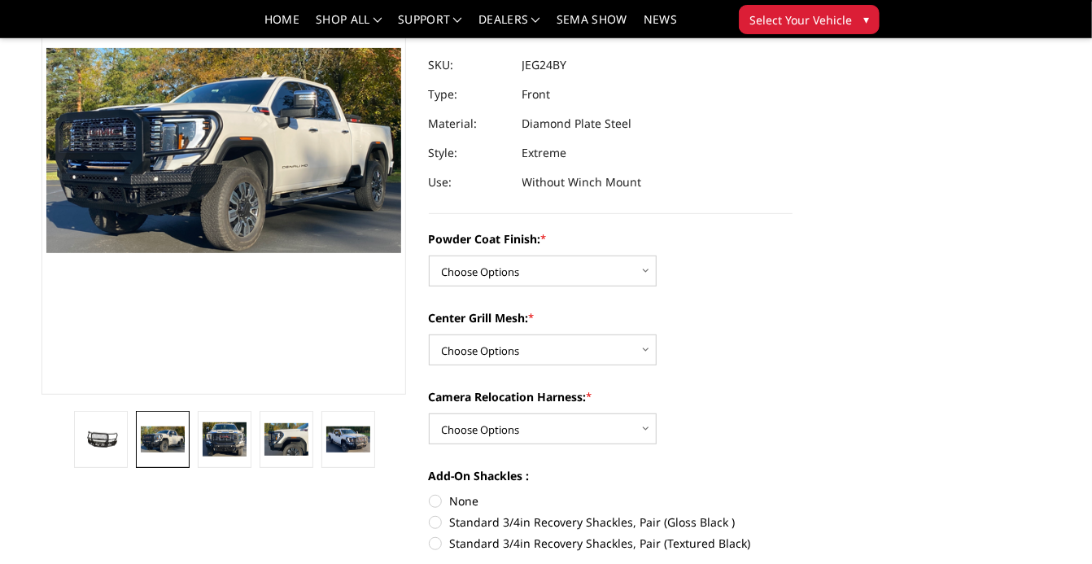
scroll to position [156, 0]
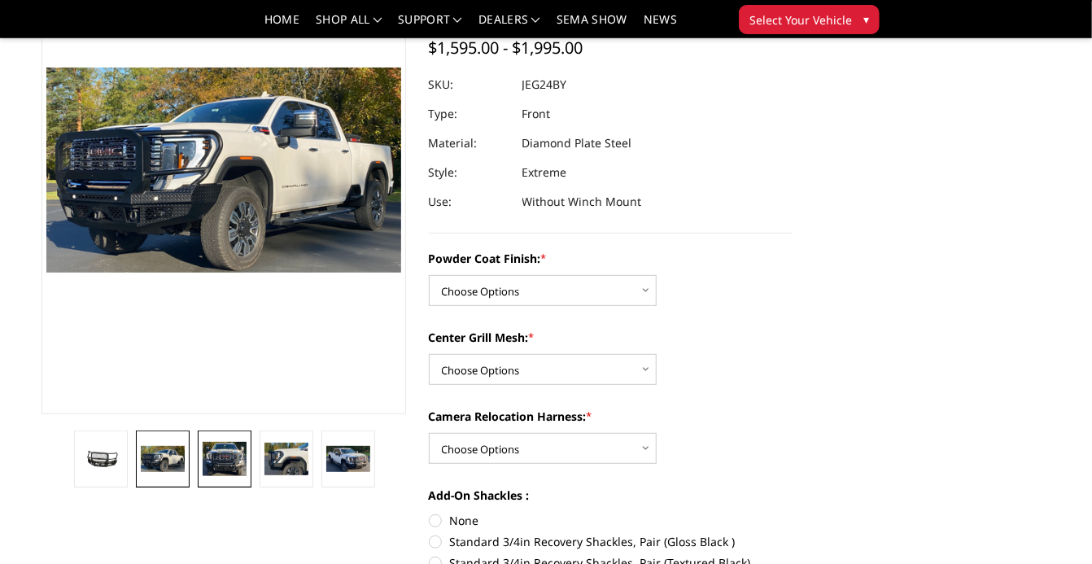
click at [227, 457] on img at bounding box center [225, 459] width 44 height 35
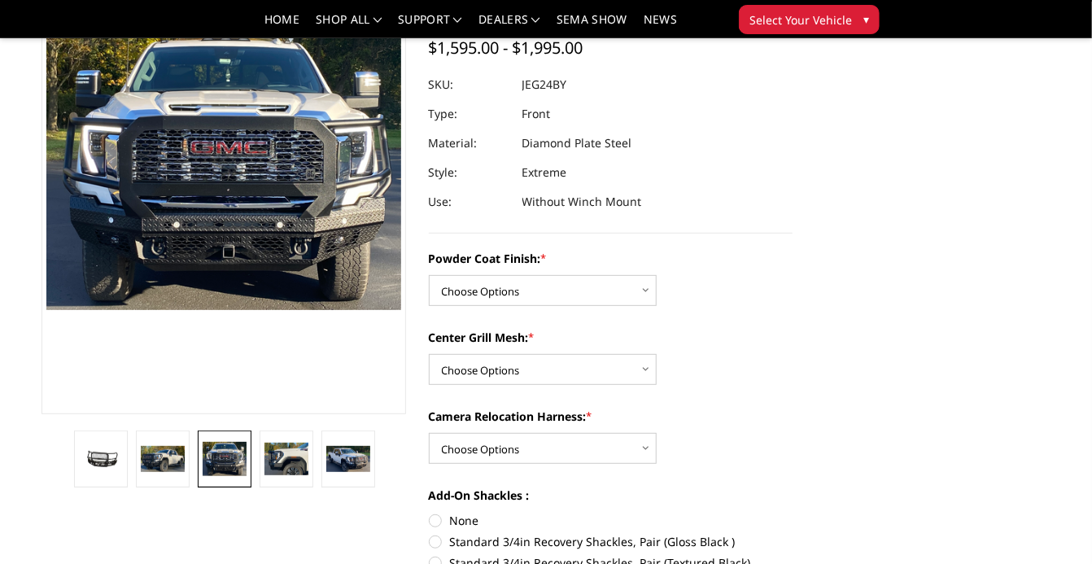
scroll to position [119, 0]
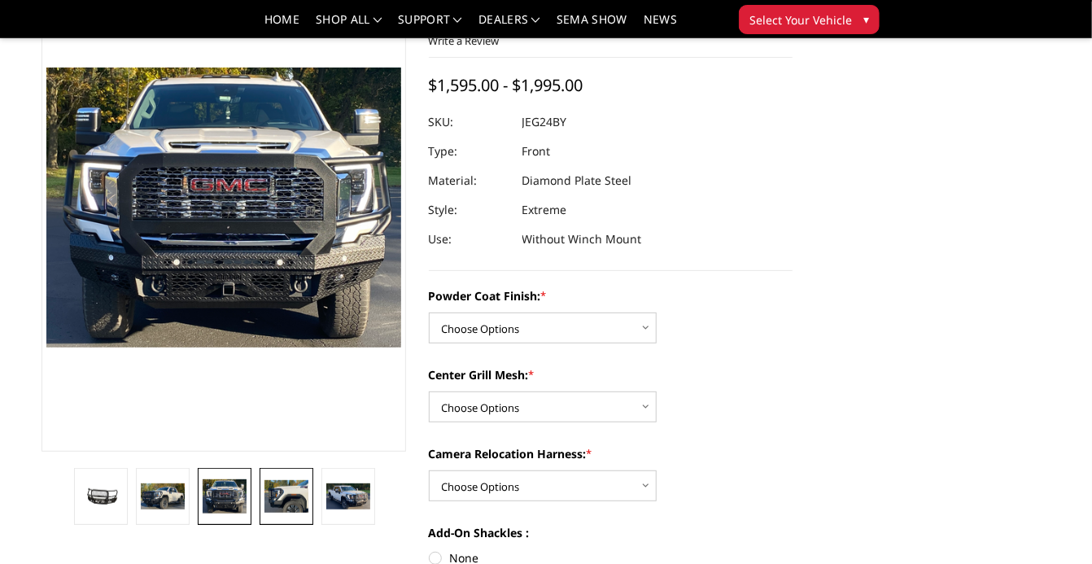
click at [278, 490] on img at bounding box center [287, 496] width 44 height 33
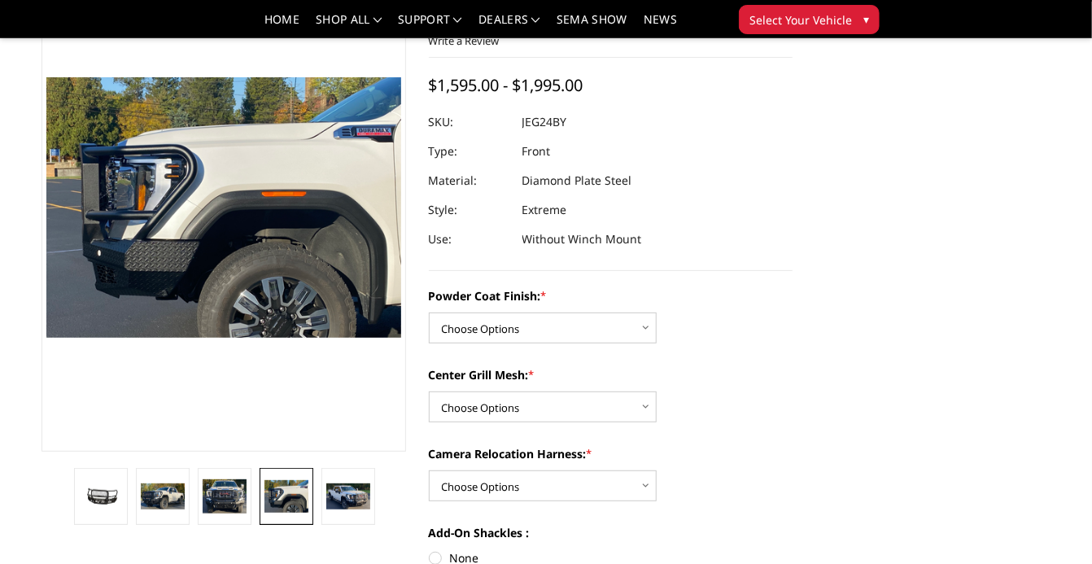
scroll to position [129, 0]
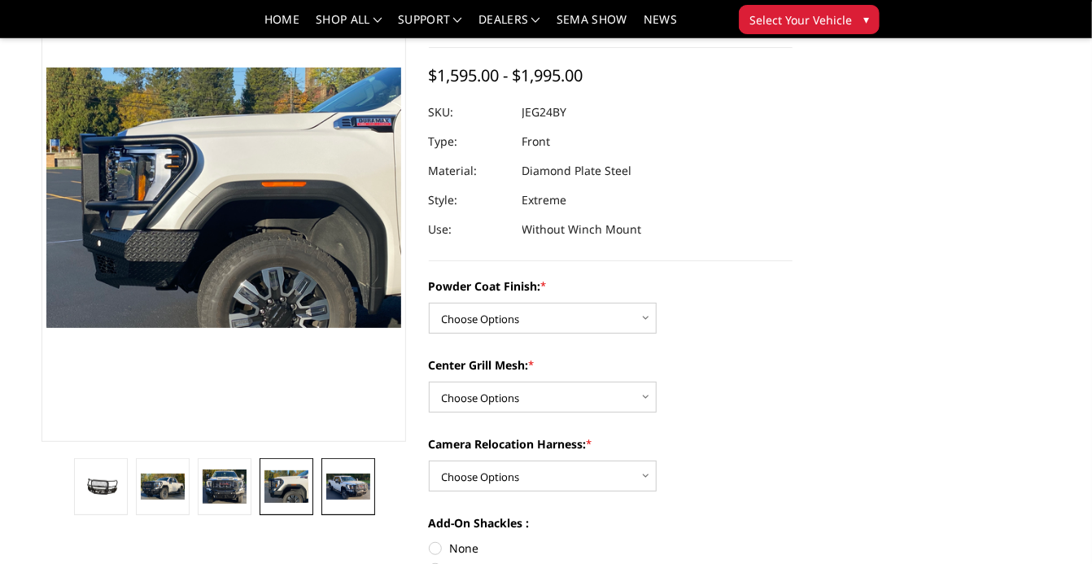
click at [353, 496] on img at bounding box center [348, 487] width 44 height 27
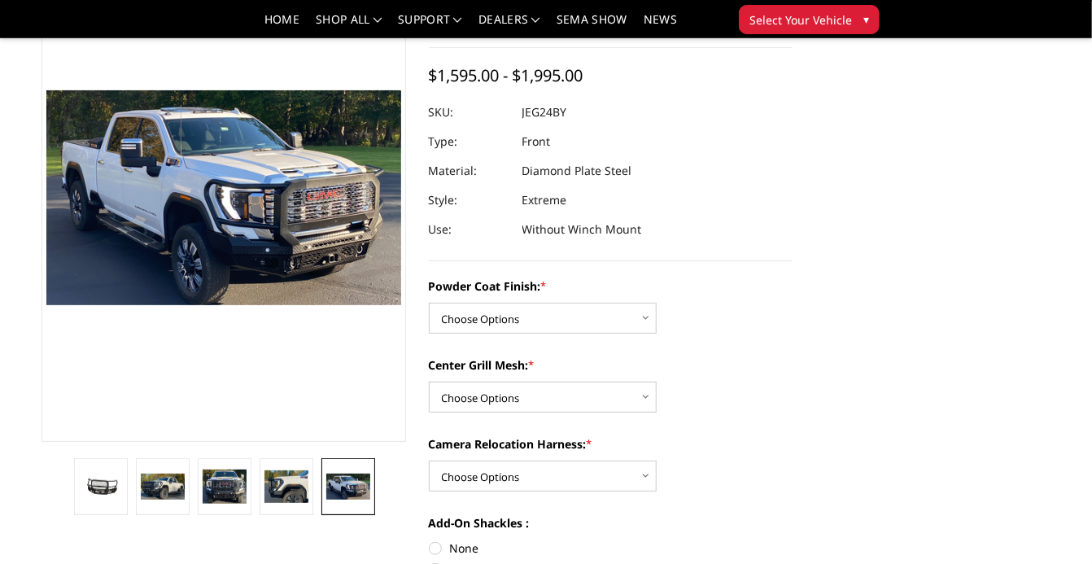
scroll to position [151, 0]
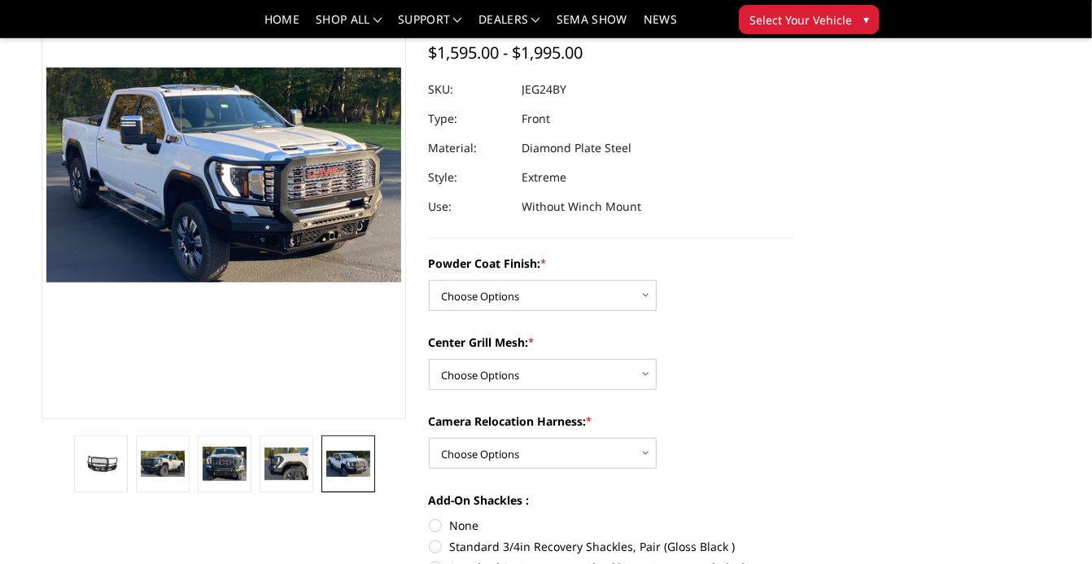
click at [353, 450] on link at bounding box center [349, 463] width 54 height 57
click at [281, 470] on img at bounding box center [287, 464] width 44 height 33
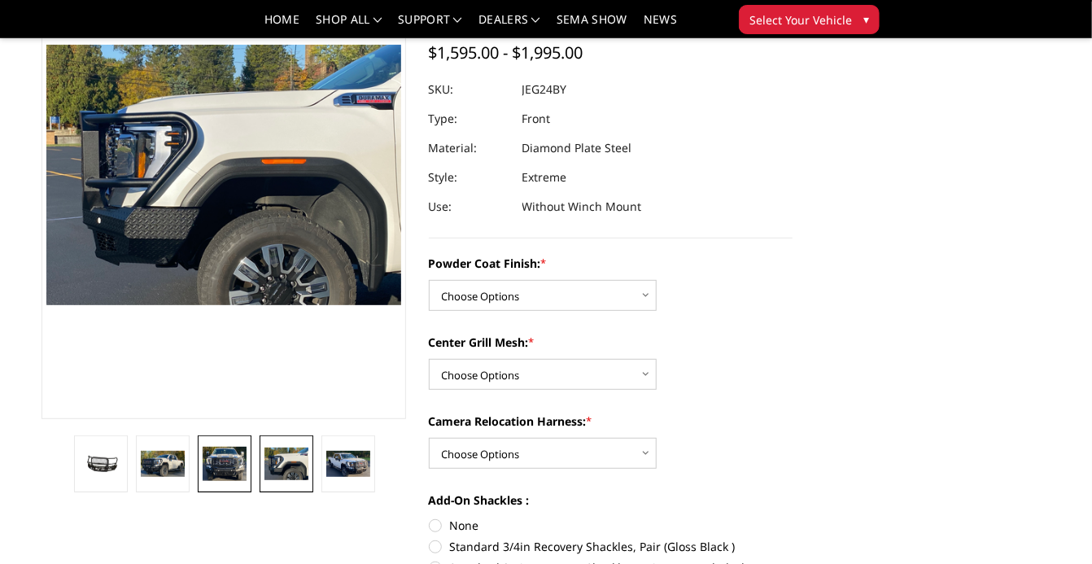
click at [232, 470] on img at bounding box center [225, 464] width 44 height 35
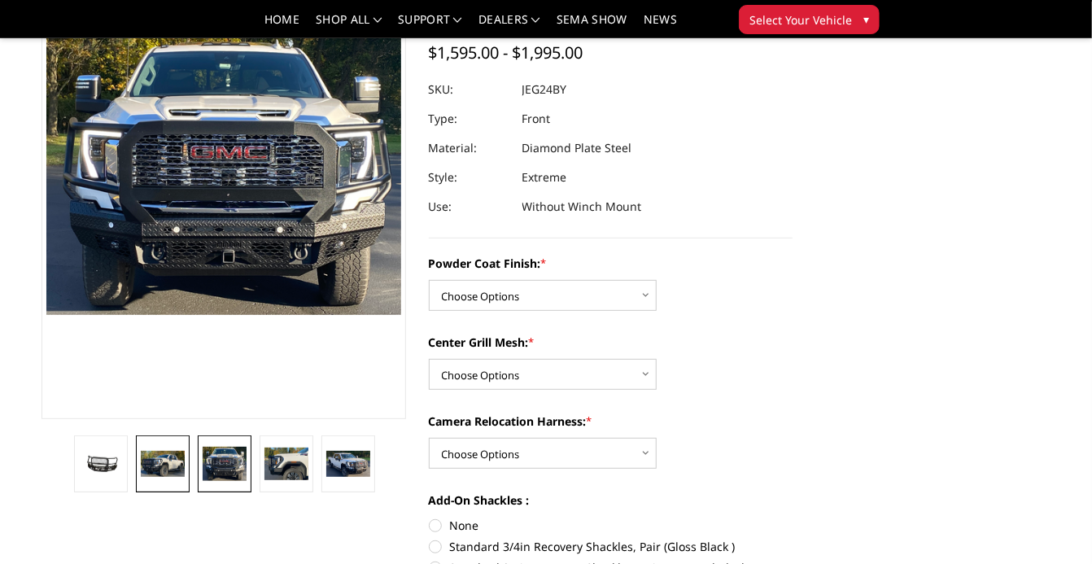
click at [175, 457] on img at bounding box center [163, 463] width 44 height 25
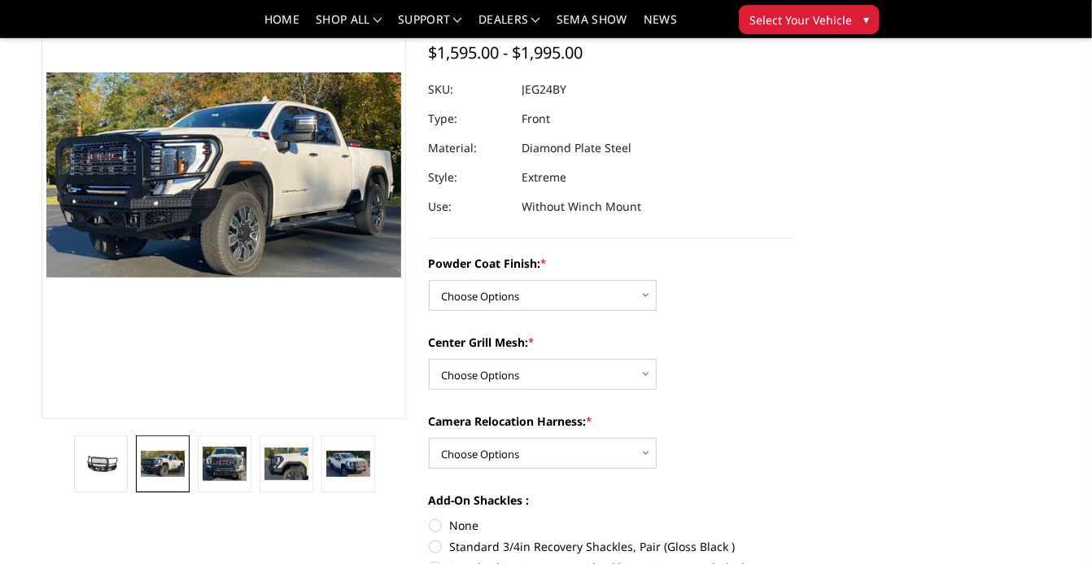
click at [175, 457] on img at bounding box center [163, 463] width 44 height 25
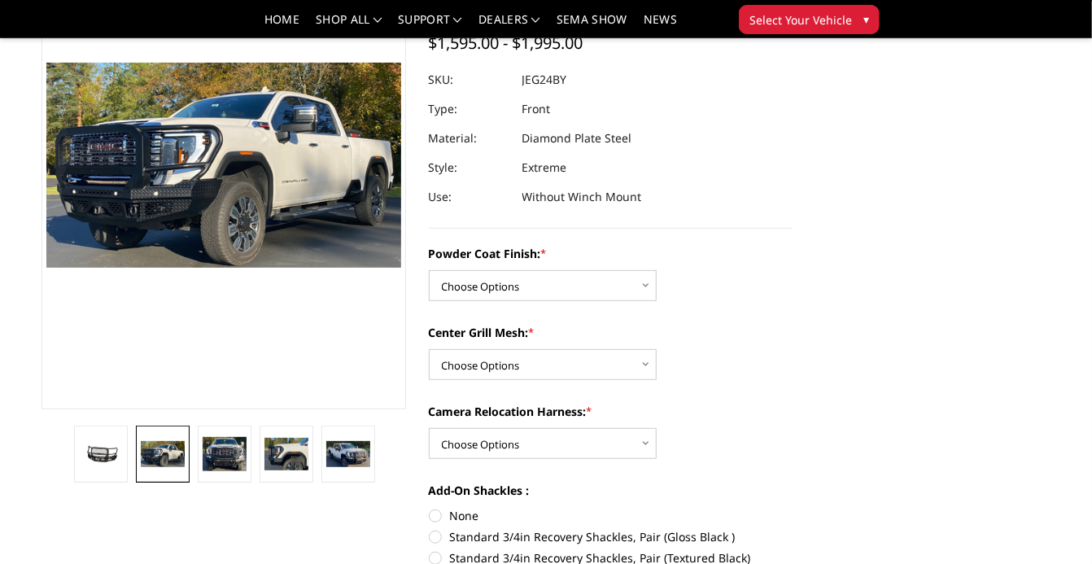
scroll to position [166, 0]
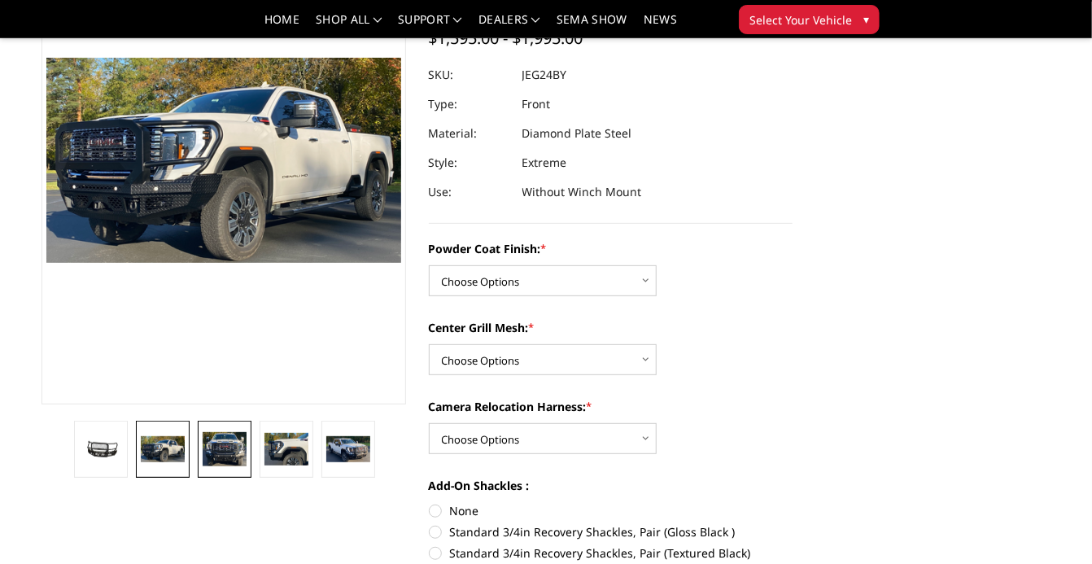
click at [237, 444] on img at bounding box center [225, 449] width 44 height 35
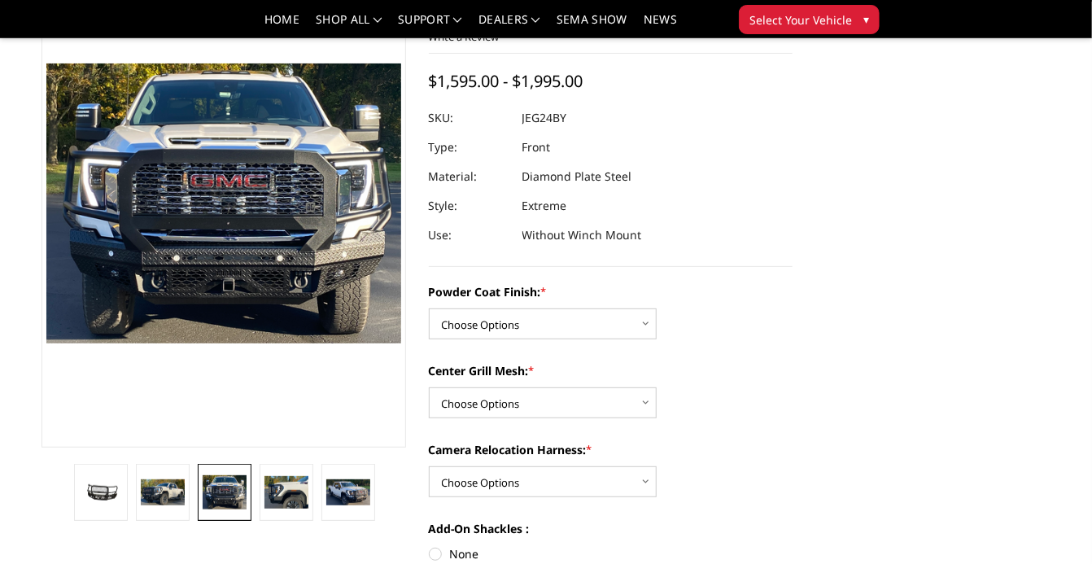
scroll to position [124, 0]
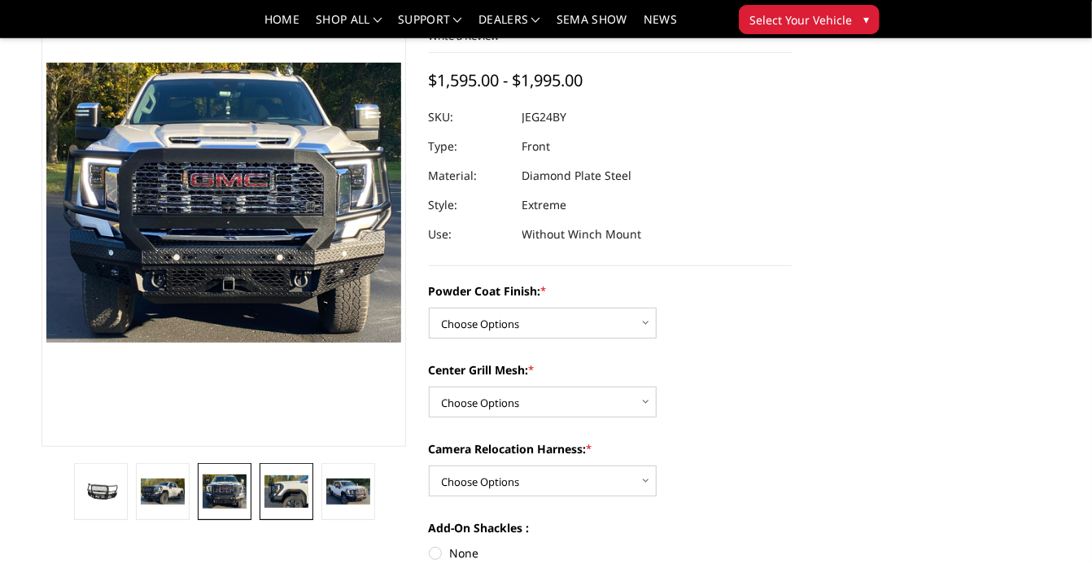
click at [304, 495] on img at bounding box center [287, 491] width 44 height 33
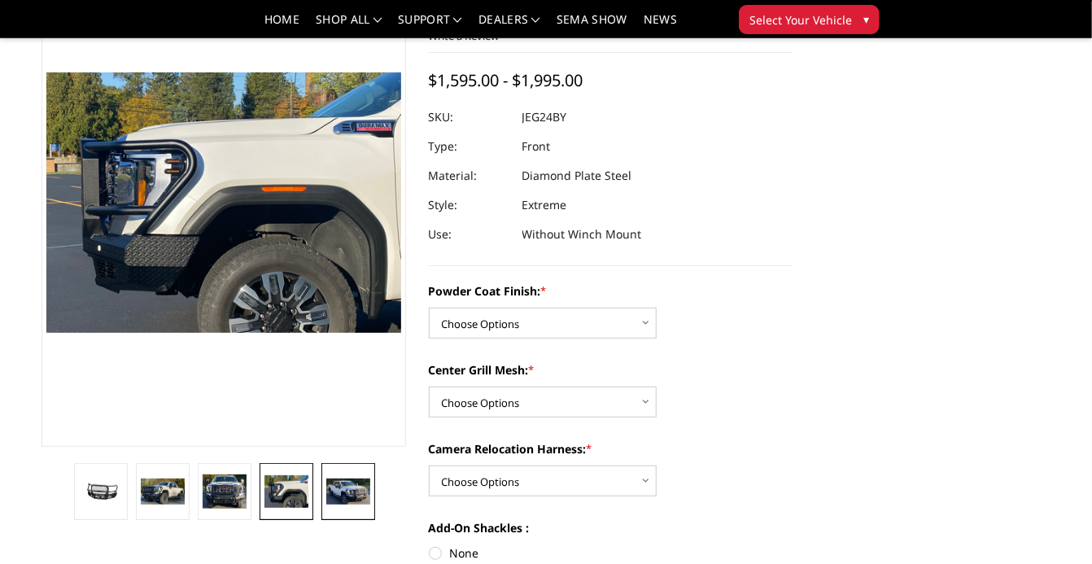
click at [353, 494] on img at bounding box center [348, 492] width 44 height 27
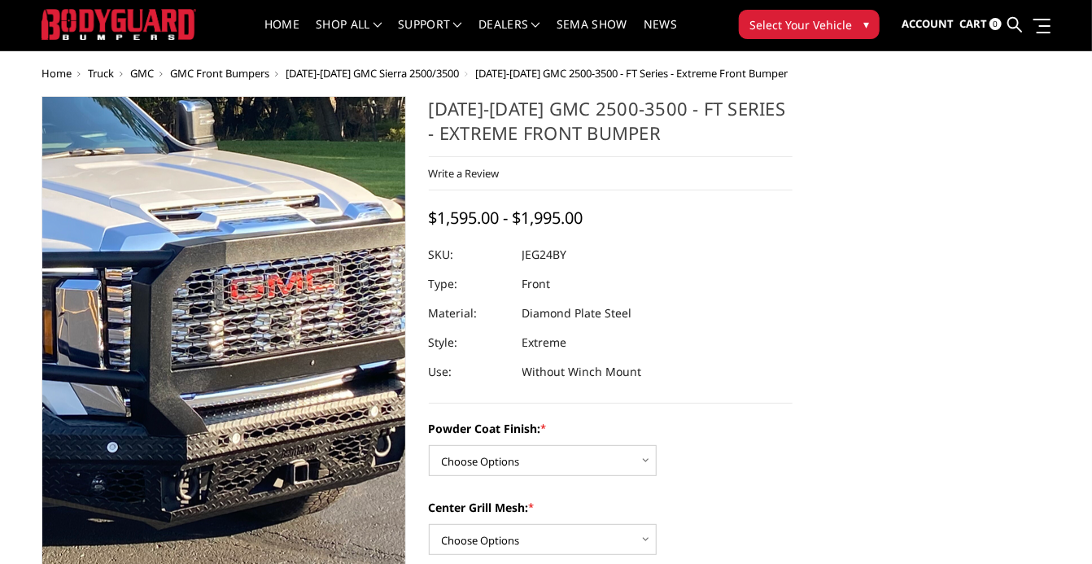
scroll to position [23, 0]
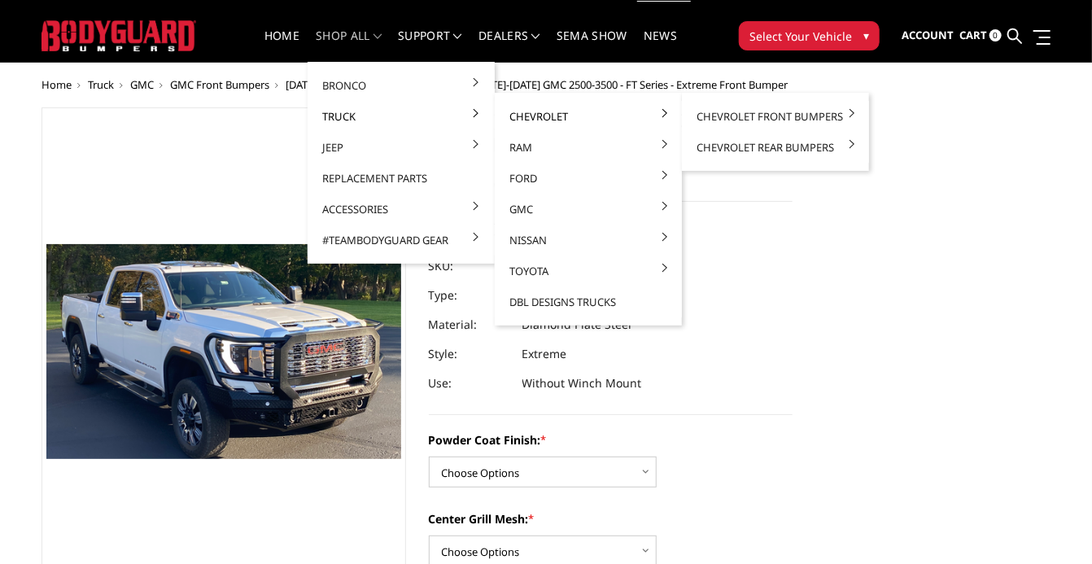
click at [536, 111] on link "Chevrolet" at bounding box center [588, 116] width 174 height 31
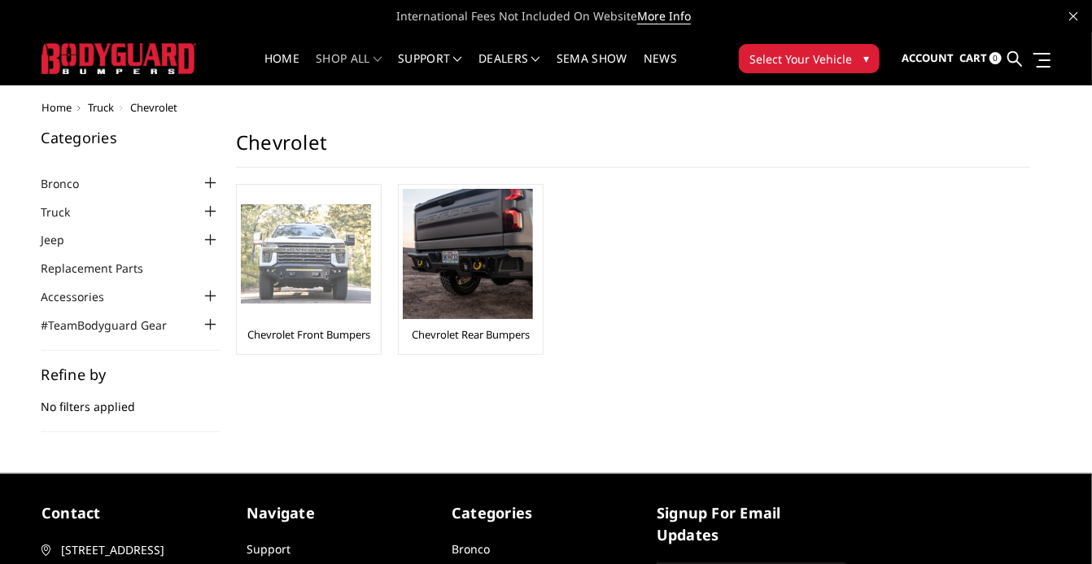
click at [336, 269] on img at bounding box center [306, 254] width 130 height 100
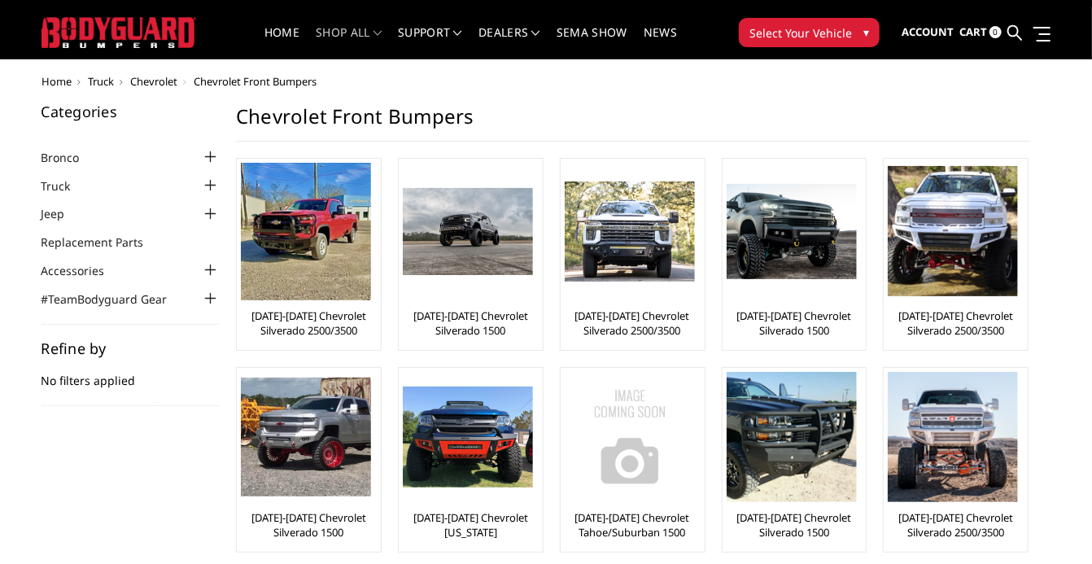
scroll to position [27, 0]
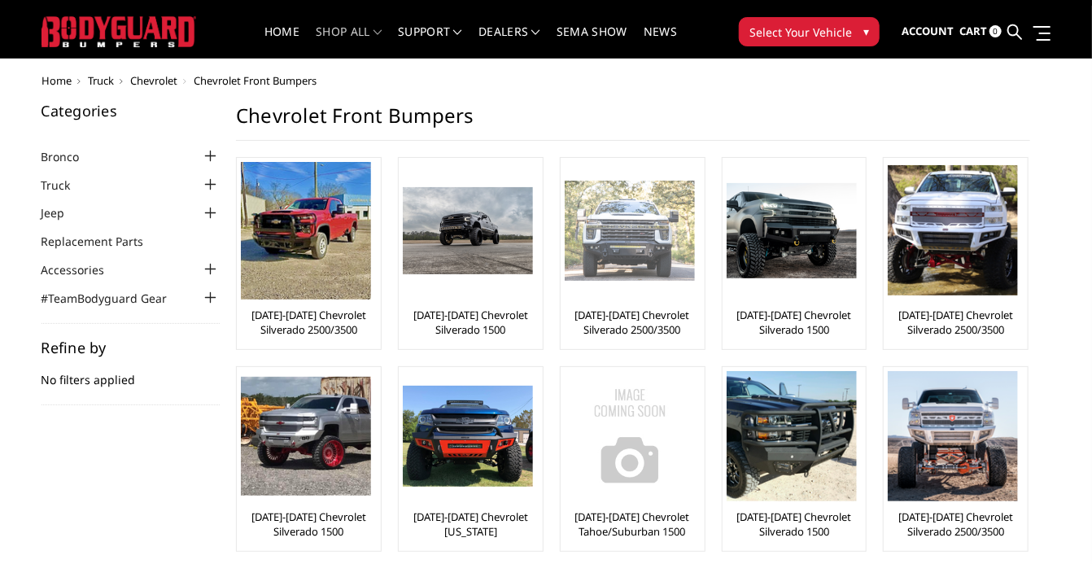
click at [637, 243] on img at bounding box center [630, 231] width 130 height 100
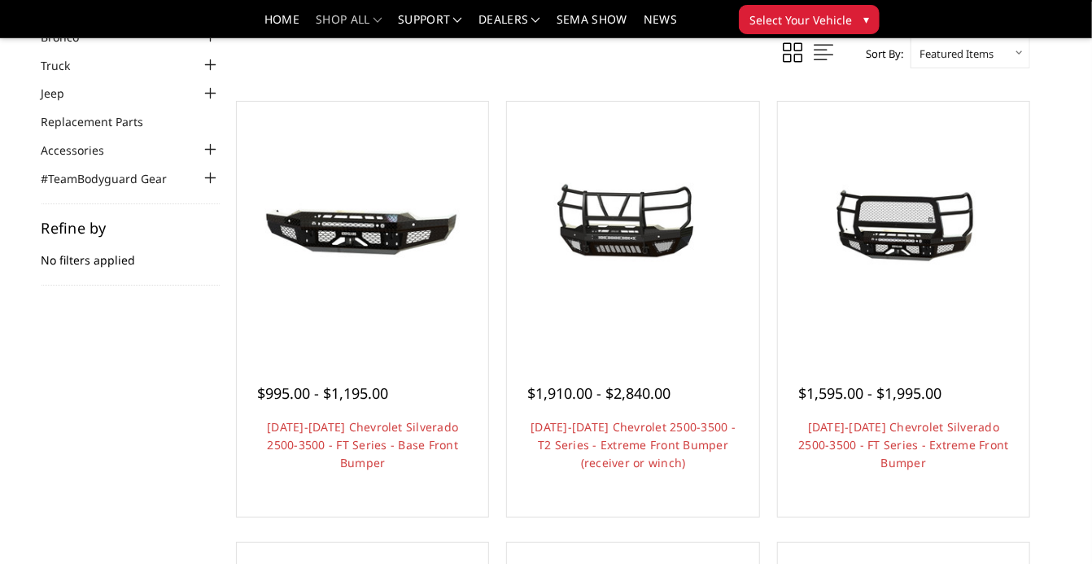
scroll to position [105, 0]
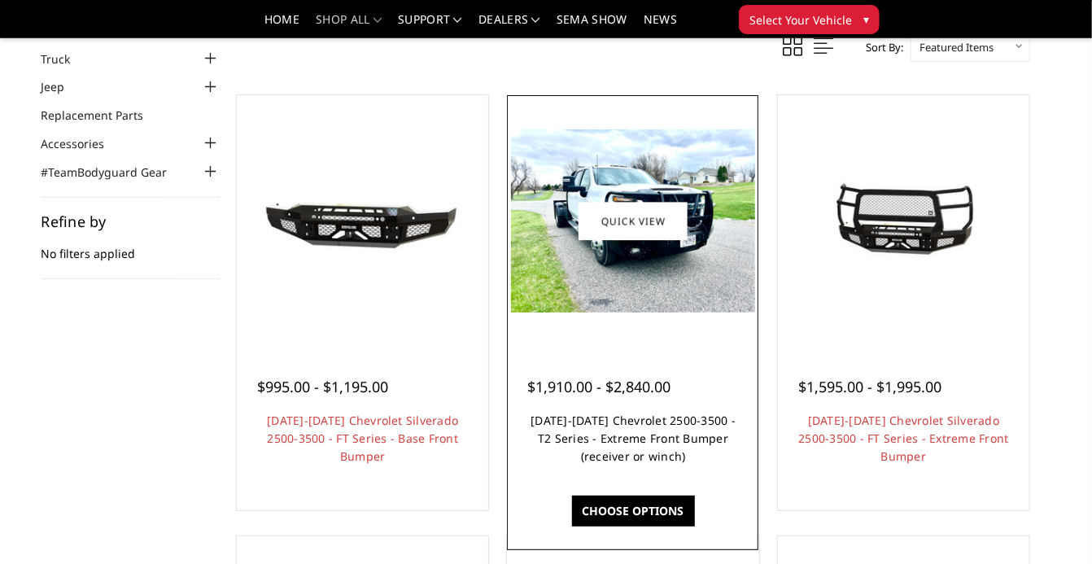
click at [671, 456] on link "[DATE]-[DATE] Chevrolet 2500-3500 - T2 Series - Extreme Front Bumper (receiver …" at bounding box center [633, 438] width 205 height 51
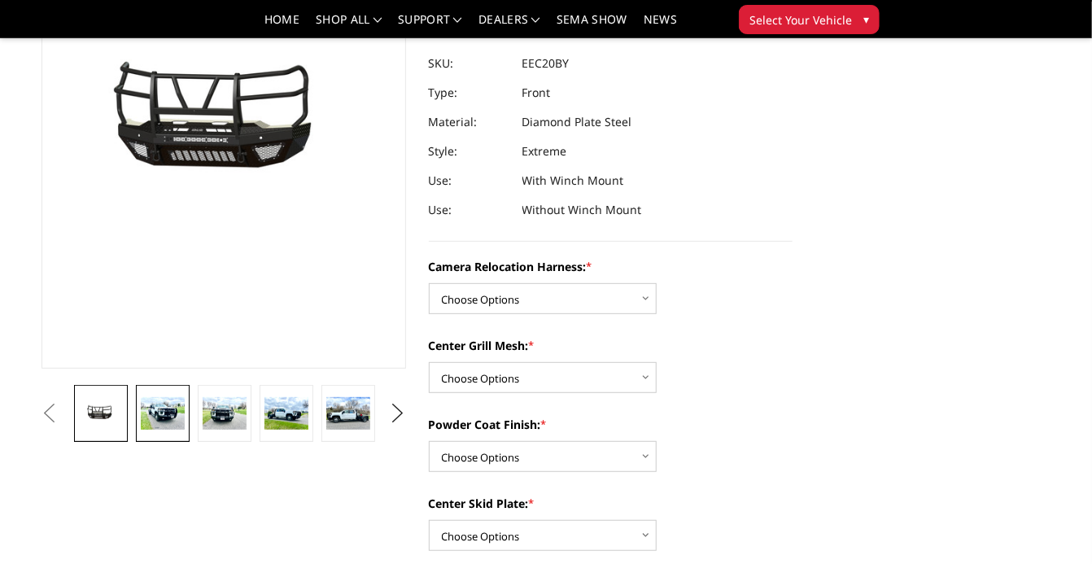
click at [174, 422] on img at bounding box center [163, 413] width 44 height 33
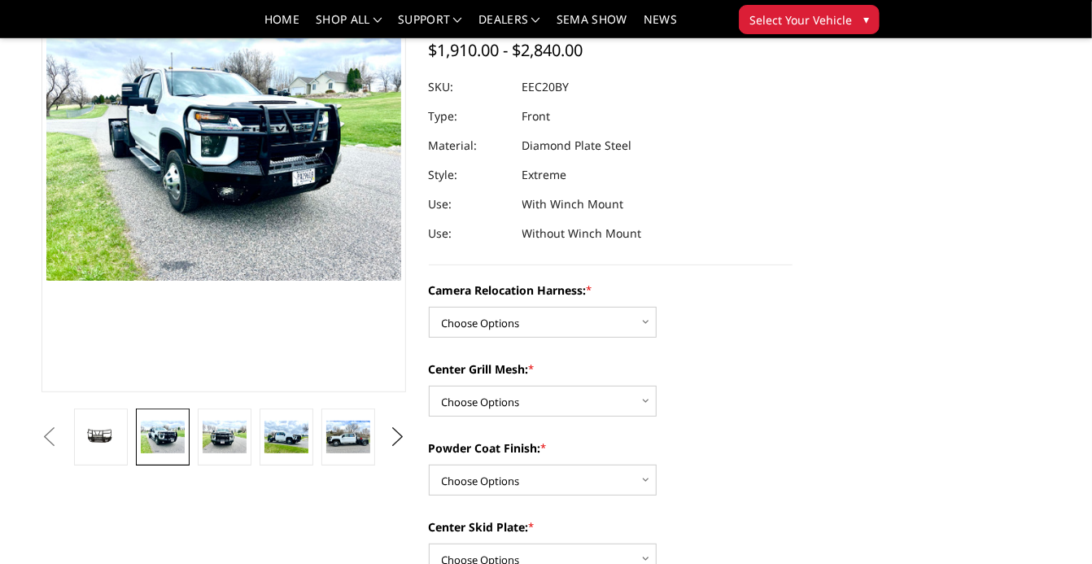
scroll to position [180, 0]
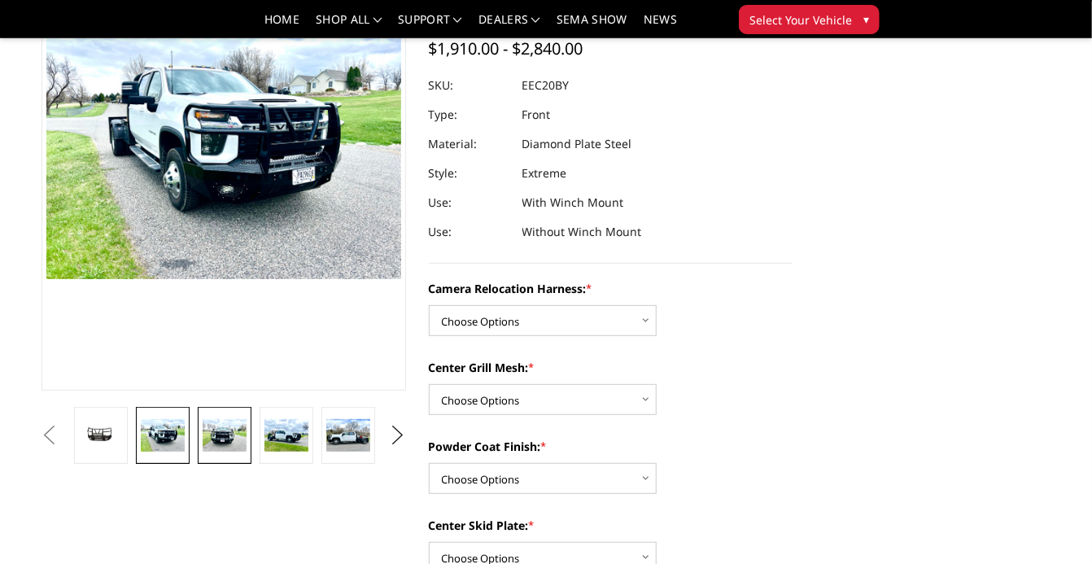
click at [233, 446] on img at bounding box center [225, 435] width 44 height 33
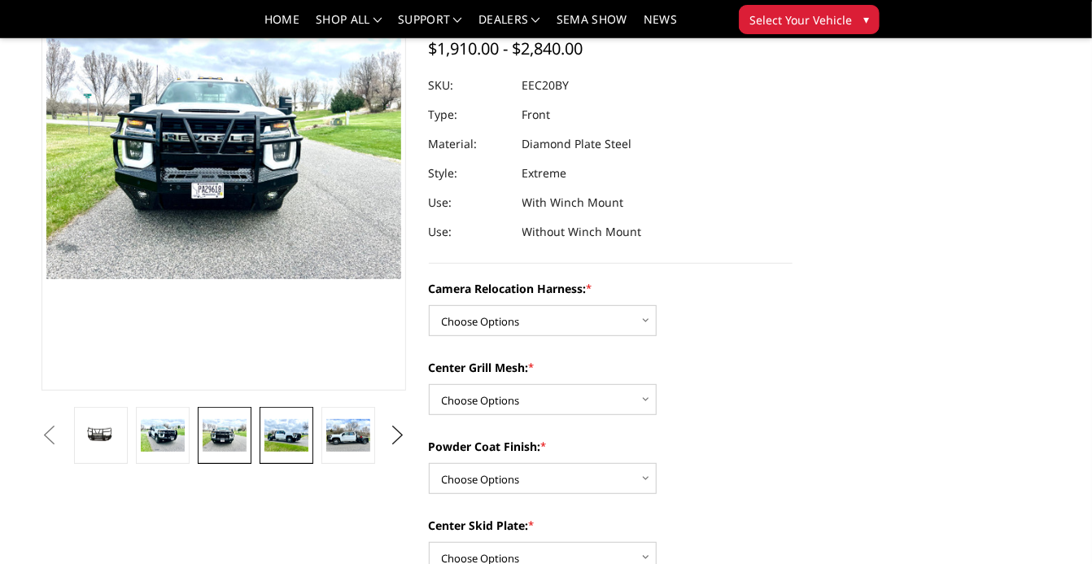
click at [304, 449] on img at bounding box center [287, 435] width 44 height 33
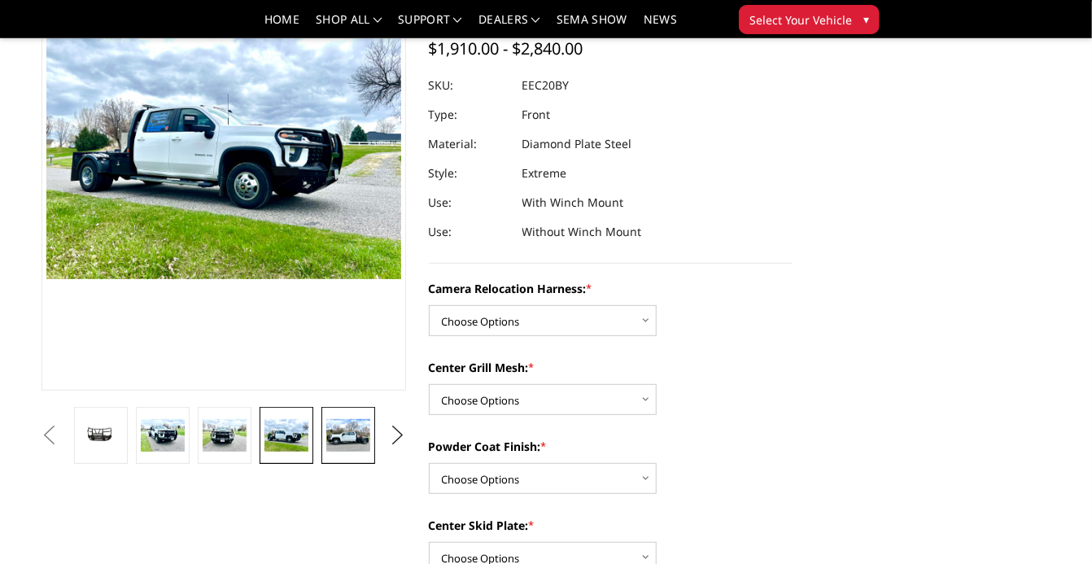
click at [334, 449] on img at bounding box center [348, 435] width 44 height 33
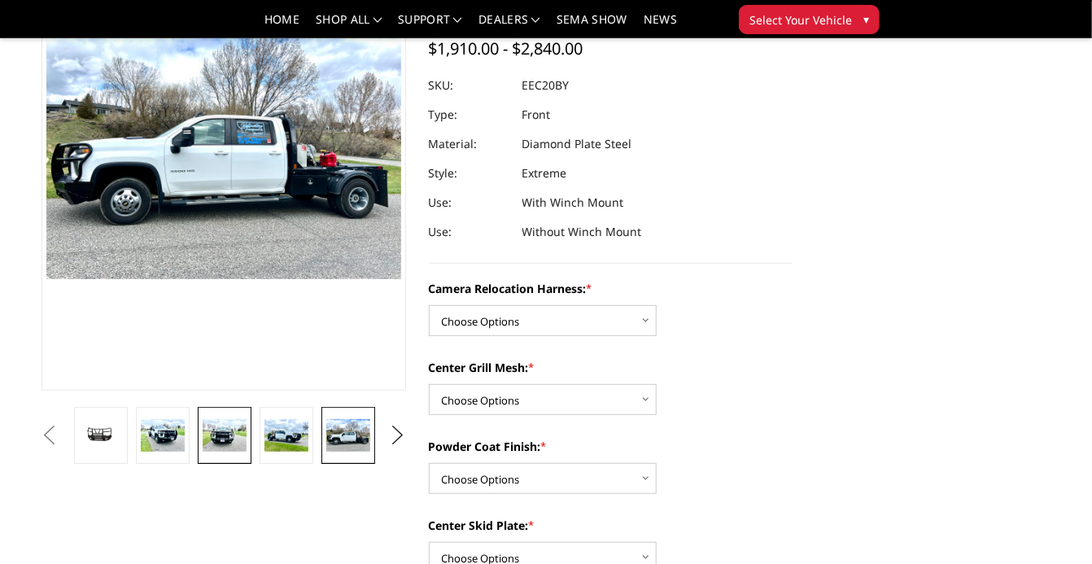
click at [238, 440] on img at bounding box center [225, 435] width 44 height 33
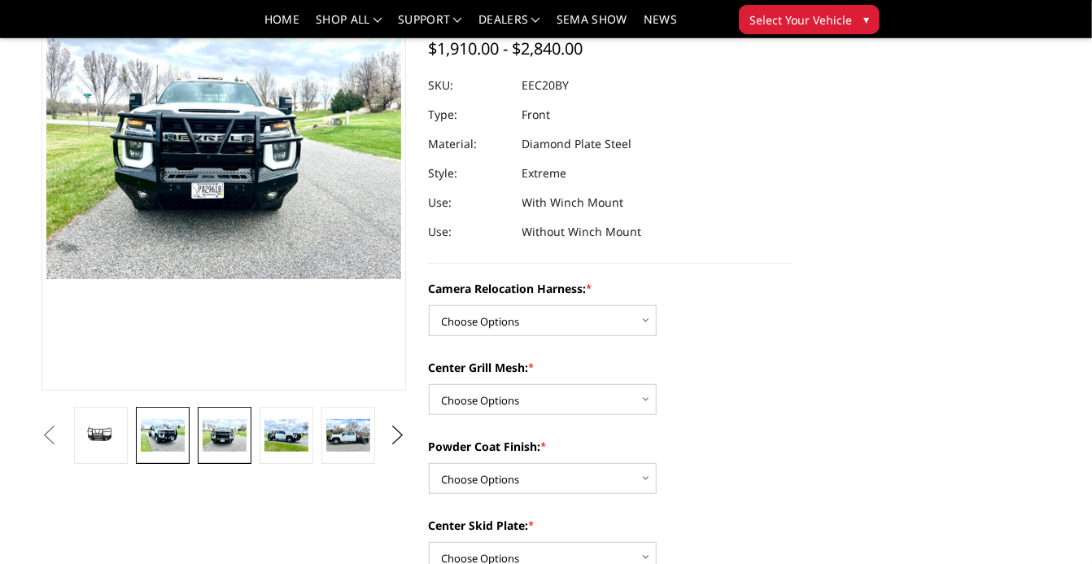
click at [175, 429] on img at bounding box center [163, 435] width 44 height 33
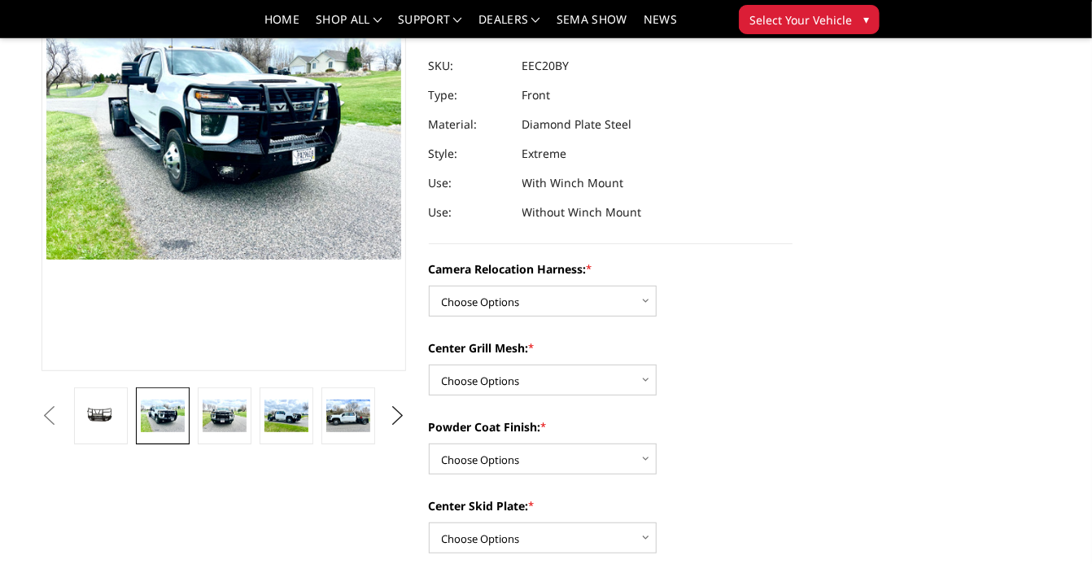
scroll to position [200, 0]
click at [532, 314] on select "Choose Options Without camera harness With camera harness" at bounding box center [543, 300] width 228 height 31
select select "3776"
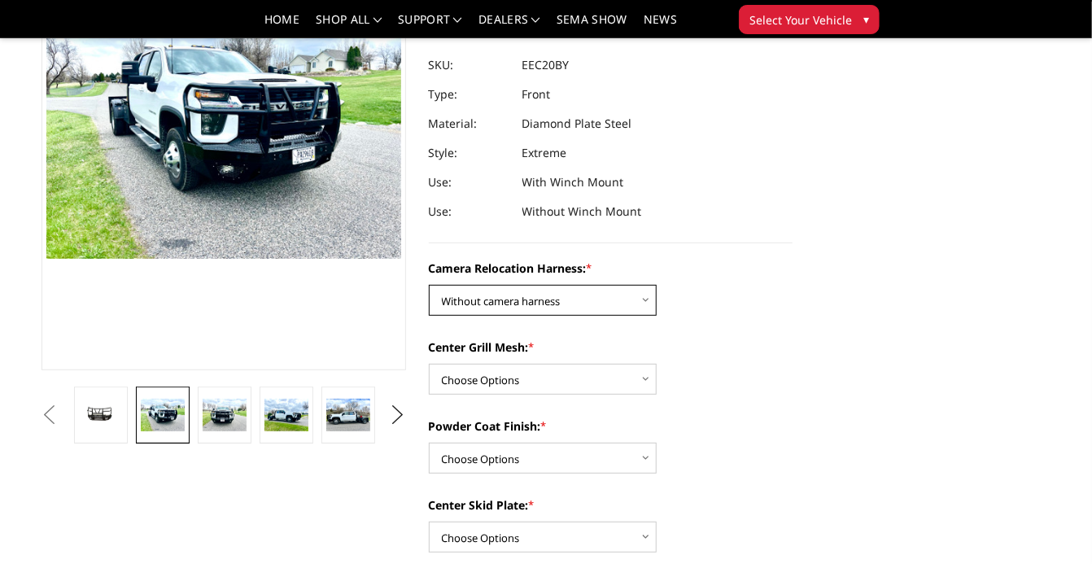
click at [429, 285] on select "Choose Options Without camera harness With camera harness" at bounding box center [543, 300] width 228 height 31
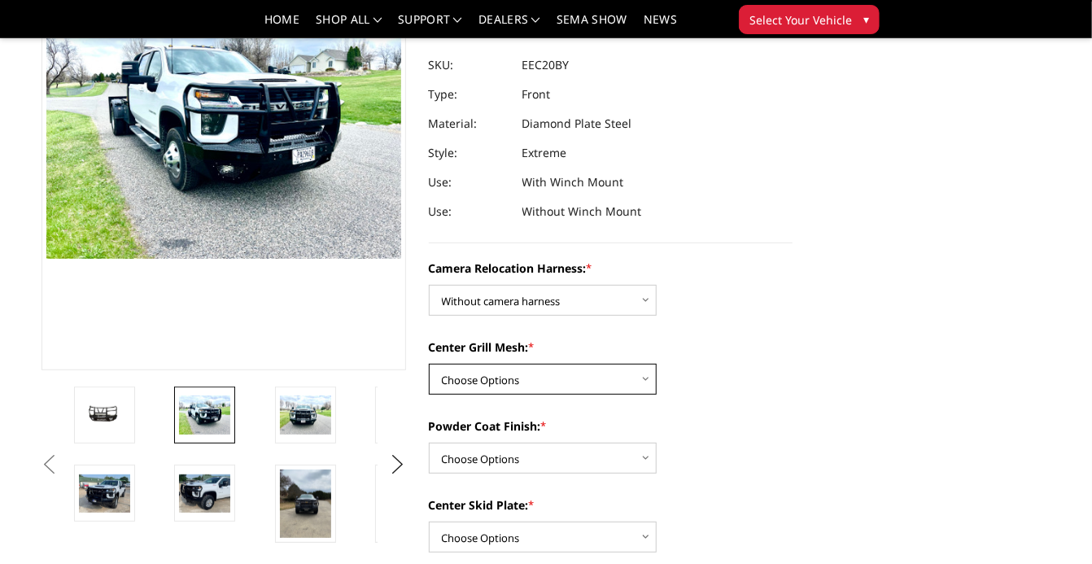
click at [519, 374] on select "Choose Options Without expanded metal With expanded metal" at bounding box center [543, 379] width 228 height 31
select select "3773"
click at [429, 364] on select "Choose Options Without expanded metal With expanded metal" at bounding box center [543, 379] width 228 height 31
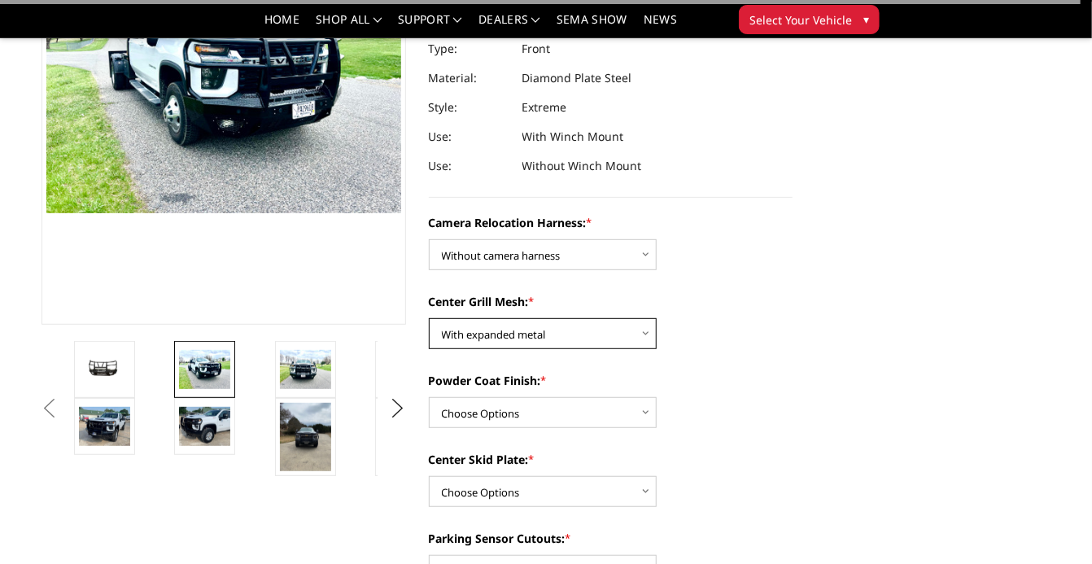
scroll to position [247, 0]
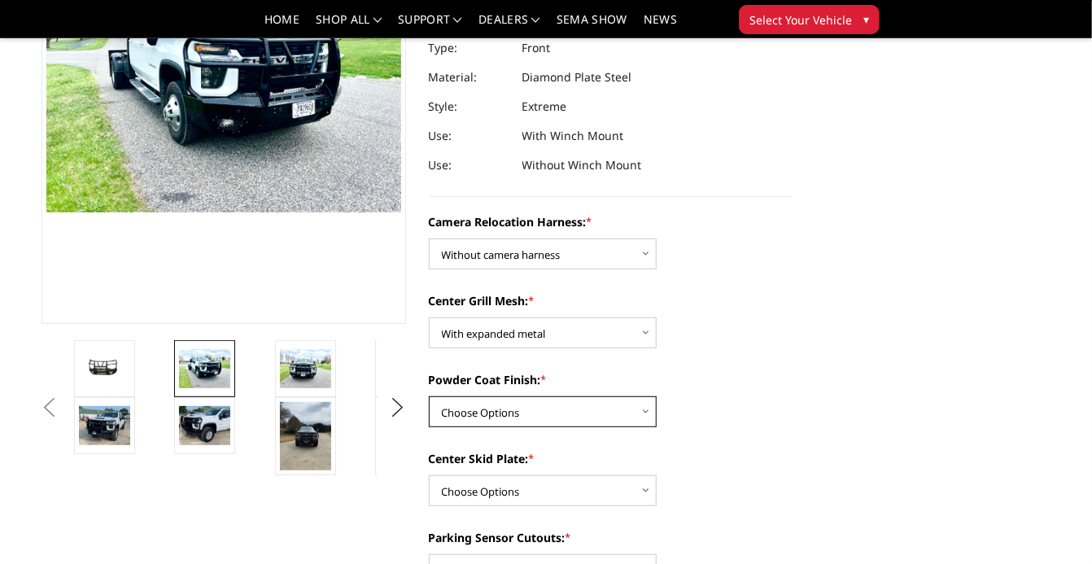
click at [534, 413] on select "Choose Options Textured Black Powder Coat Gloss Black Powder Coat Bare Metal" at bounding box center [543, 411] width 228 height 31
select select "3771"
click at [429, 396] on select "Choose Options Textured Black Powder Coat Gloss Black Powder Coat Bare Metal" at bounding box center [543, 411] width 228 height 31
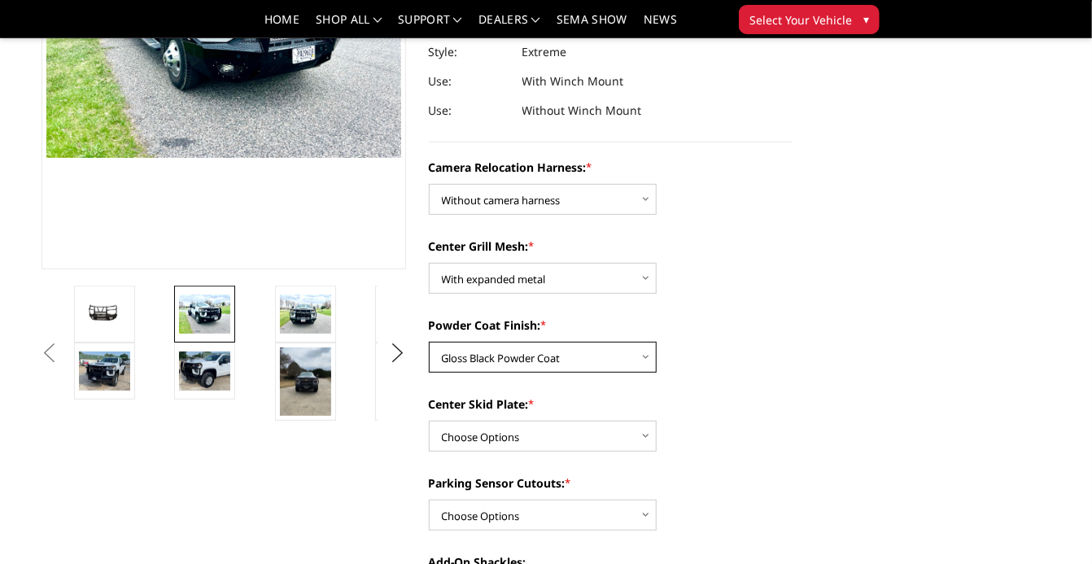
scroll to position [301, 0]
click at [541, 439] on select "Choose Options Winch Mount Skid Plate Standard Skid Plate (included) 2" Receive…" at bounding box center [543, 436] width 228 height 31
select select "3768"
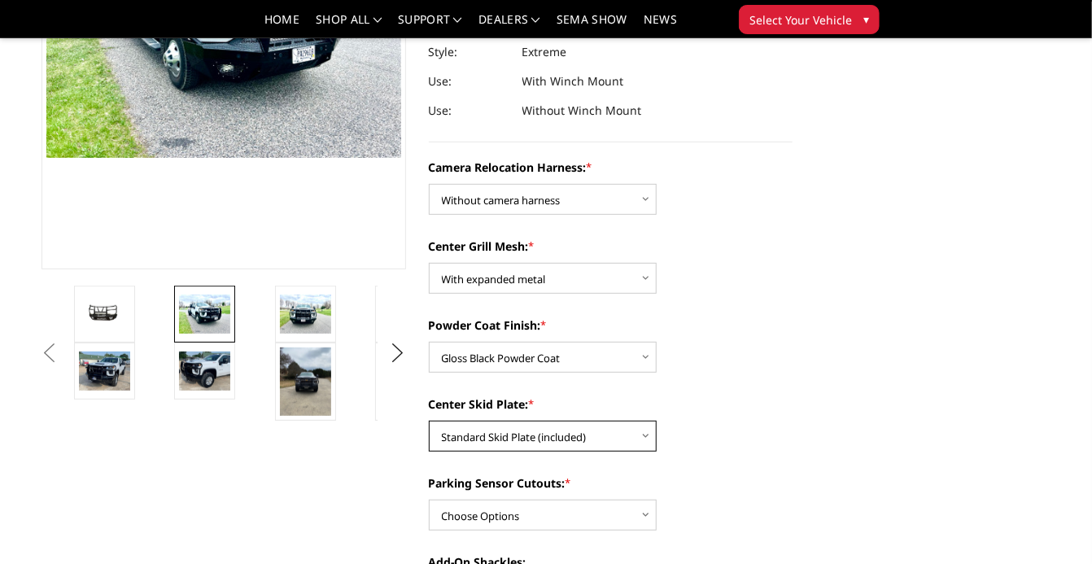
click at [429, 421] on select "Choose Options Winch Mount Skid Plate Standard Skid Plate (included) 2" Receive…" at bounding box center [543, 436] width 228 height 31
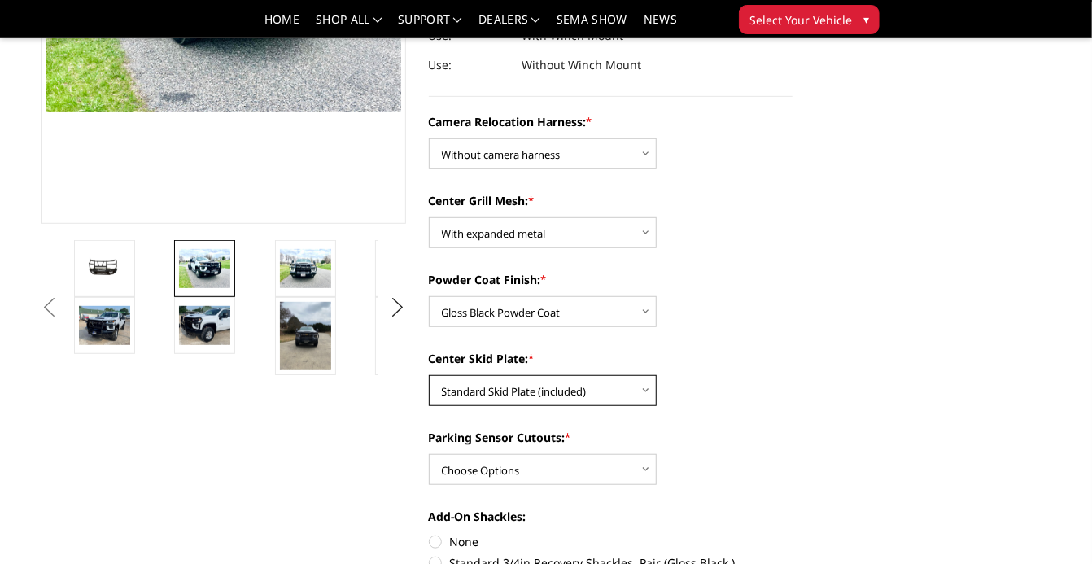
scroll to position [348, 0]
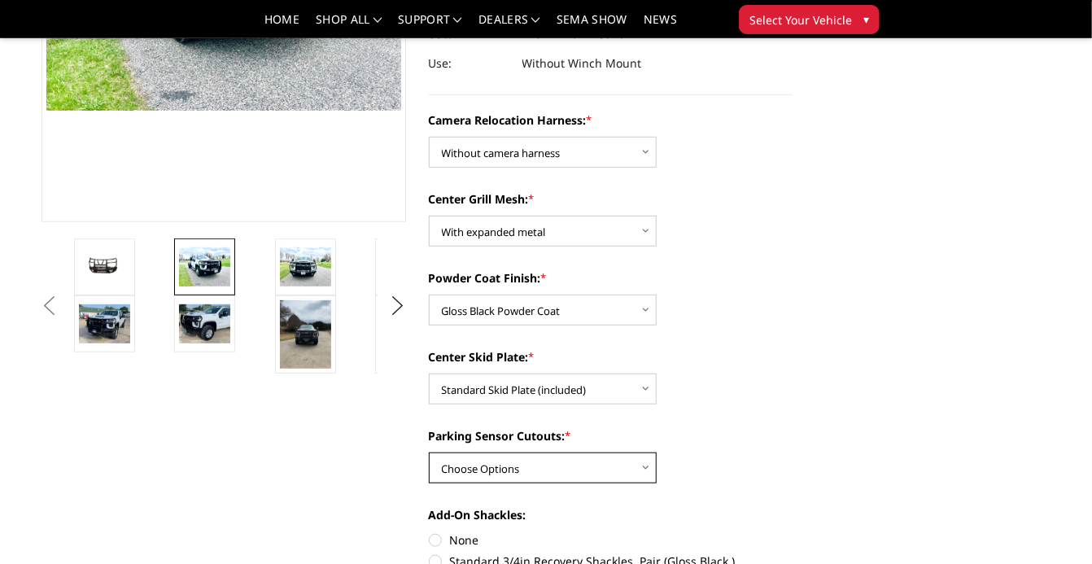
click at [549, 474] on select "Choose Options Yes - With Parking Sensor Cutouts" at bounding box center [543, 468] width 228 height 31
click at [429, 453] on select "Choose Options Yes - With Parking Sensor Cutouts" at bounding box center [543, 468] width 228 height 31
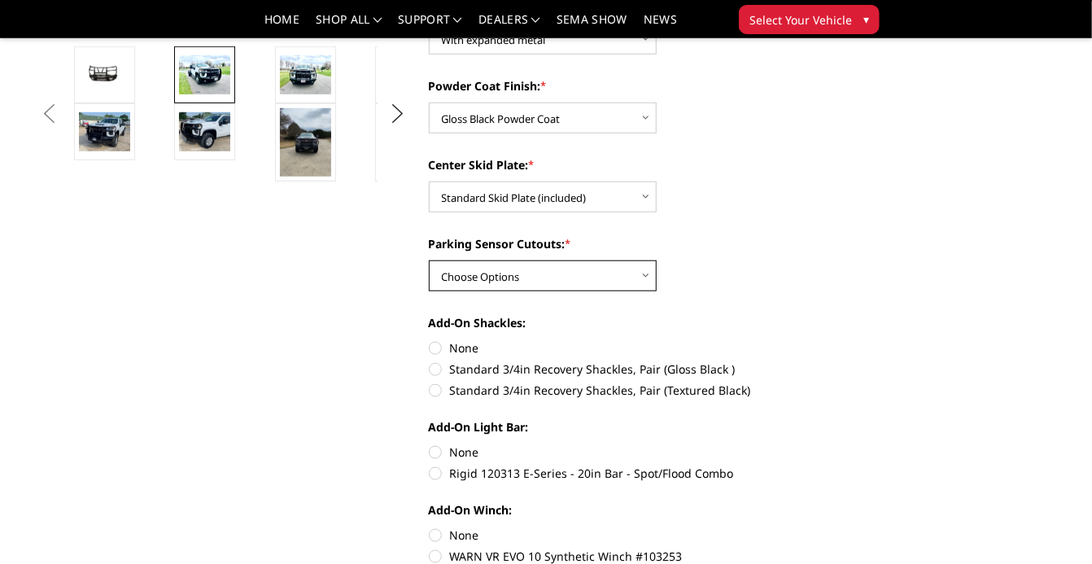
scroll to position [541, 0]
click at [440, 345] on label "None" at bounding box center [611, 347] width 365 height 17
click at [430, 339] on input "None" at bounding box center [429, 339] width 1 height 1
radio input "true"
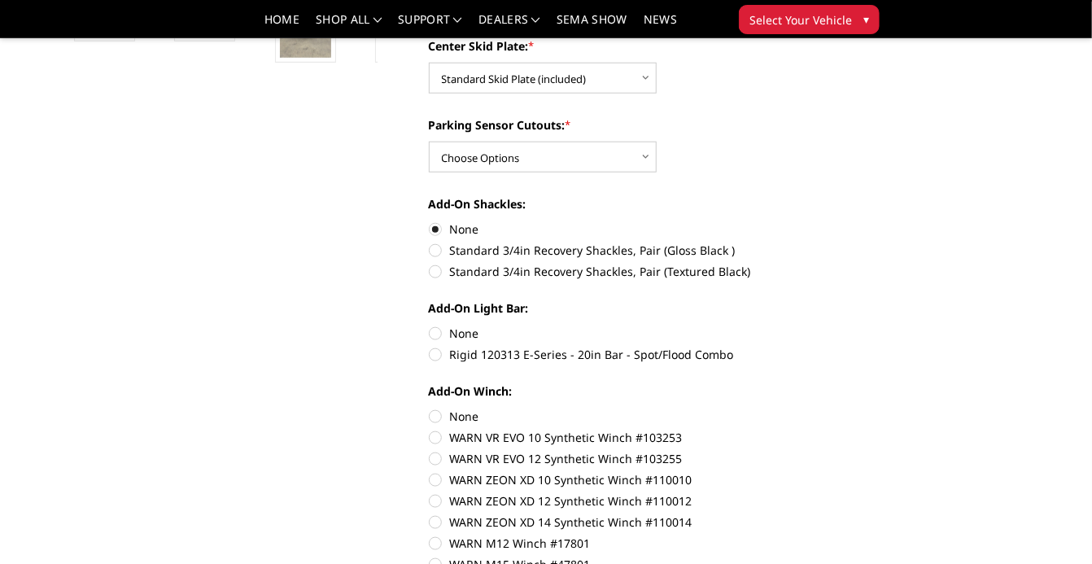
scroll to position [661, 0]
click at [432, 327] on label "None" at bounding box center [611, 331] width 365 height 17
click at [430, 324] on input "None" at bounding box center [429, 323] width 1 height 1
radio input "true"
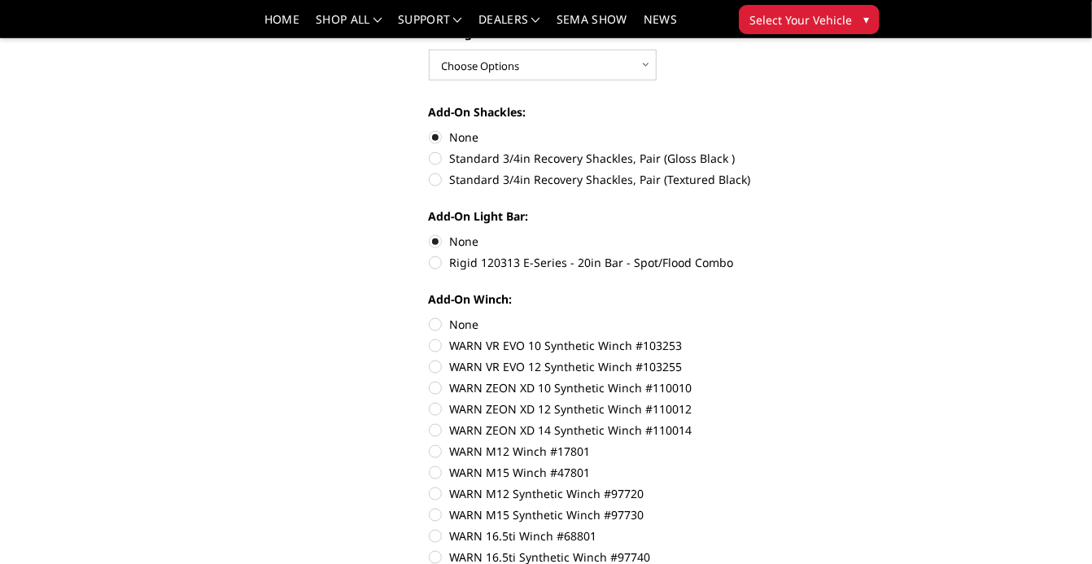
scroll to position [773, 0]
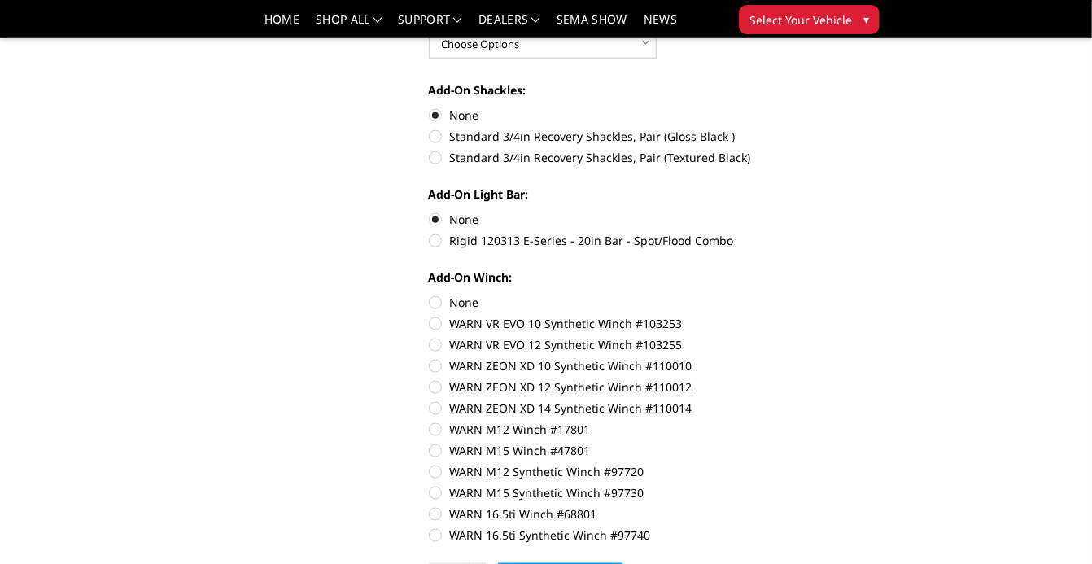
click at [438, 308] on label "None" at bounding box center [611, 302] width 365 height 17
click at [430, 295] on input "None" at bounding box center [429, 294] width 1 height 1
radio input "true"
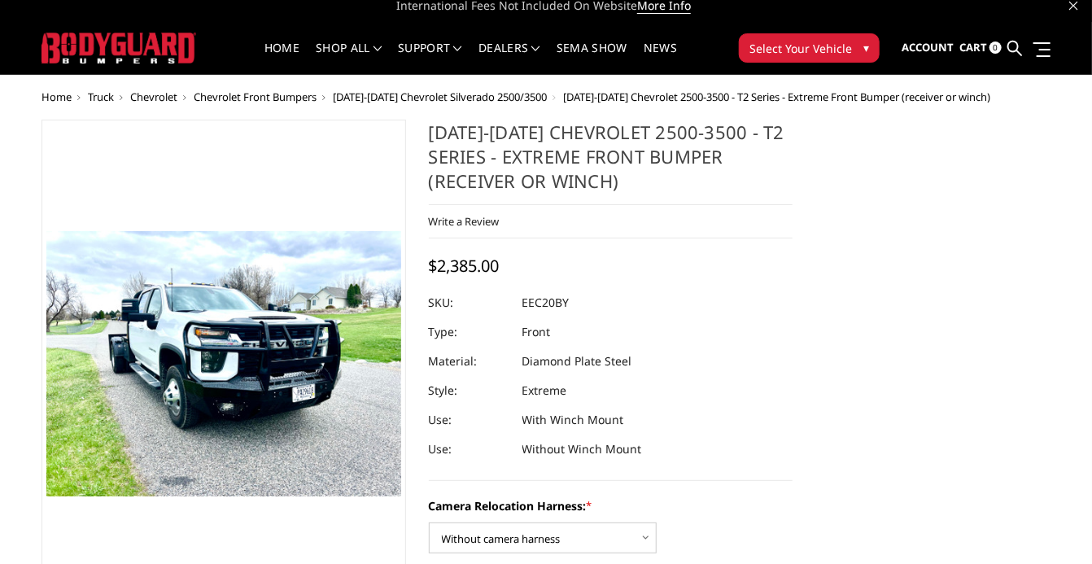
scroll to position [0, 0]
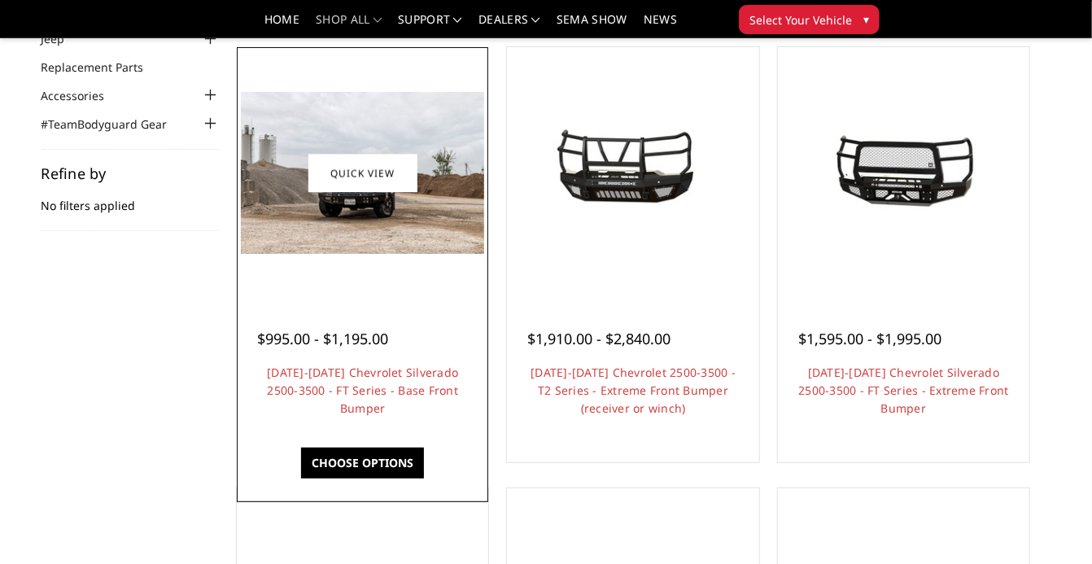
scroll to position [105, 0]
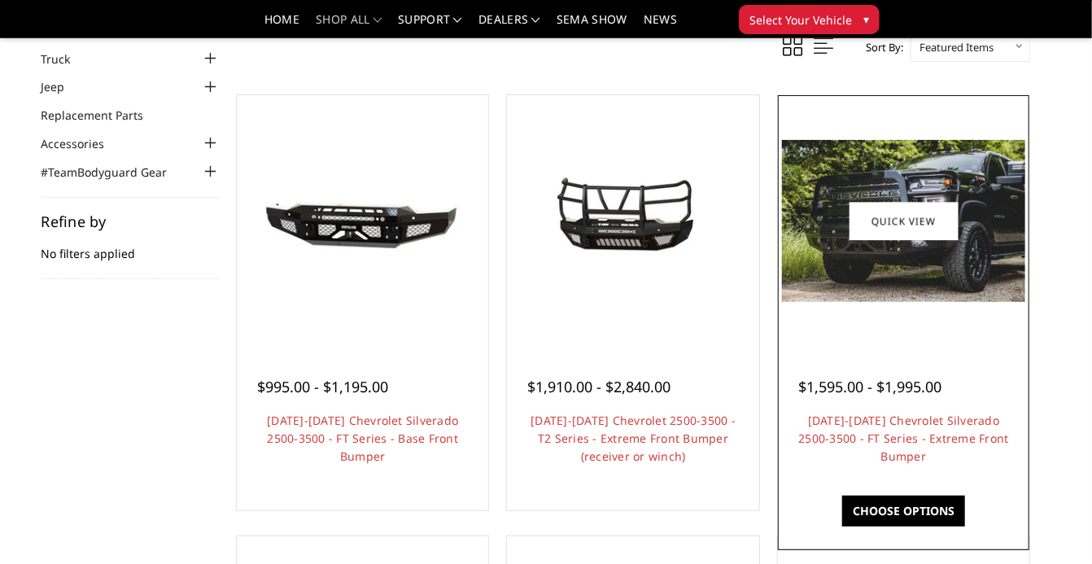
click at [875, 194] on img at bounding box center [903, 221] width 243 height 162
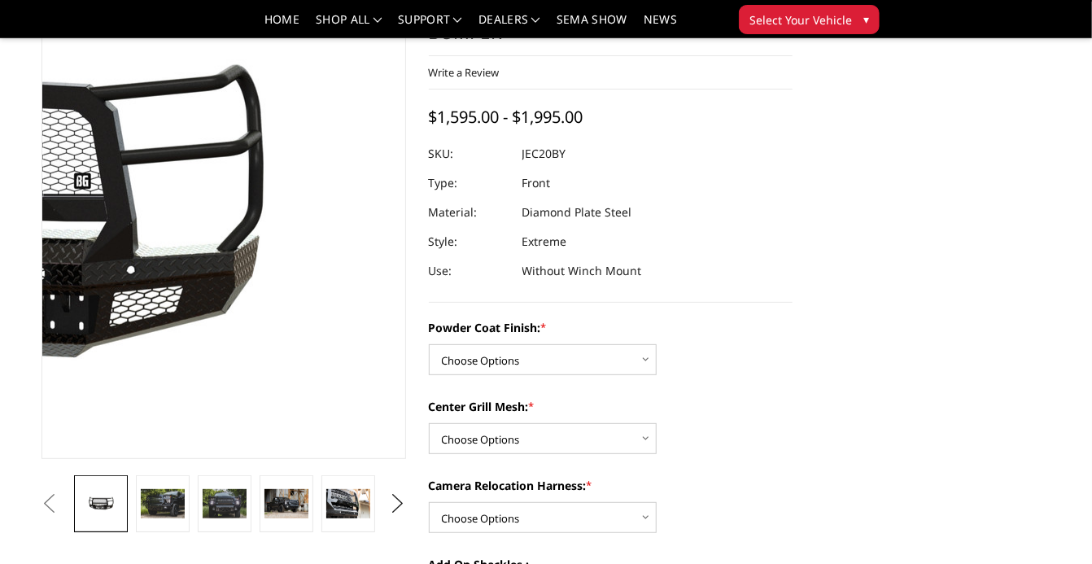
scroll to position [135, 0]
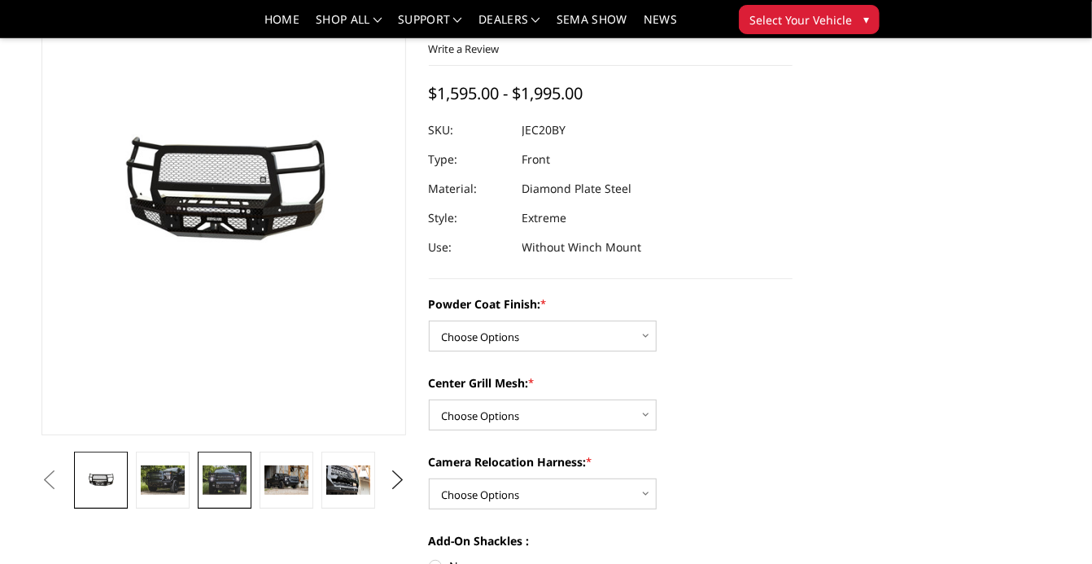
click at [232, 496] on link at bounding box center [225, 480] width 54 height 57
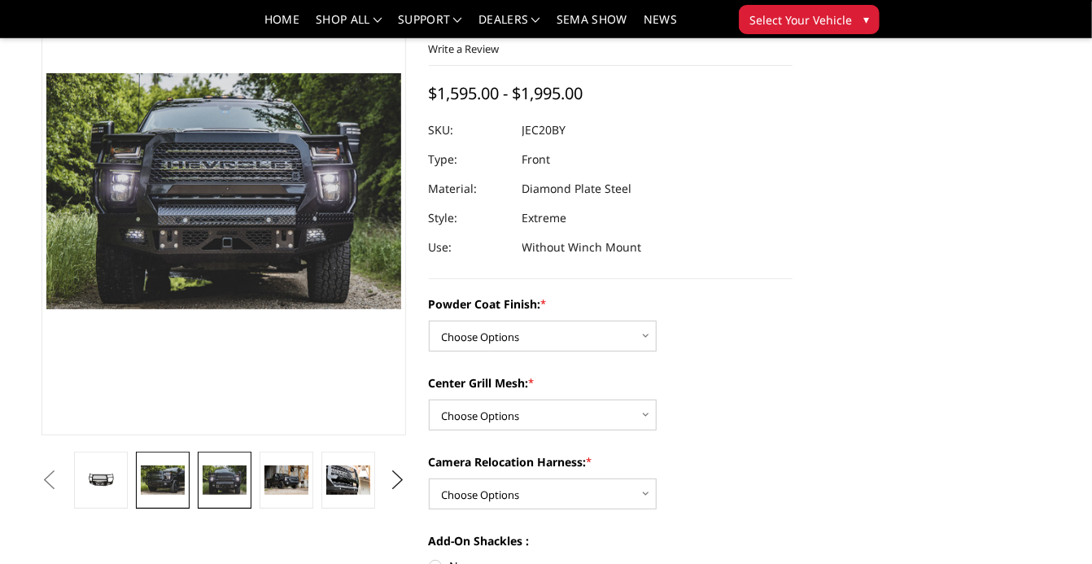
click at [186, 473] on link at bounding box center [163, 480] width 54 height 57
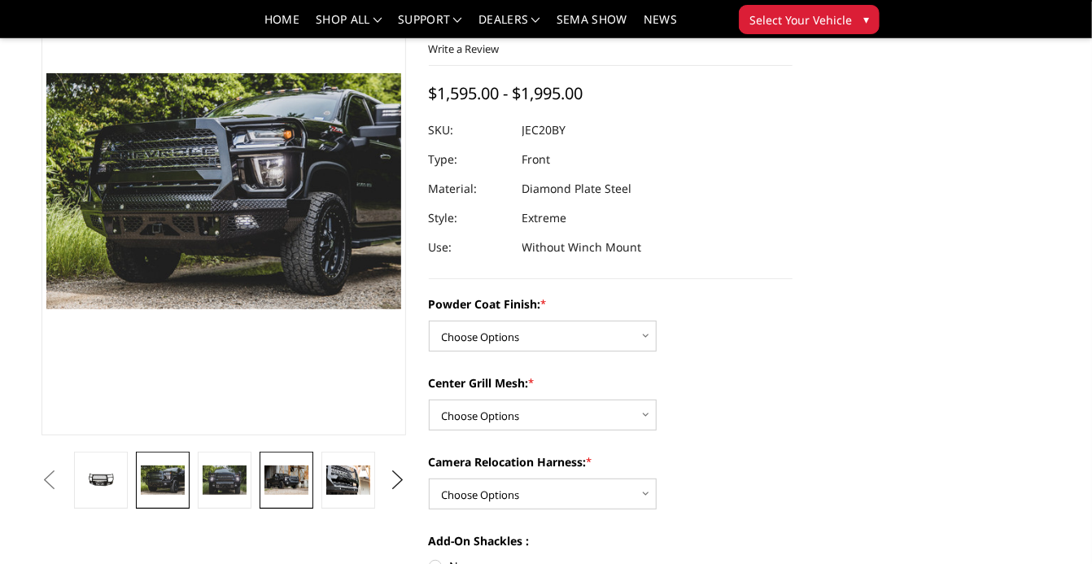
click at [284, 481] on img at bounding box center [287, 480] width 44 height 29
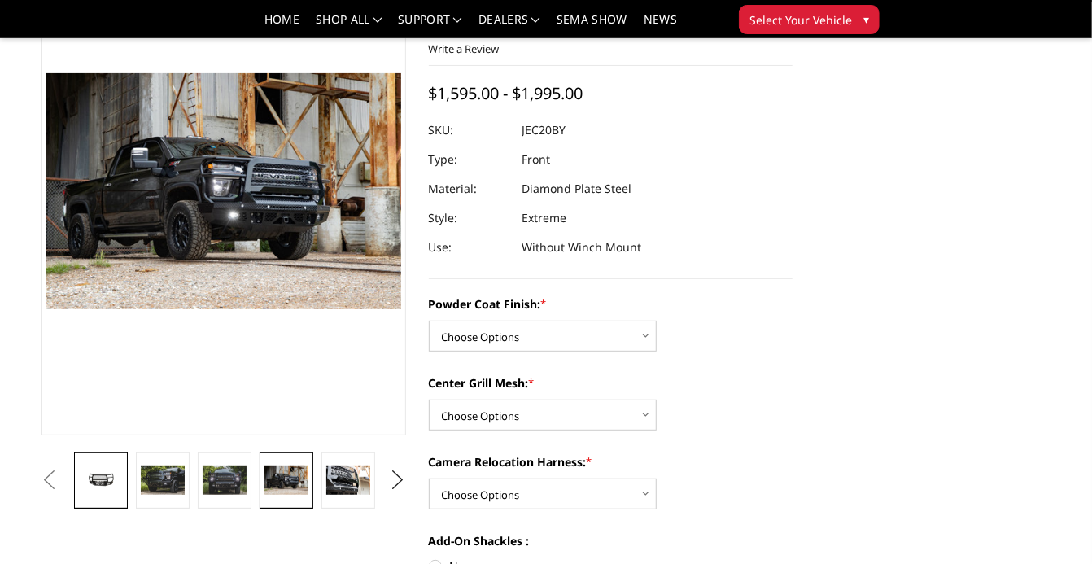
click at [114, 485] on img at bounding box center [101, 480] width 44 height 20
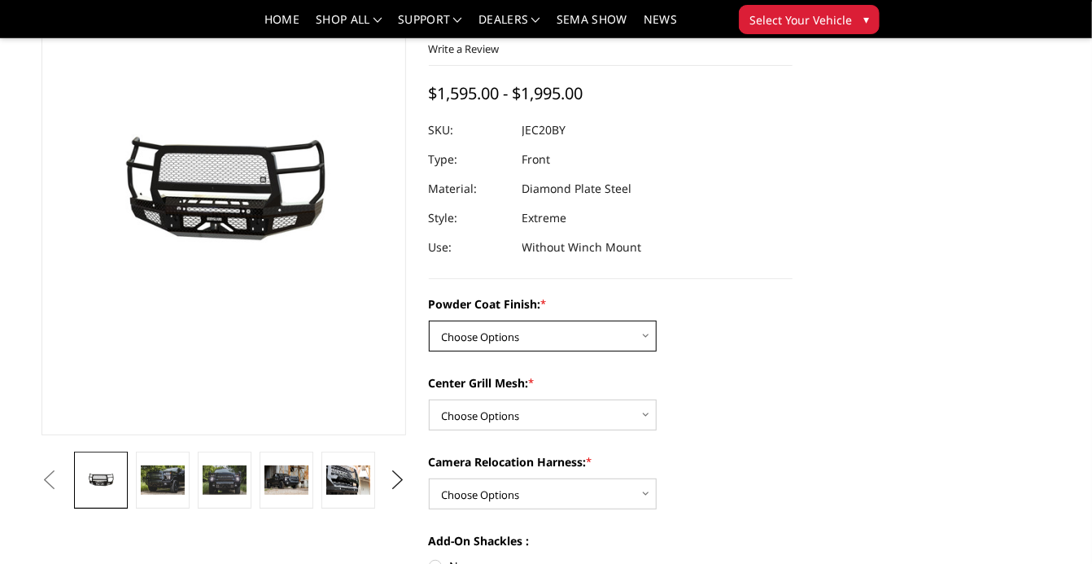
click at [491, 340] on select "Choose Options Bare Metal Gloss Black Powder Coat Textured Black Powder Coat" at bounding box center [543, 336] width 228 height 31
select select "3243"
click at [429, 321] on select "Choose Options Bare Metal Gloss Black Powder Coat Textured Black Powder Coat" at bounding box center [543, 336] width 228 height 31
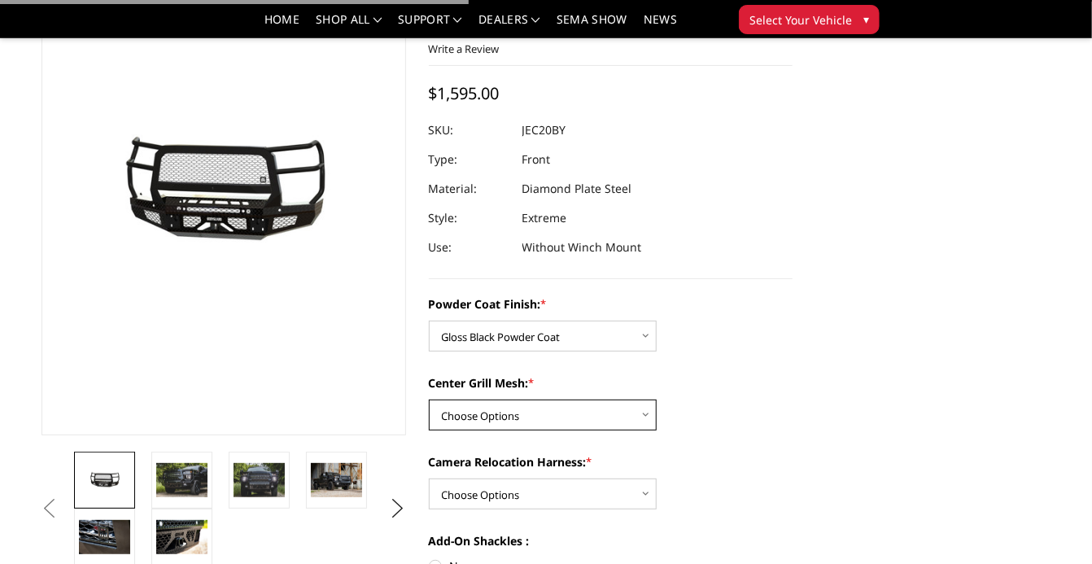
click at [514, 416] on select "Choose Options WITH Expanded Metal in Center Grill WITHOUT Expanded Metal in Ce…" at bounding box center [543, 415] width 228 height 31
select select "3245"
click at [429, 400] on select "Choose Options WITH Expanded Metal in Center Grill WITHOUT Expanded Metal in Ce…" at bounding box center [543, 415] width 228 height 31
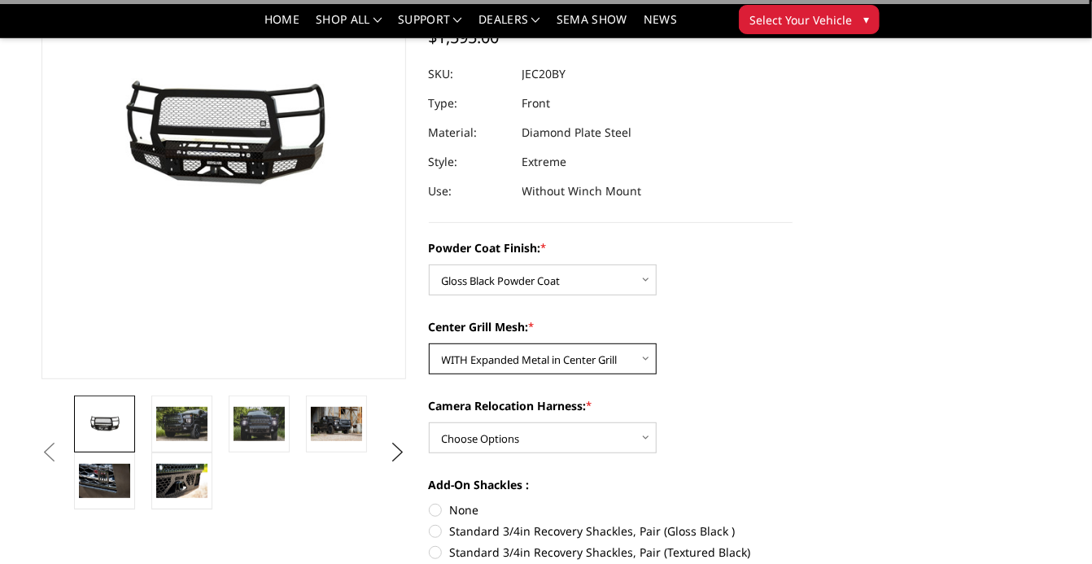
scroll to position [195, 0]
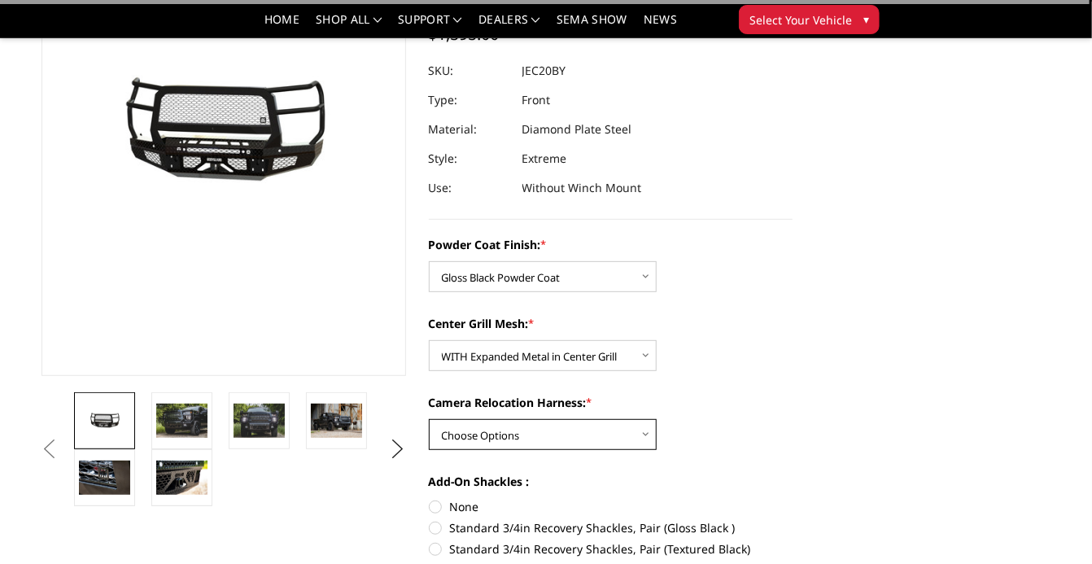
click at [527, 432] on select "Choose Options WITH Camera Relocation Harness WITHOUT Camera Relocation Harness" at bounding box center [543, 434] width 228 height 31
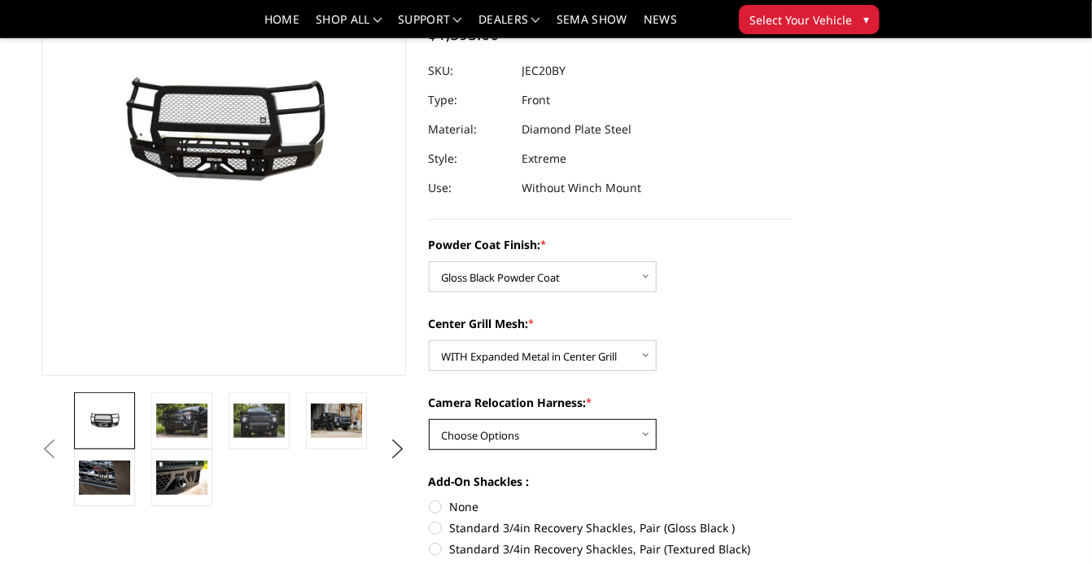
select select "3248"
click at [429, 419] on select "Choose Options WITH Camera Relocation Harness WITHOUT Camera Relocation Harness" at bounding box center [543, 434] width 228 height 31
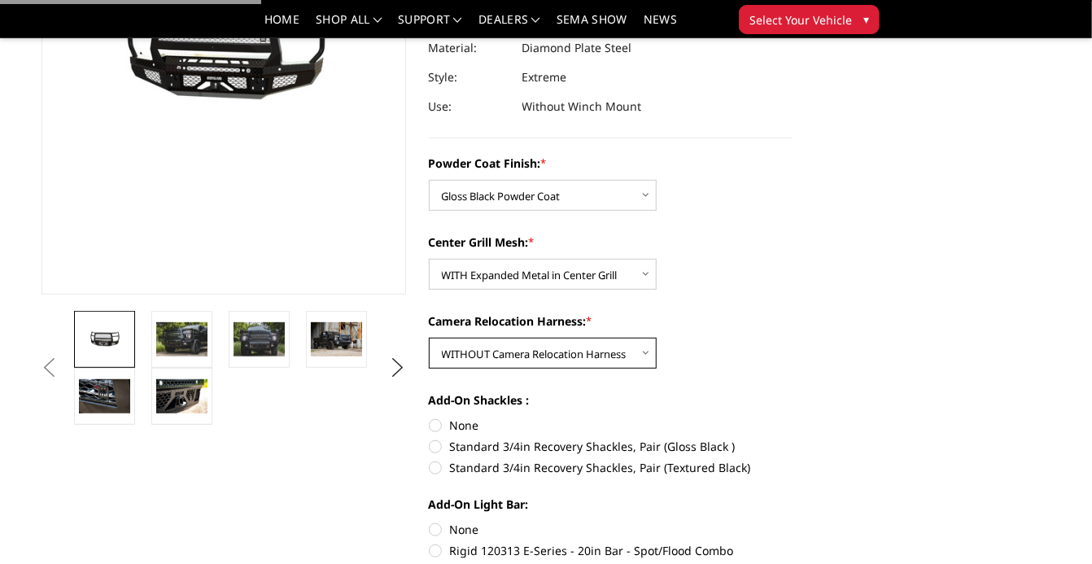
scroll to position [286, 0]
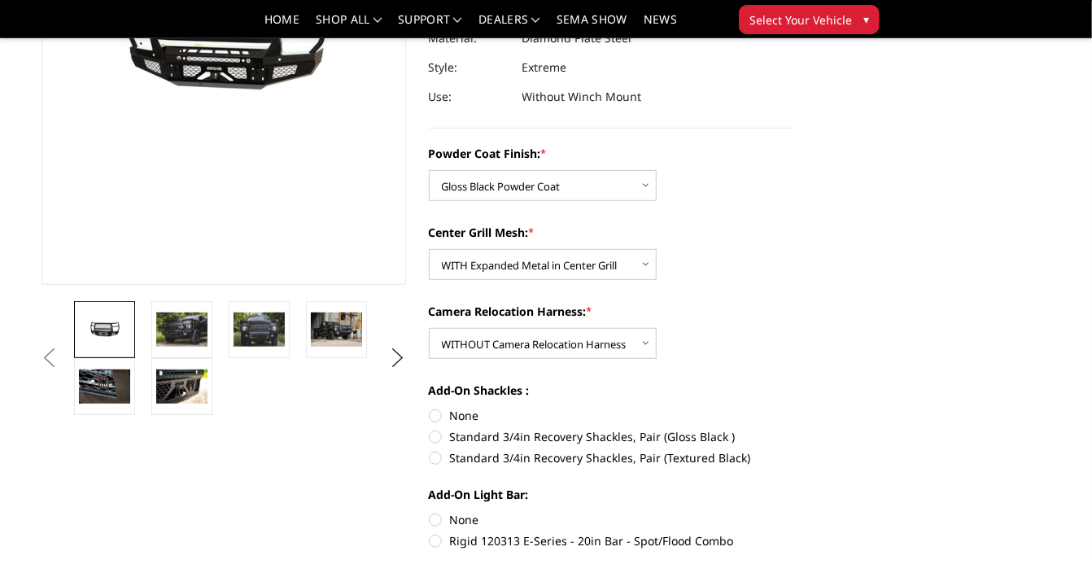
click at [440, 412] on label "None" at bounding box center [611, 415] width 365 height 17
click at [430, 408] on input "None" at bounding box center [429, 407] width 1 height 1
radio input "true"
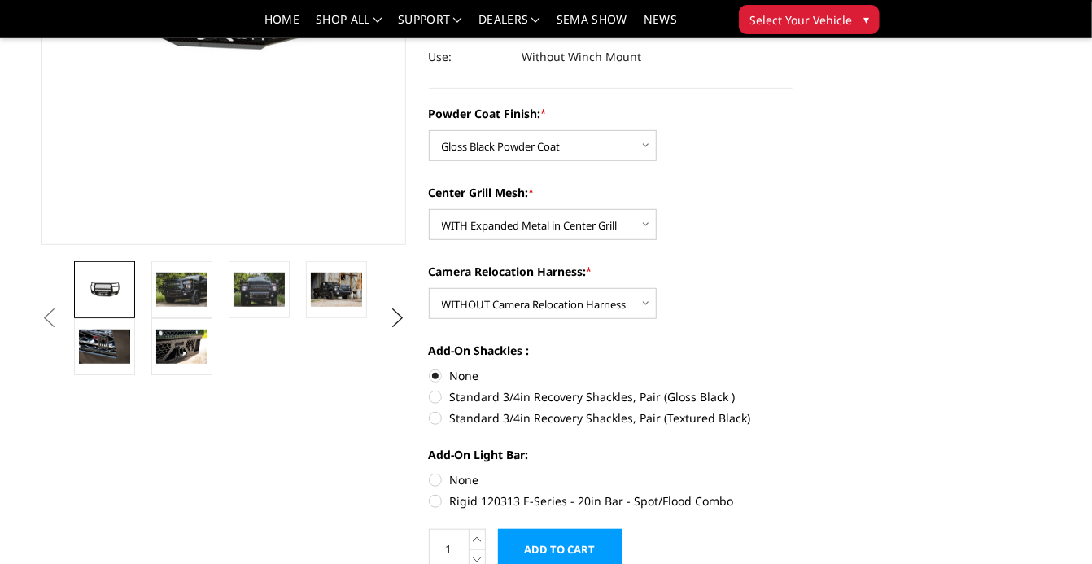
scroll to position [335, 0]
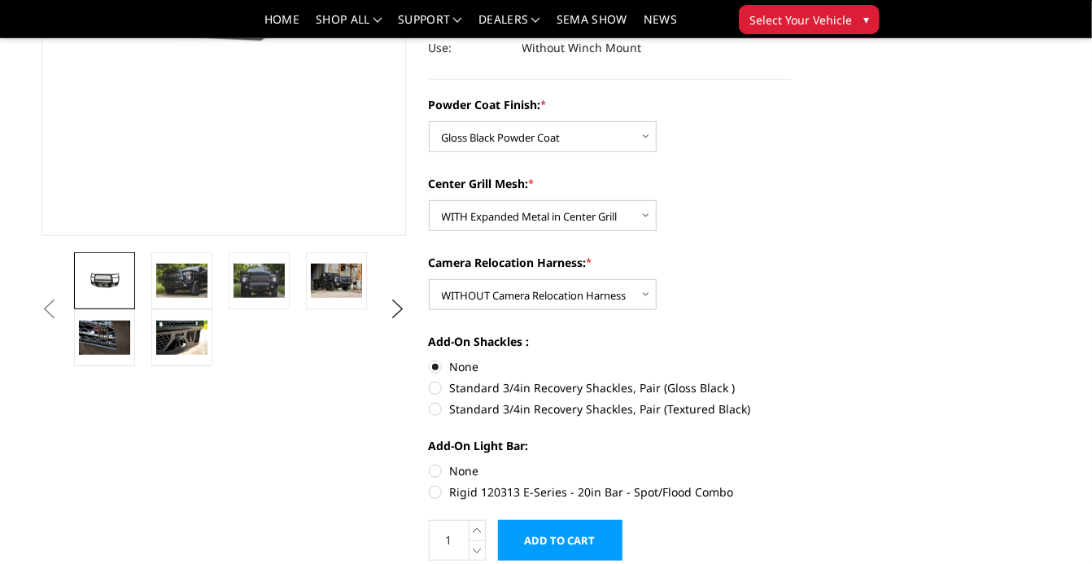
click at [428, 470] on section "[DATE]-[DATE] Chevrolet Silverado 2500-3500 - FT Series - Extreme Front Bumper …" at bounding box center [611, 163] width 387 height 830
click at [435, 470] on label "None" at bounding box center [611, 470] width 365 height 17
click at [430, 463] on input "None" at bounding box center [429, 462] width 1 height 1
radio input "true"
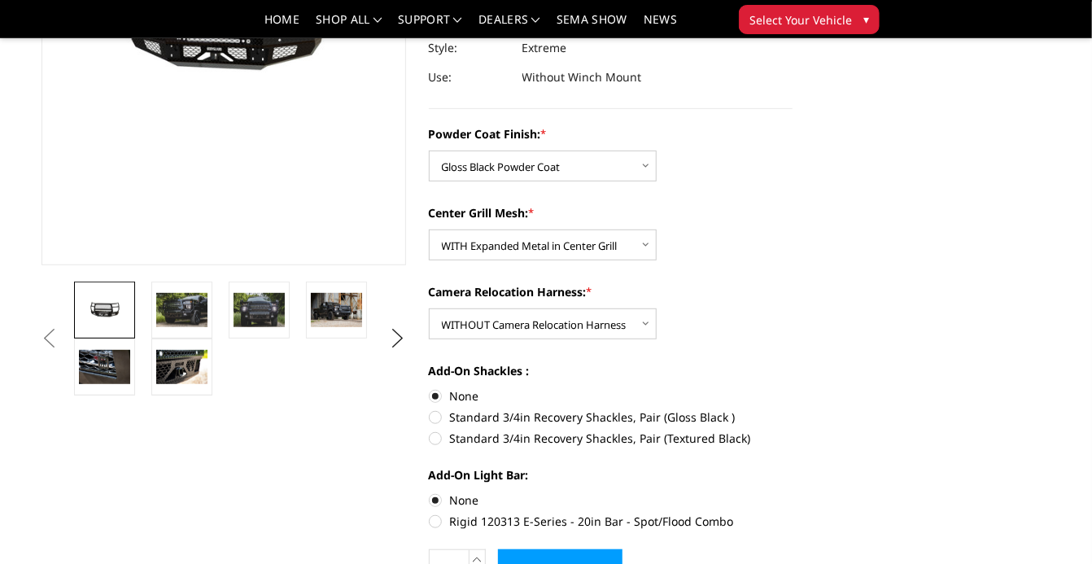
scroll to position [306, 0]
